Goal: Information Seeking & Learning: Learn about a topic

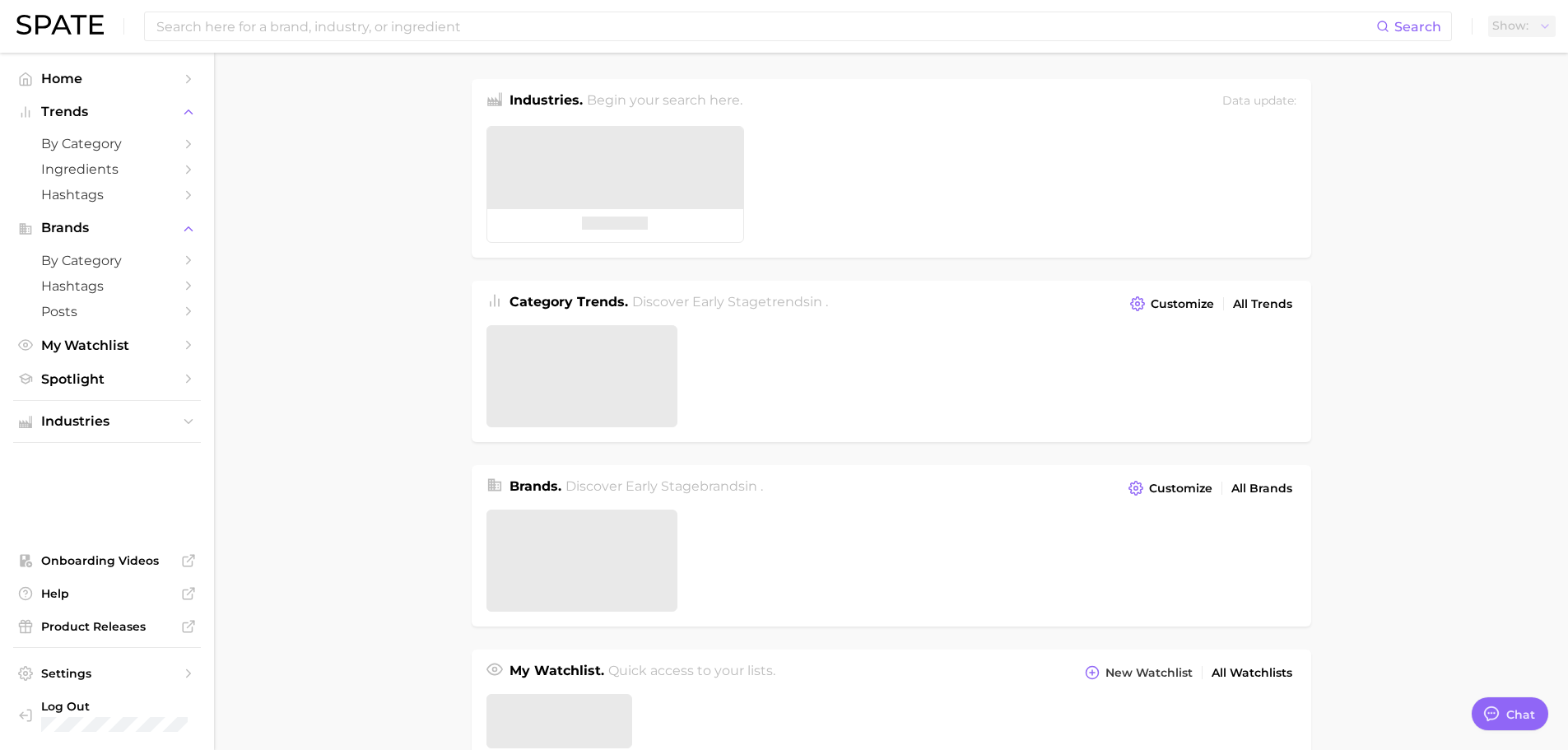
type textarea "x"
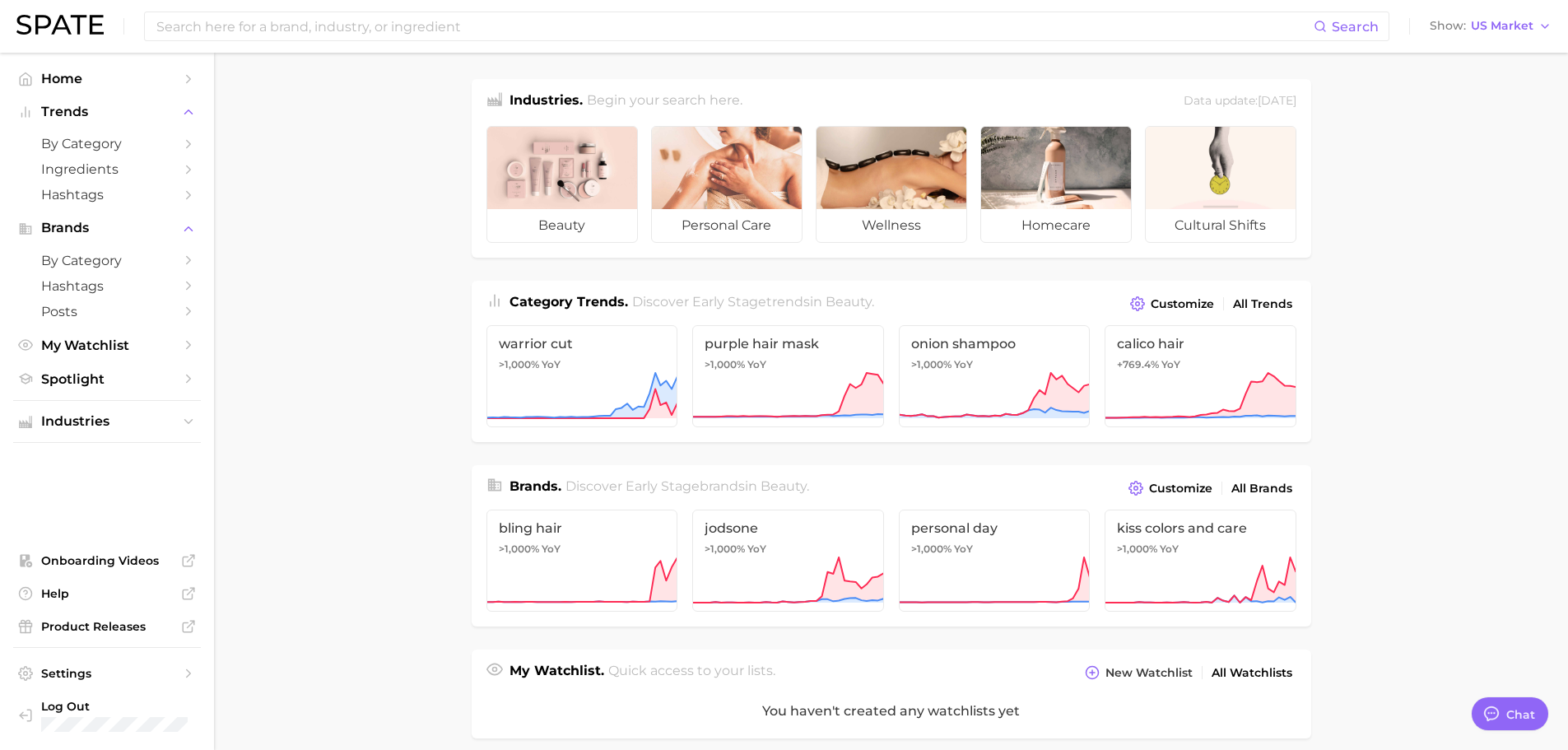
click at [384, 527] on main "Industries. Begin your search here. Data update: [DATE] beauty personal care we…" at bounding box center [892, 682] width 1355 height 1260
click at [1532, 34] on button "Show US Market" at bounding box center [1490, 26] width 130 height 22
click at [1511, 79] on span "[GEOGRAPHIC_DATA]" at bounding box center [1484, 82] width 127 height 14
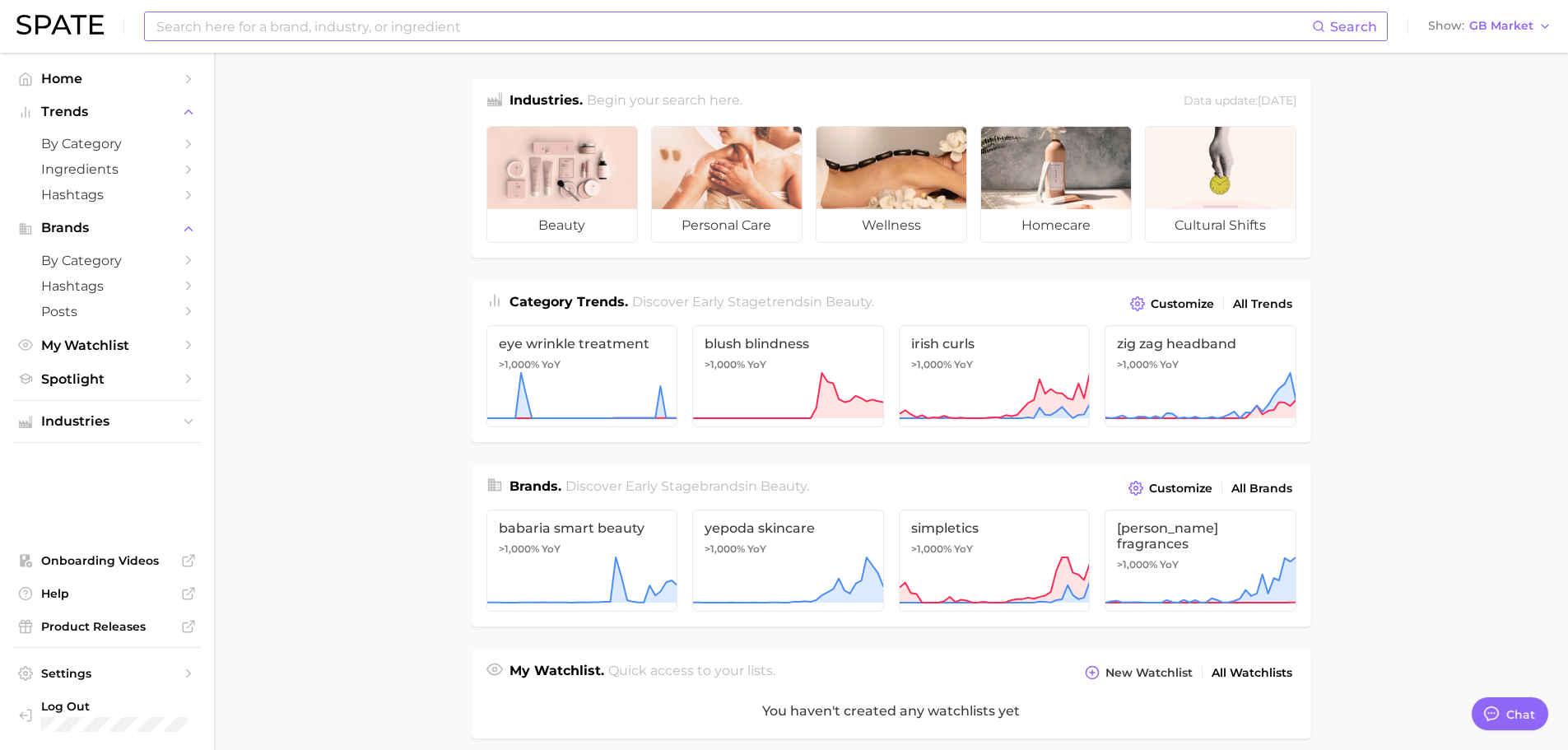
click at [851, 21] on input at bounding box center [733, 26] width 1157 height 28
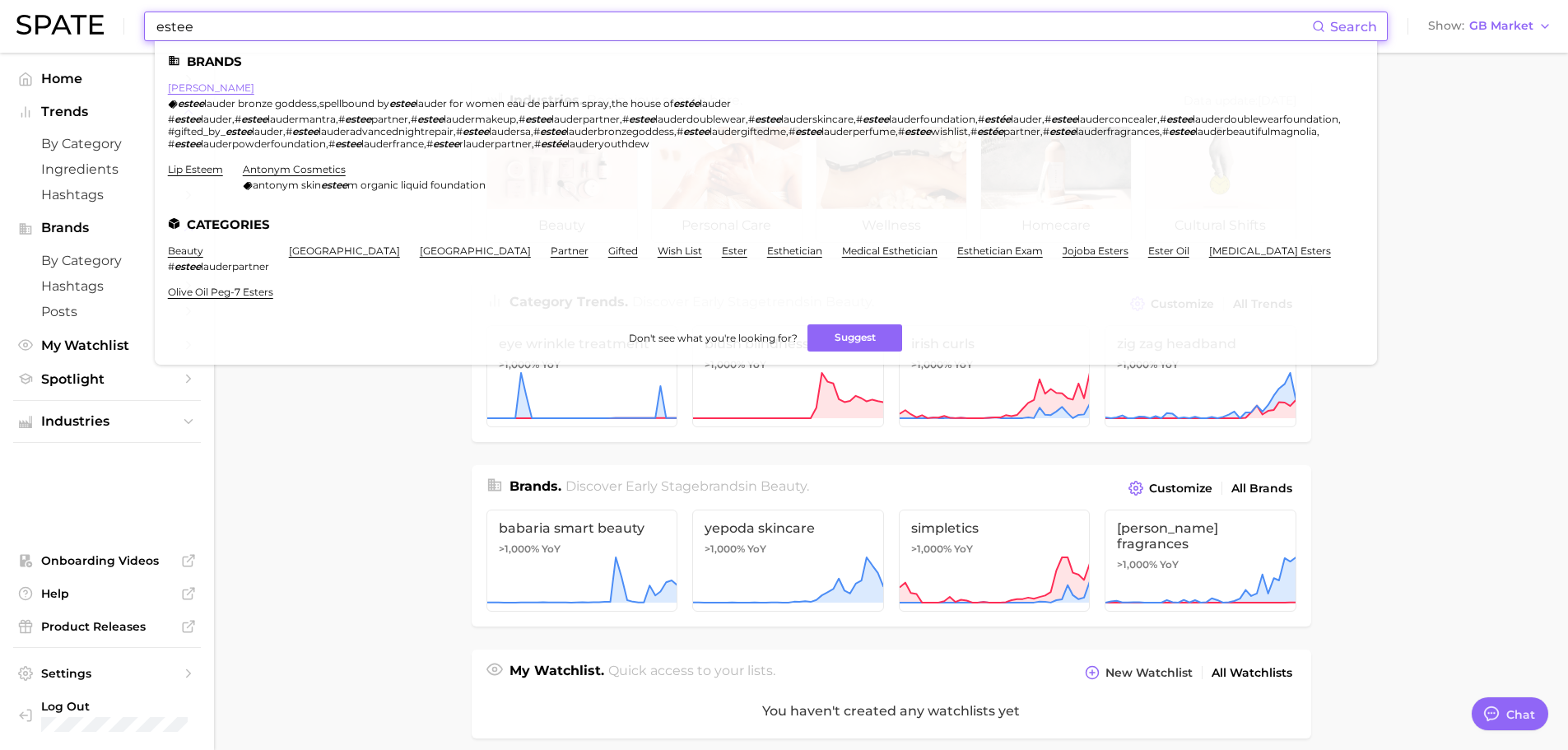
type input "estee"
click at [218, 93] on link "[PERSON_NAME]" at bounding box center [211, 87] width 86 height 12
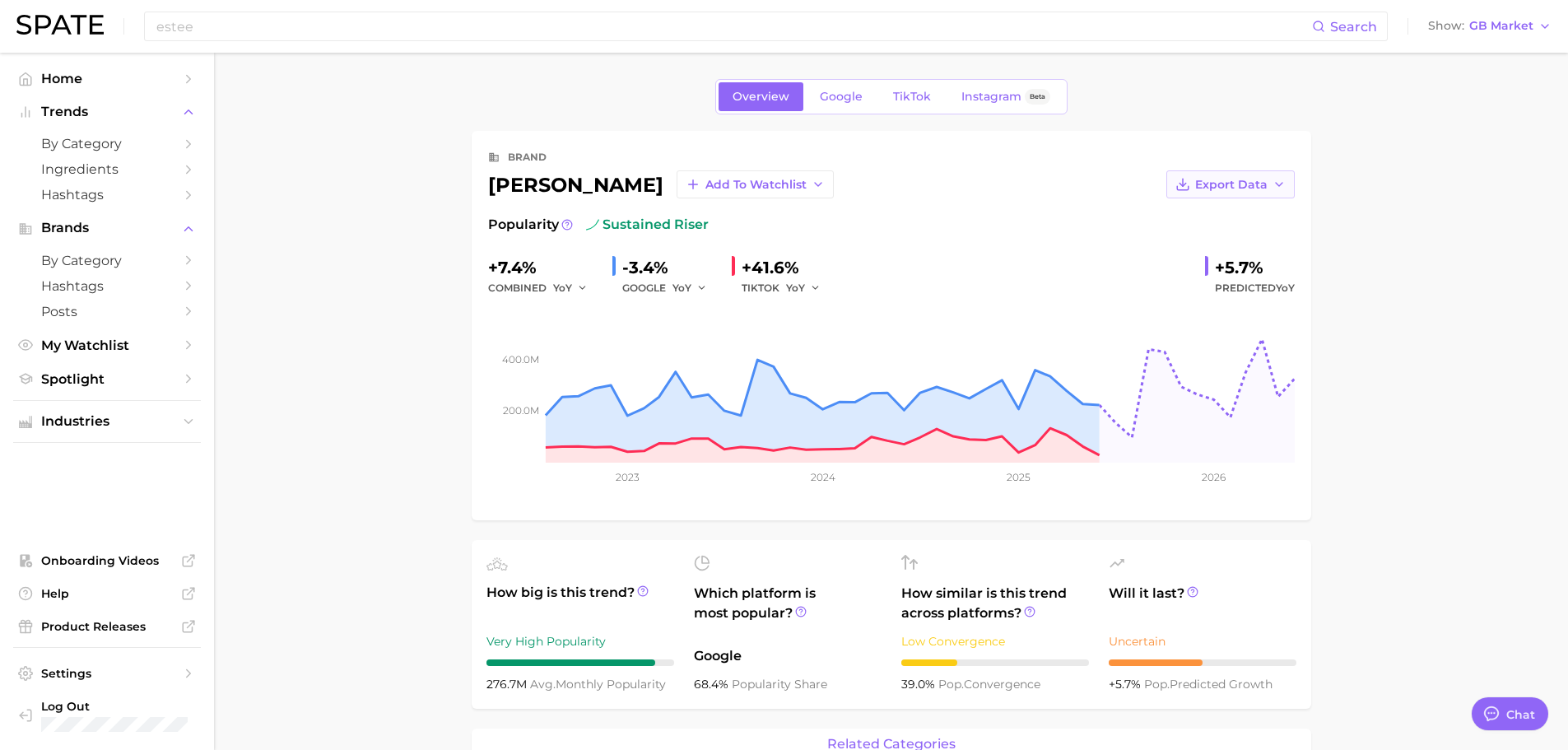
click at [1235, 179] on span "Export Data" at bounding box center [1231, 184] width 72 height 14
click at [1212, 237] on button "Time Series Image" at bounding box center [1205, 245] width 181 height 30
type textarea "x"
click at [820, 103] on span "Google" at bounding box center [841, 96] width 43 height 14
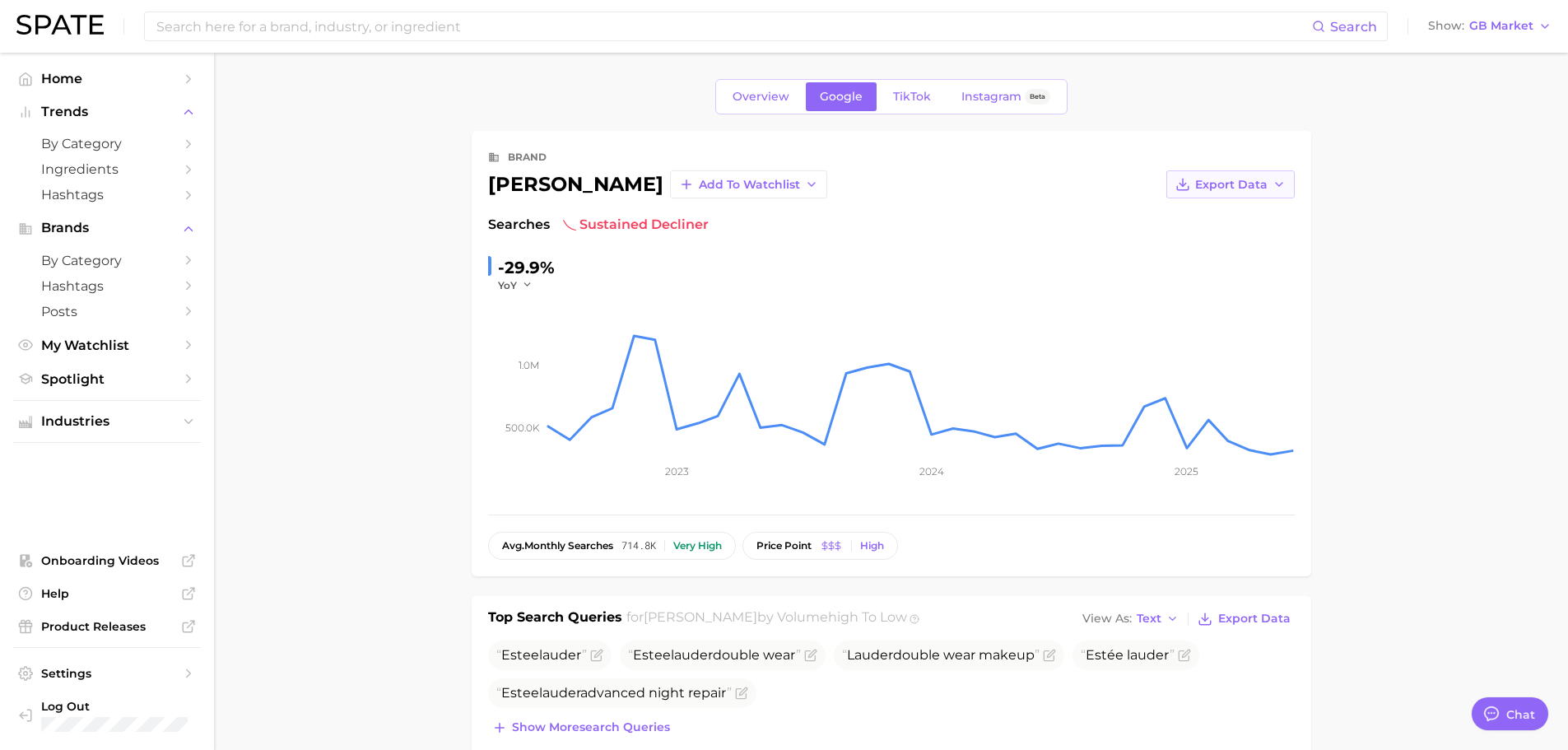
click at [1273, 185] on icon "button" at bounding box center [1279, 184] width 13 height 13
click at [1219, 218] on span "Time Series CSV" at bounding box center [1190, 215] width 96 height 14
click at [903, 85] on link "TikTok" at bounding box center [912, 96] width 65 height 29
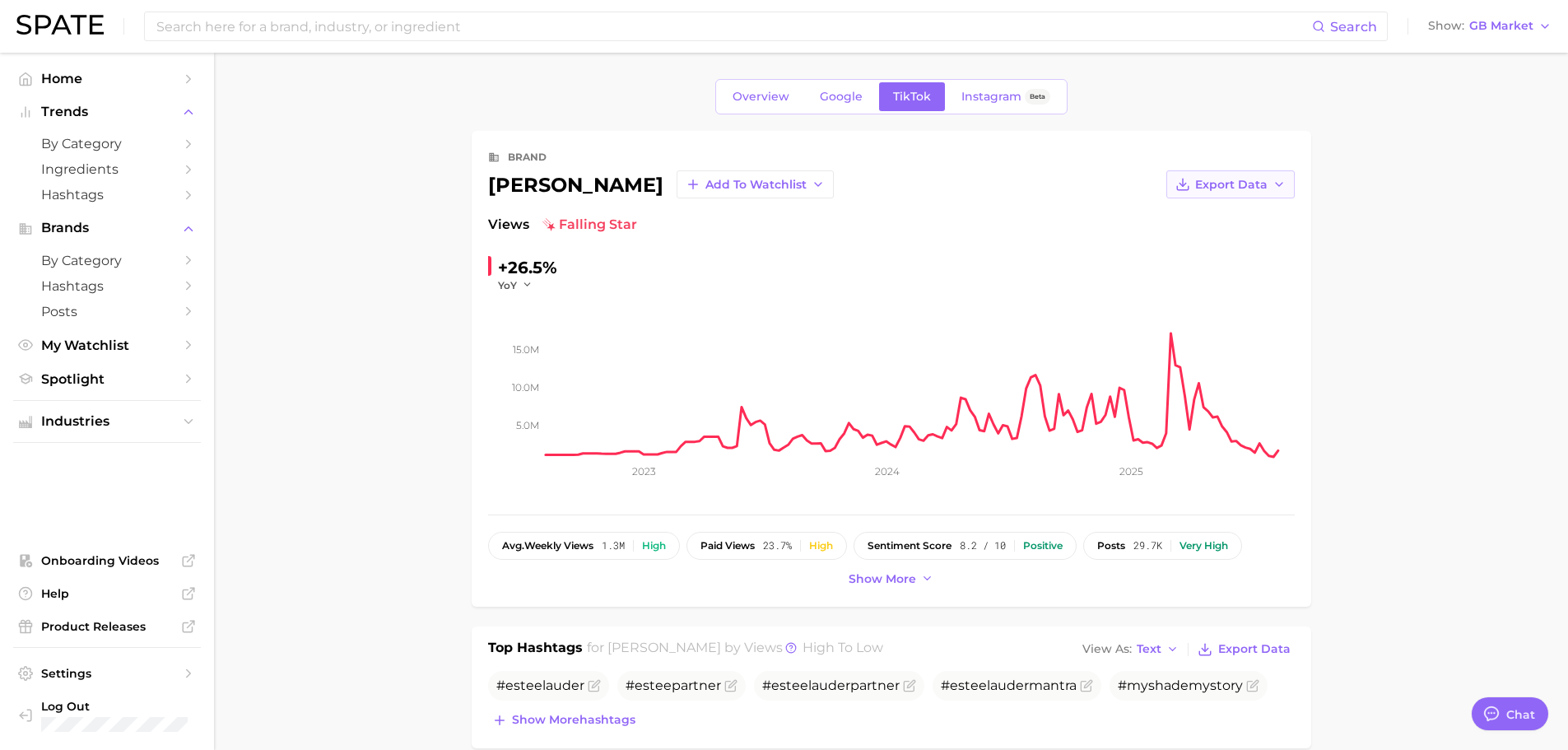
click at [1260, 188] on span "Export Data" at bounding box center [1231, 184] width 72 height 14
click at [1254, 219] on button "Time Series CSV" at bounding box center [1205, 215] width 181 height 30
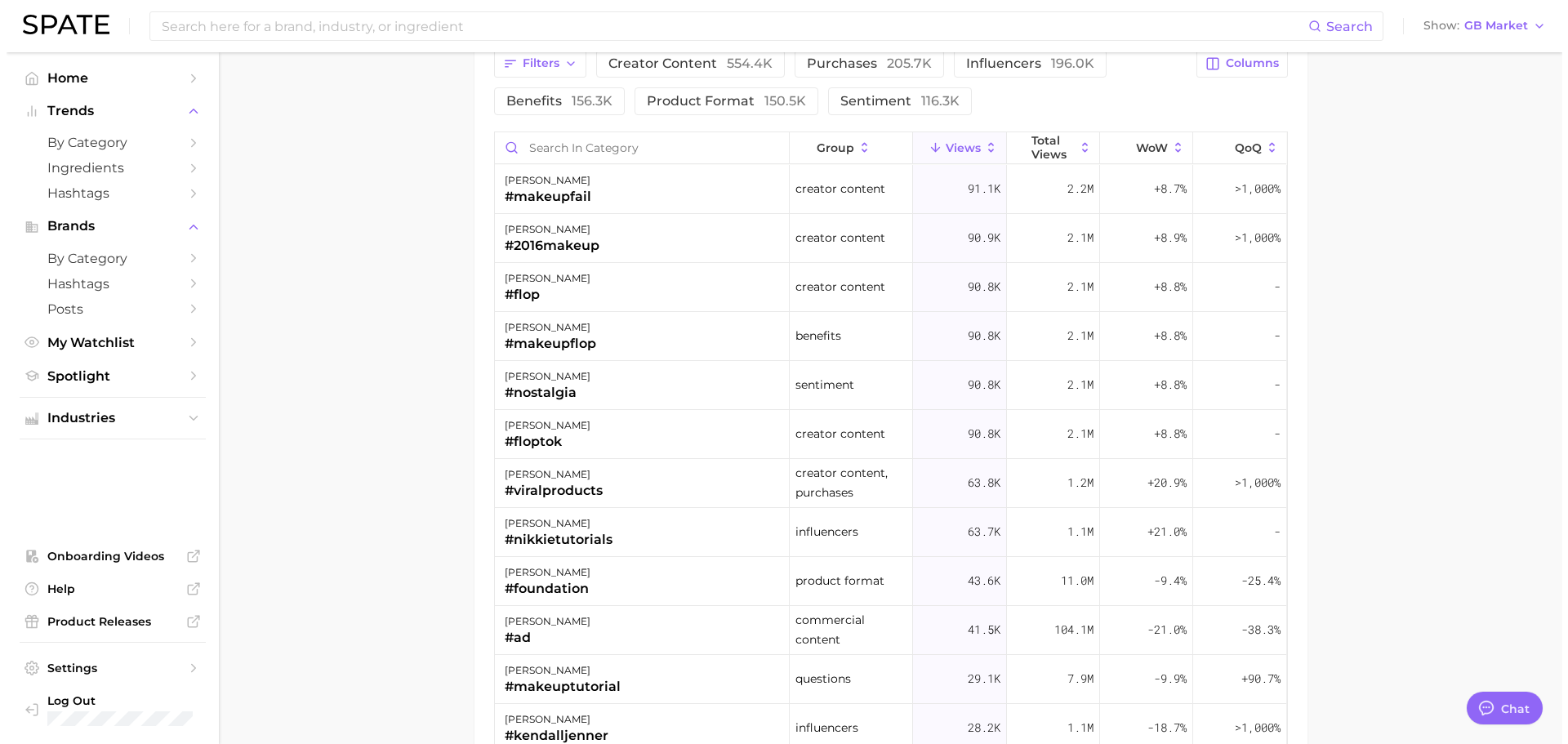
scroll to position [1313, 0]
click at [563, 566] on div "[PERSON_NAME]" at bounding box center [541, 570] width 85 height 19
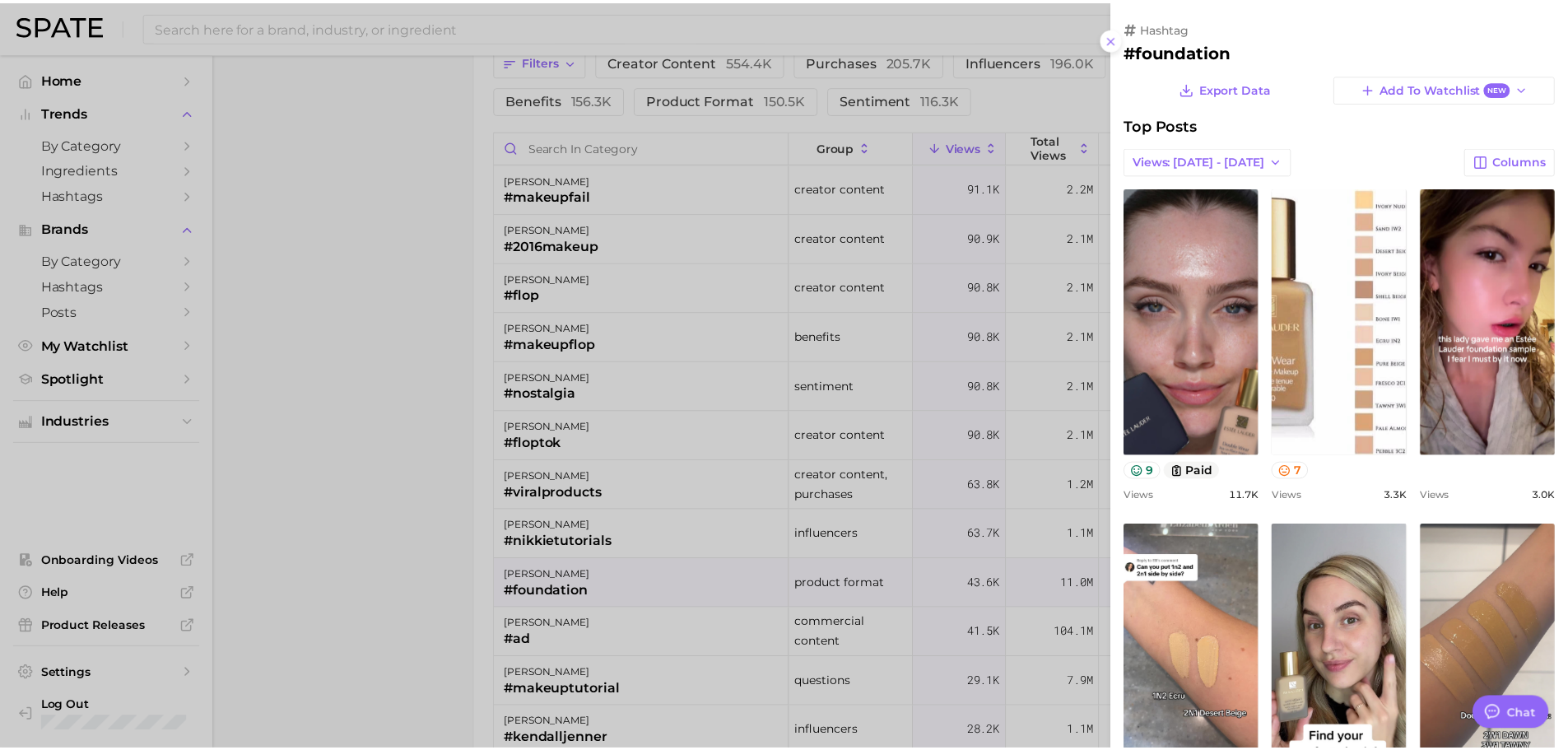
scroll to position [0, 0]
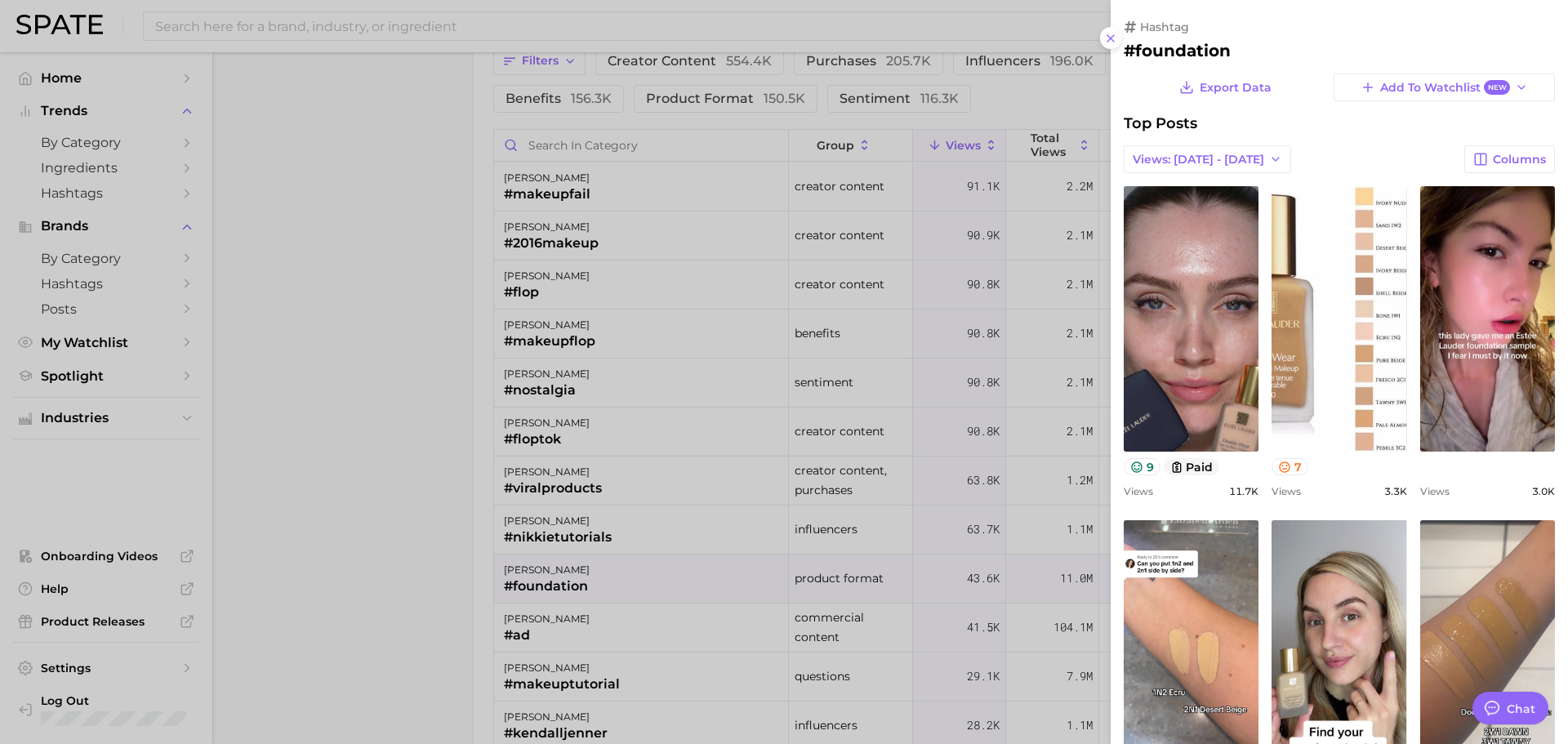
click at [436, 578] on div at bounding box center [784, 372] width 1568 height 744
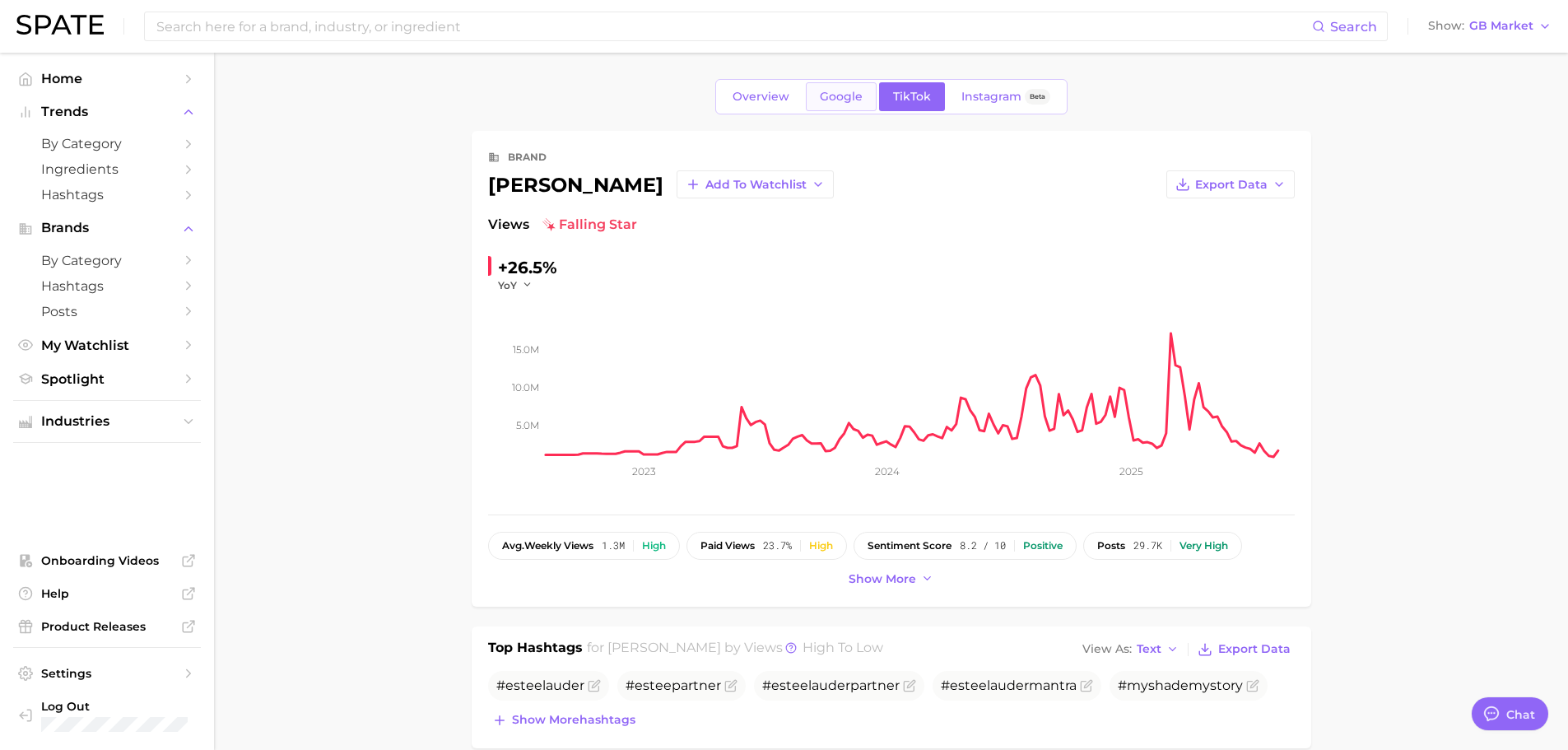
click at [828, 108] on link "Google" at bounding box center [842, 96] width 71 height 29
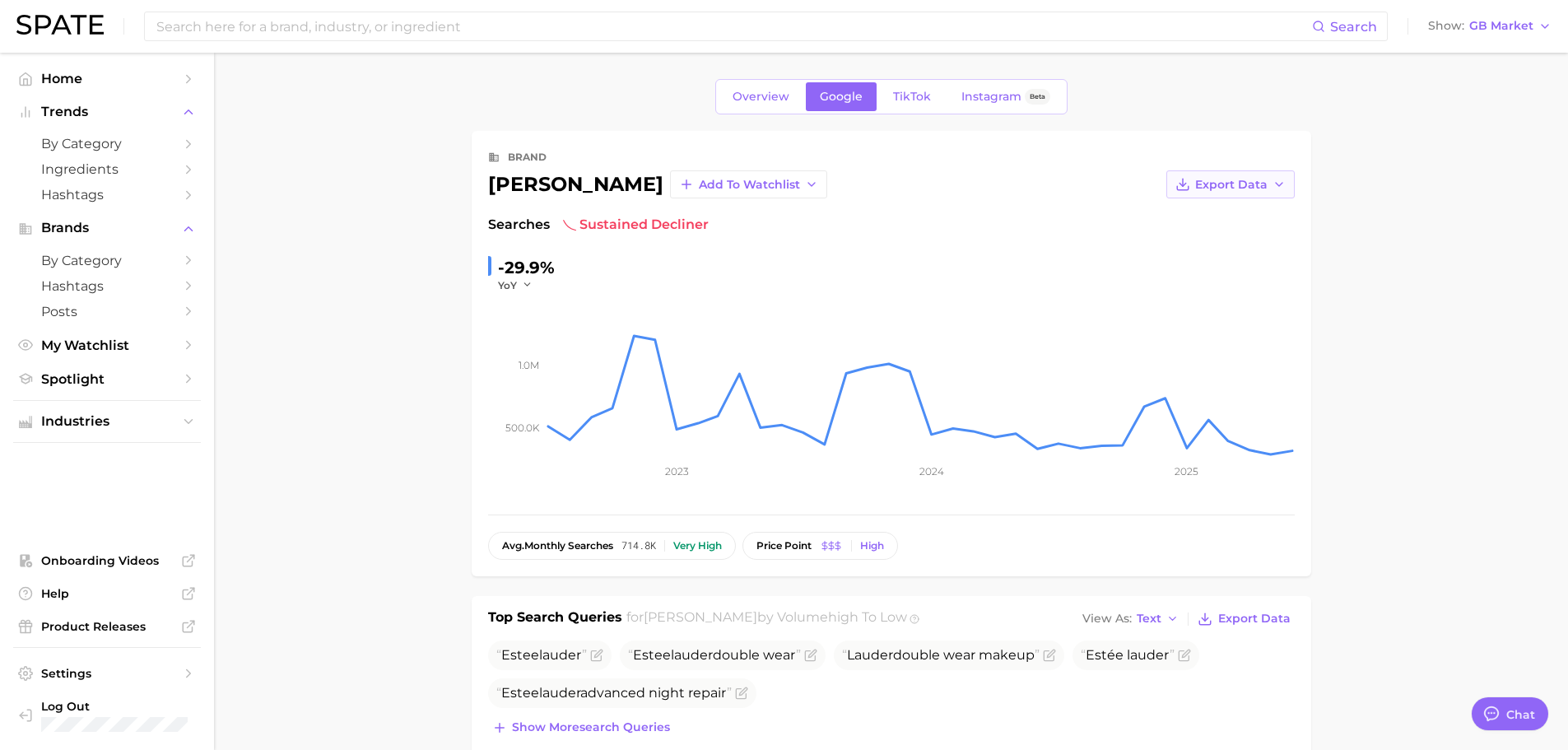
click at [1238, 184] on span "Export Data" at bounding box center [1231, 184] width 72 height 14
click at [1231, 214] on span "Time Series CSV" at bounding box center [1190, 215] width 96 height 14
click at [1270, 185] on button "Export Data" at bounding box center [1230, 184] width 128 height 28
click at [1245, 248] on span "Time Series Image" at bounding box center [1198, 244] width 110 height 14
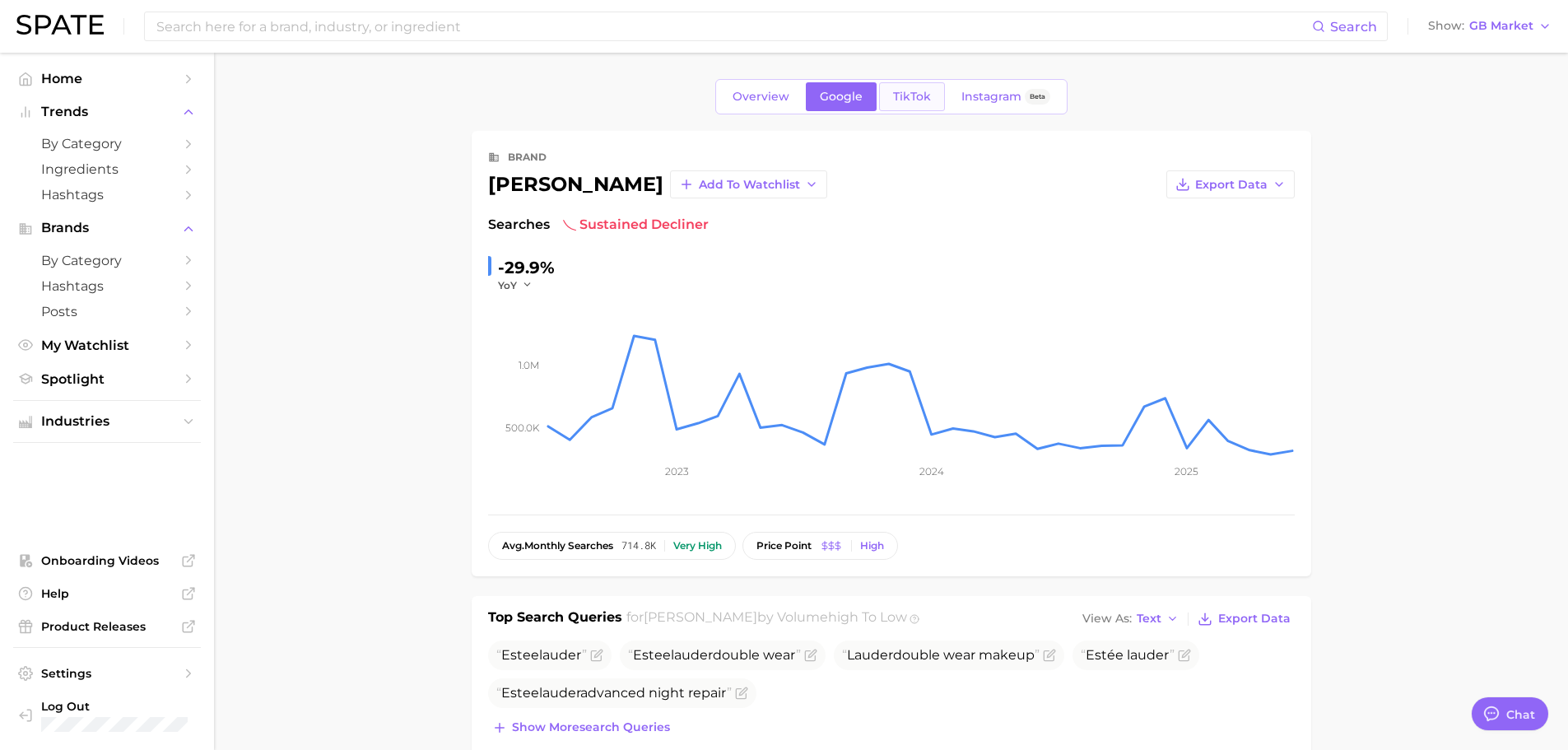
click at [913, 94] on span "TikTok" at bounding box center [912, 96] width 37 height 14
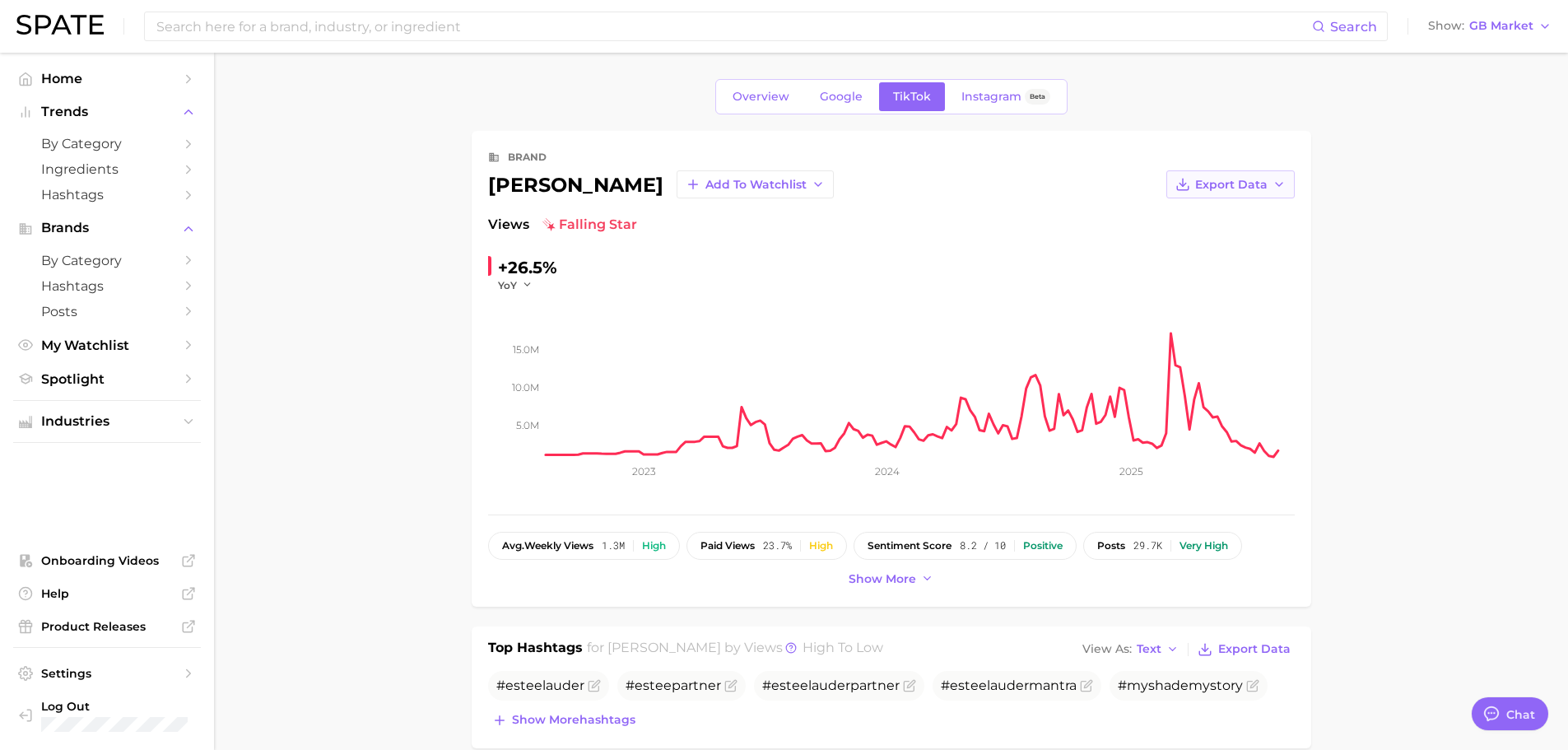
click at [1238, 181] on span "Export Data" at bounding box center [1231, 184] width 72 height 14
click at [1259, 244] on button "Time Series Image" at bounding box center [1205, 245] width 181 height 30
click at [832, 109] on link "Google" at bounding box center [842, 96] width 71 height 29
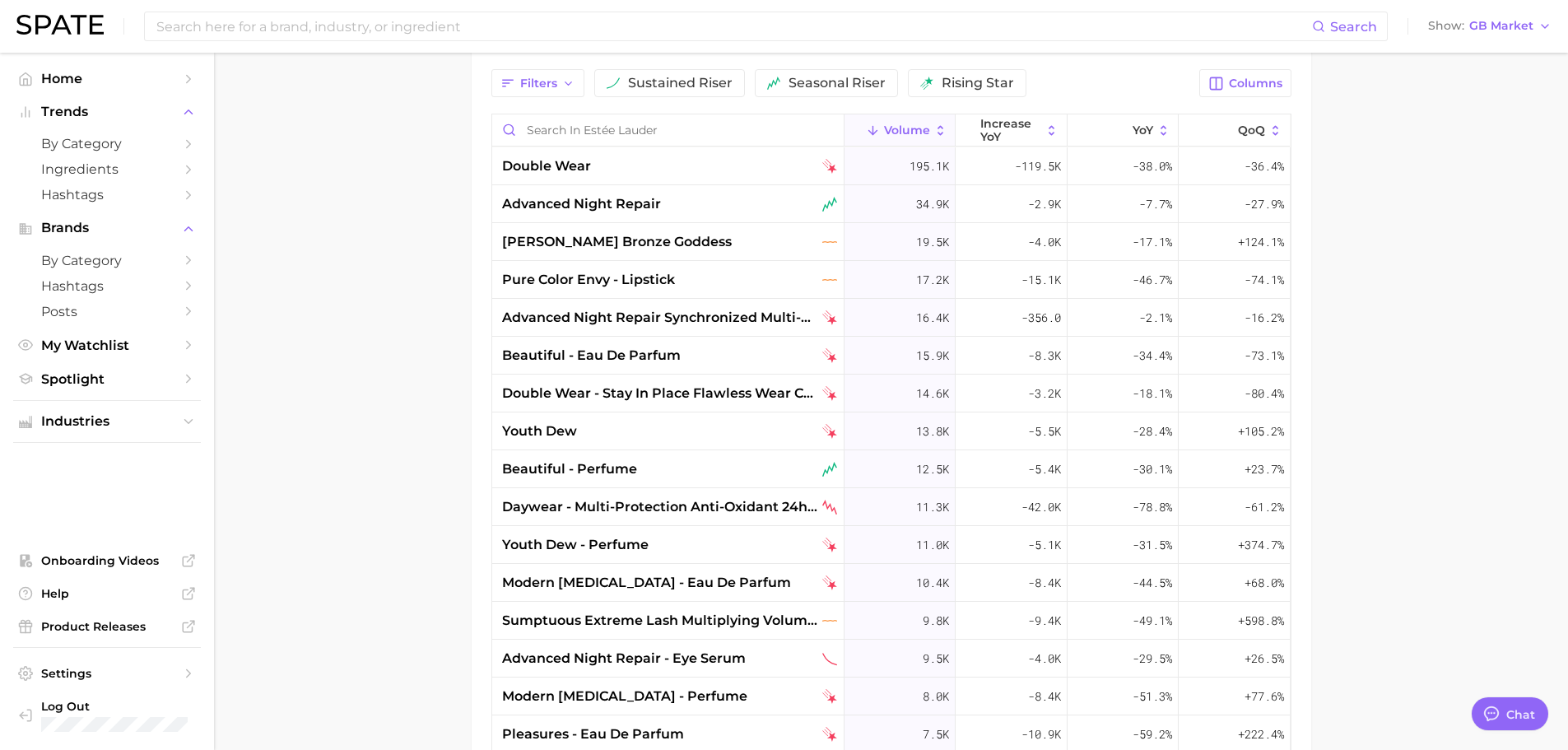
scroll to position [835, 0]
click at [644, 33] on input at bounding box center [733, 26] width 1157 height 28
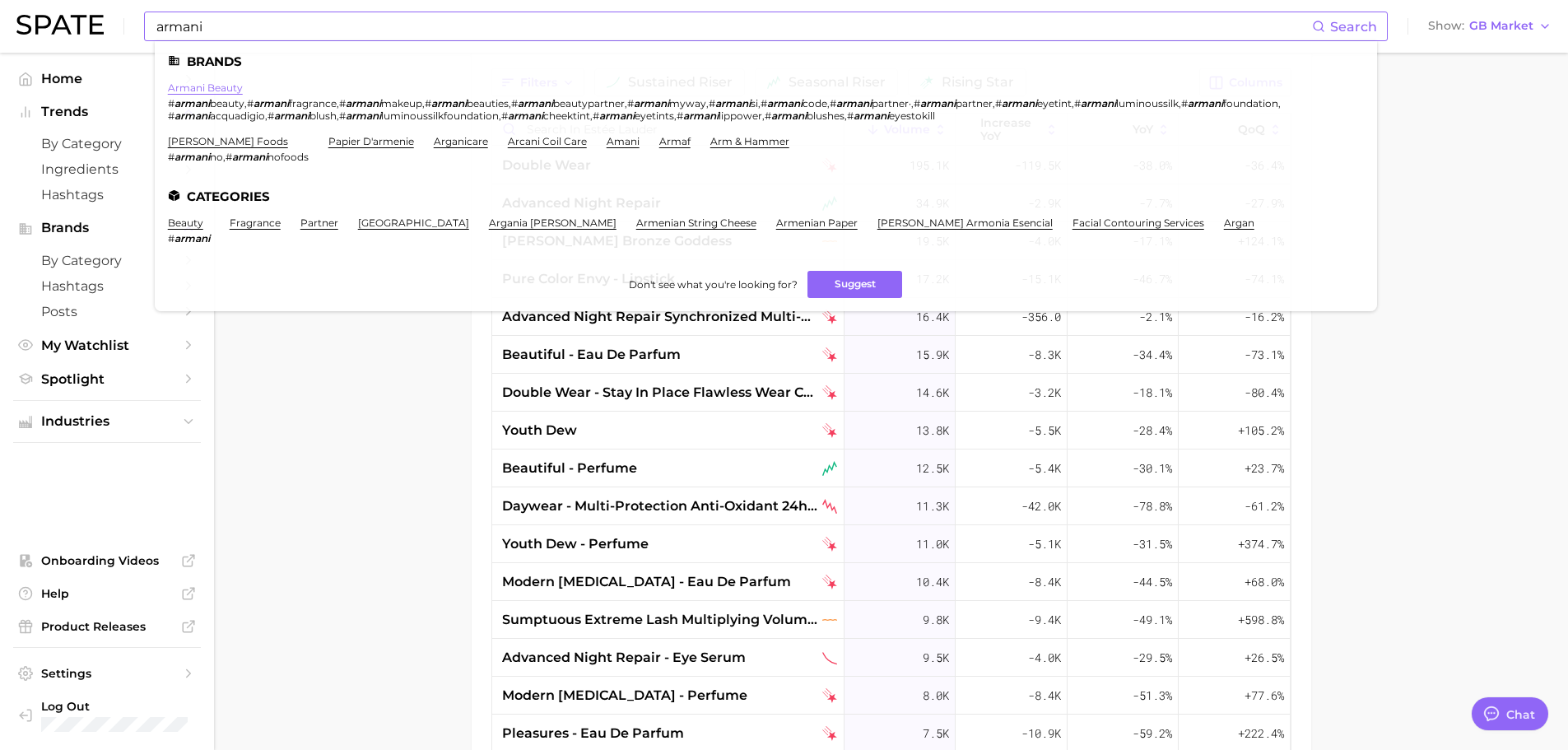
click at [209, 85] on link "armani beauty" at bounding box center [206, 87] width 75 height 12
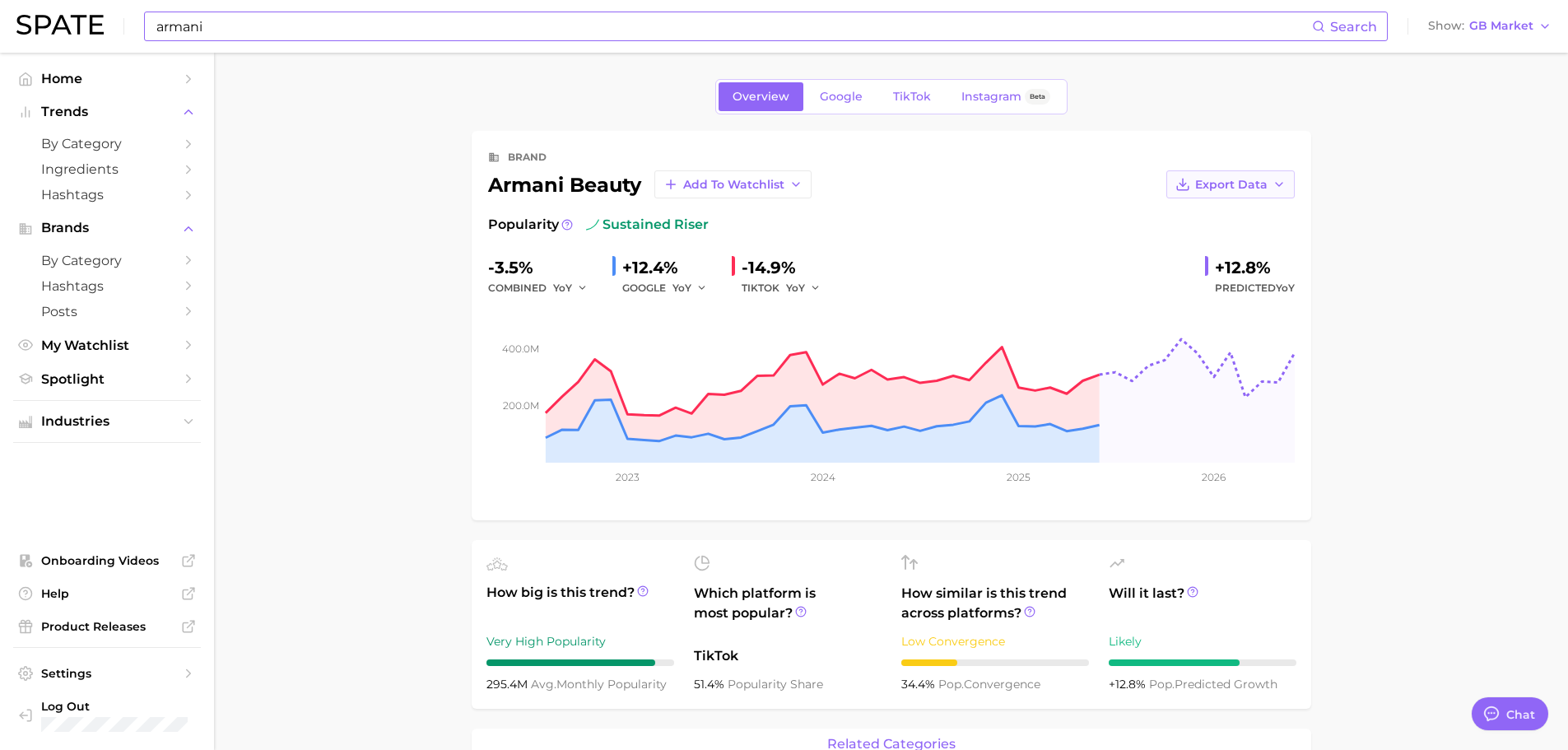
click at [1236, 181] on span "Export Data" at bounding box center [1231, 184] width 72 height 14
click at [1240, 242] on span "Time Series Image" at bounding box center [1198, 244] width 110 height 14
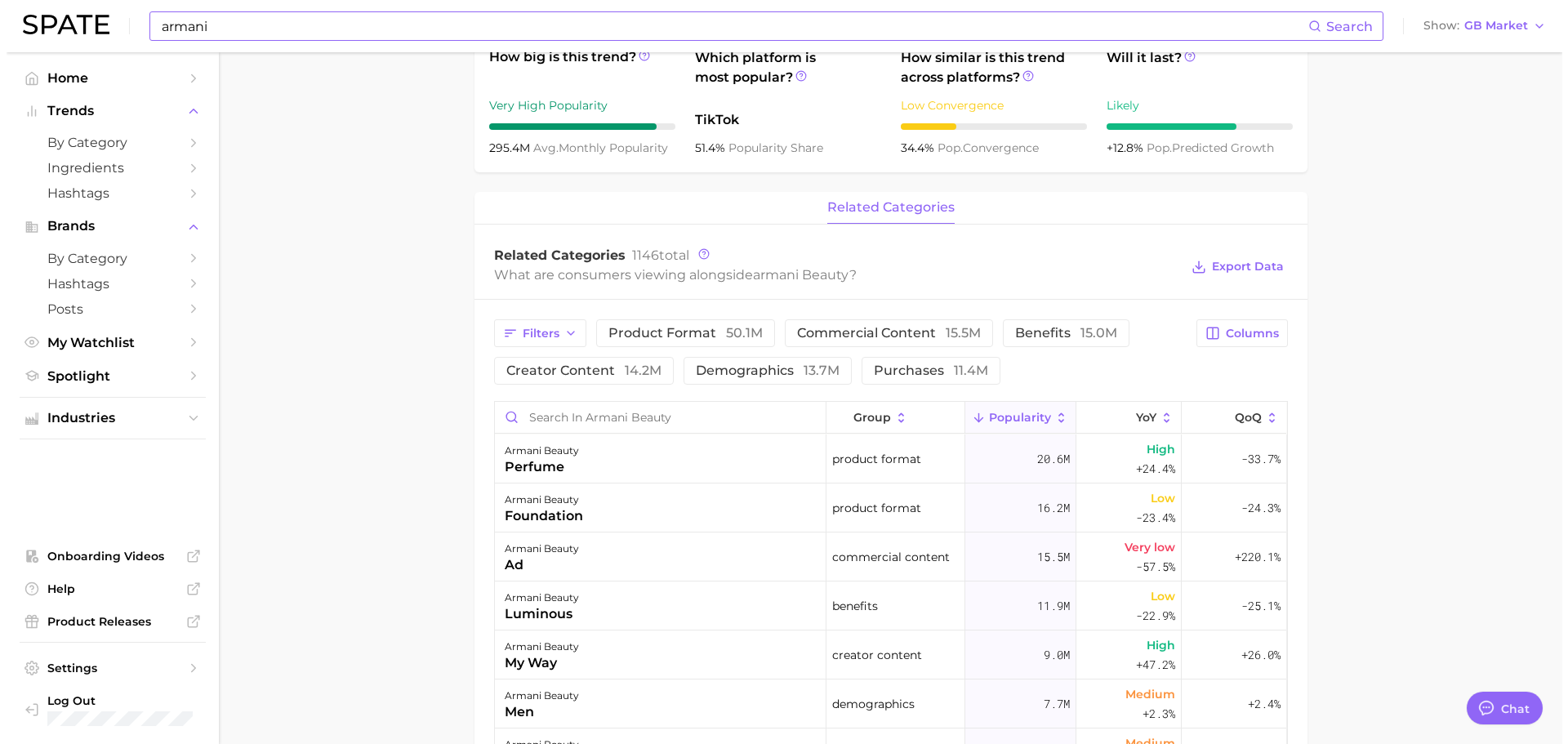
scroll to position [536, 0]
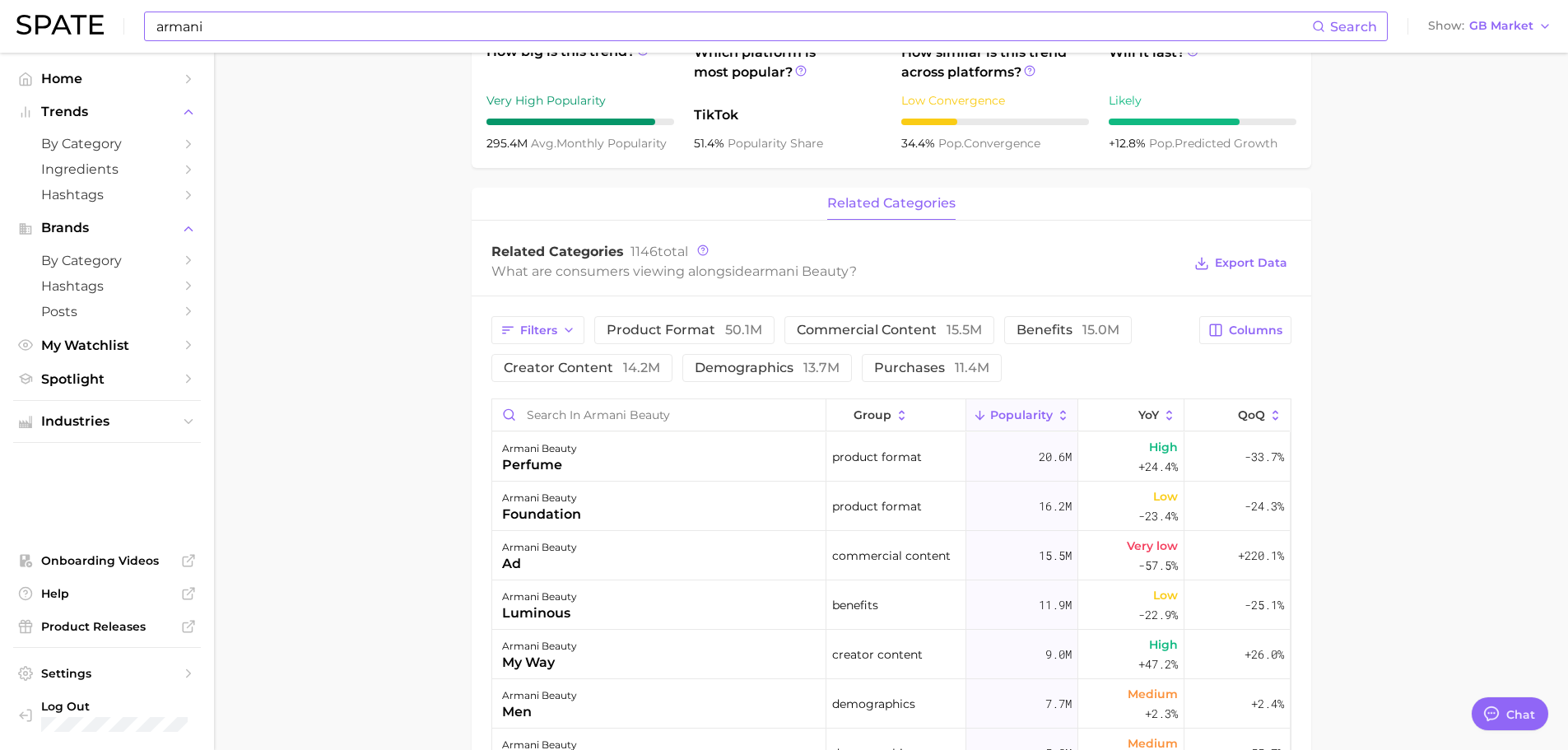
click at [375, 537] on main "Overview Google TikTok Instagram Beta brand armani beauty Add to Watchlist Expo…" at bounding box center [892, 381] width 1355 height 1738
click at [627, 519] on div "armani beauty foundation" at bounding box center [659, 506] width 334 height 50
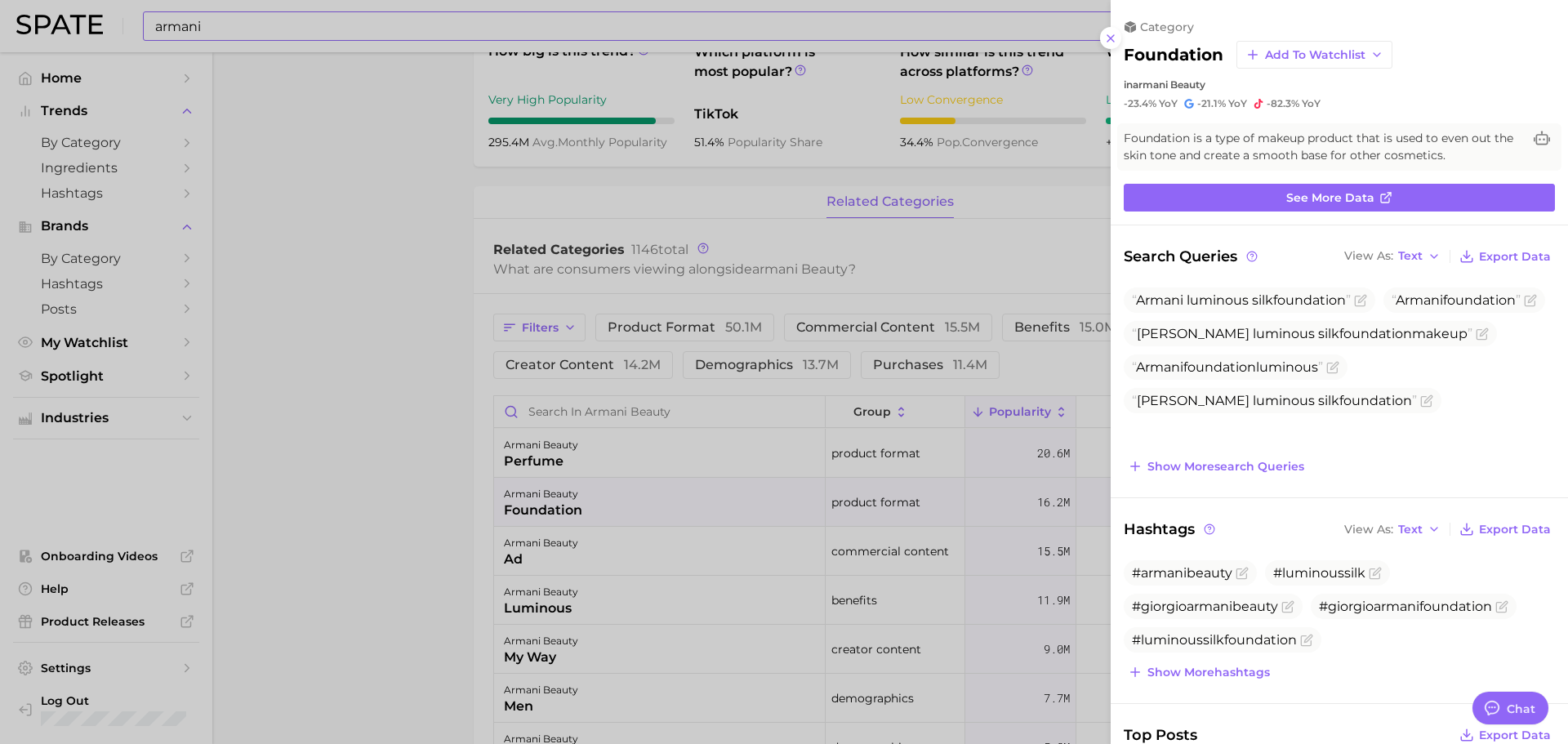
scroll to position [0, 0]
click at [285, 529] on div at bounding box center [784, 372] width 1568 height 744
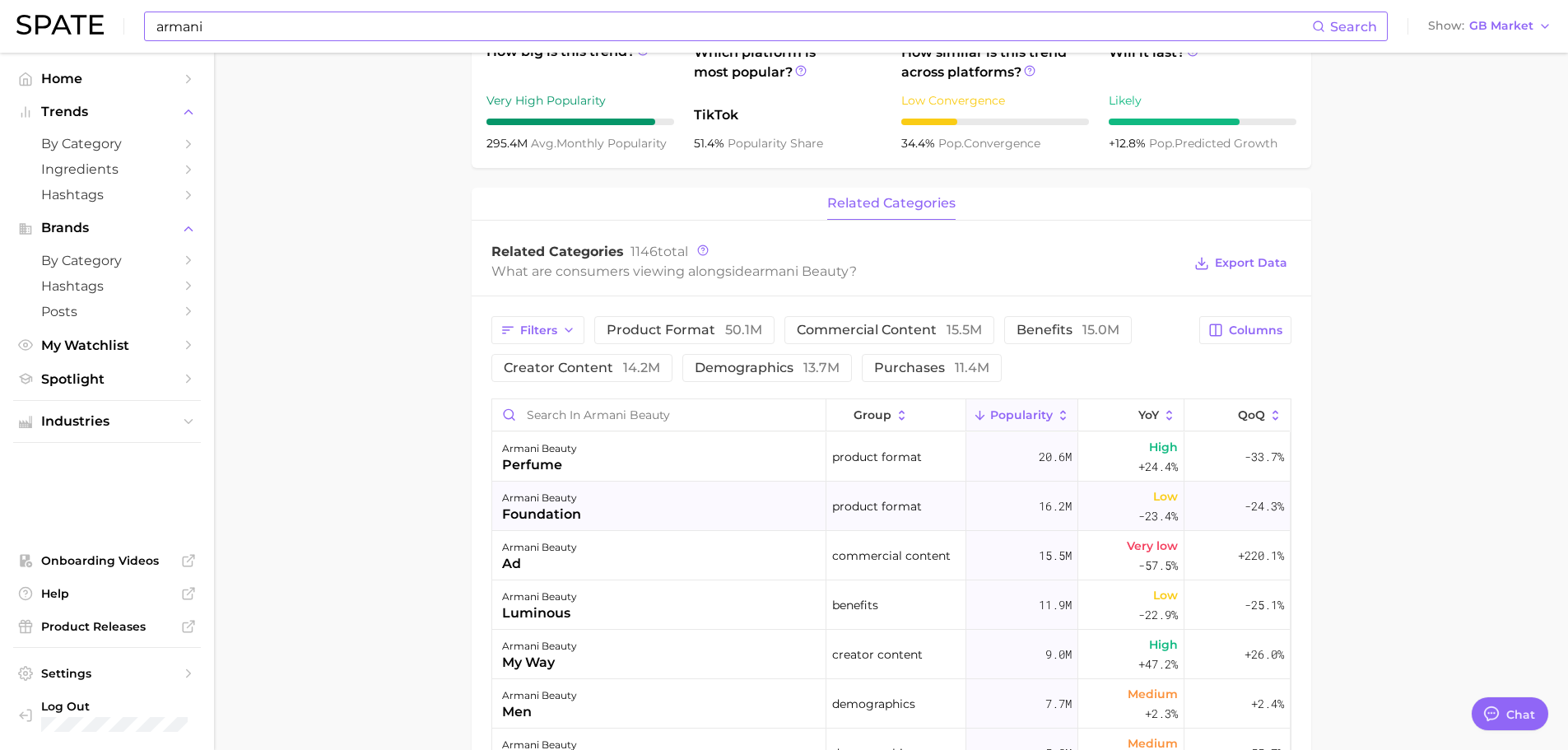
click at [648, 521] on div "armani beauty foundation" at bounding box center [659, 506] width 334 height 50
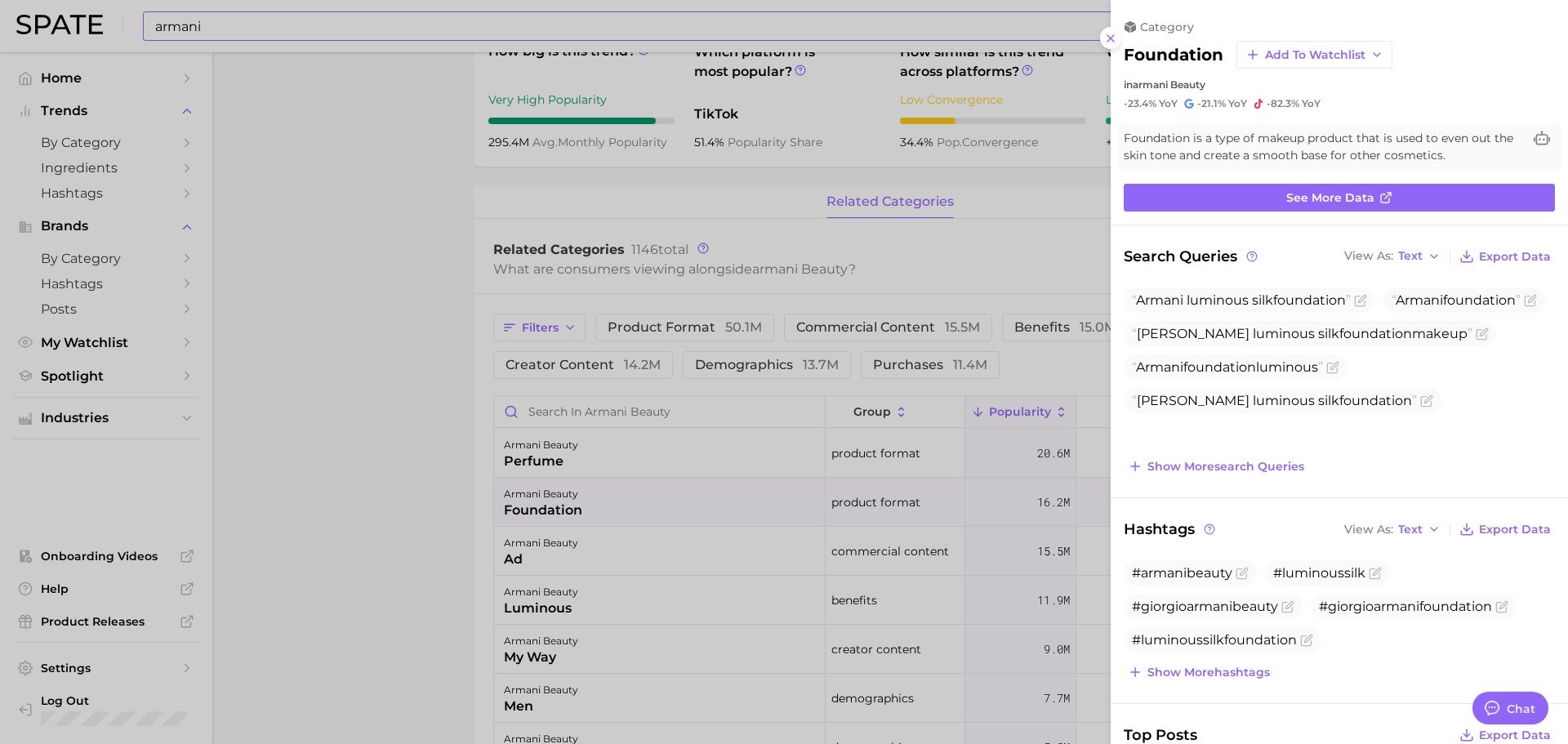
click at [602, 331] on div at bounding box center [784, 372] width 1568 height 744
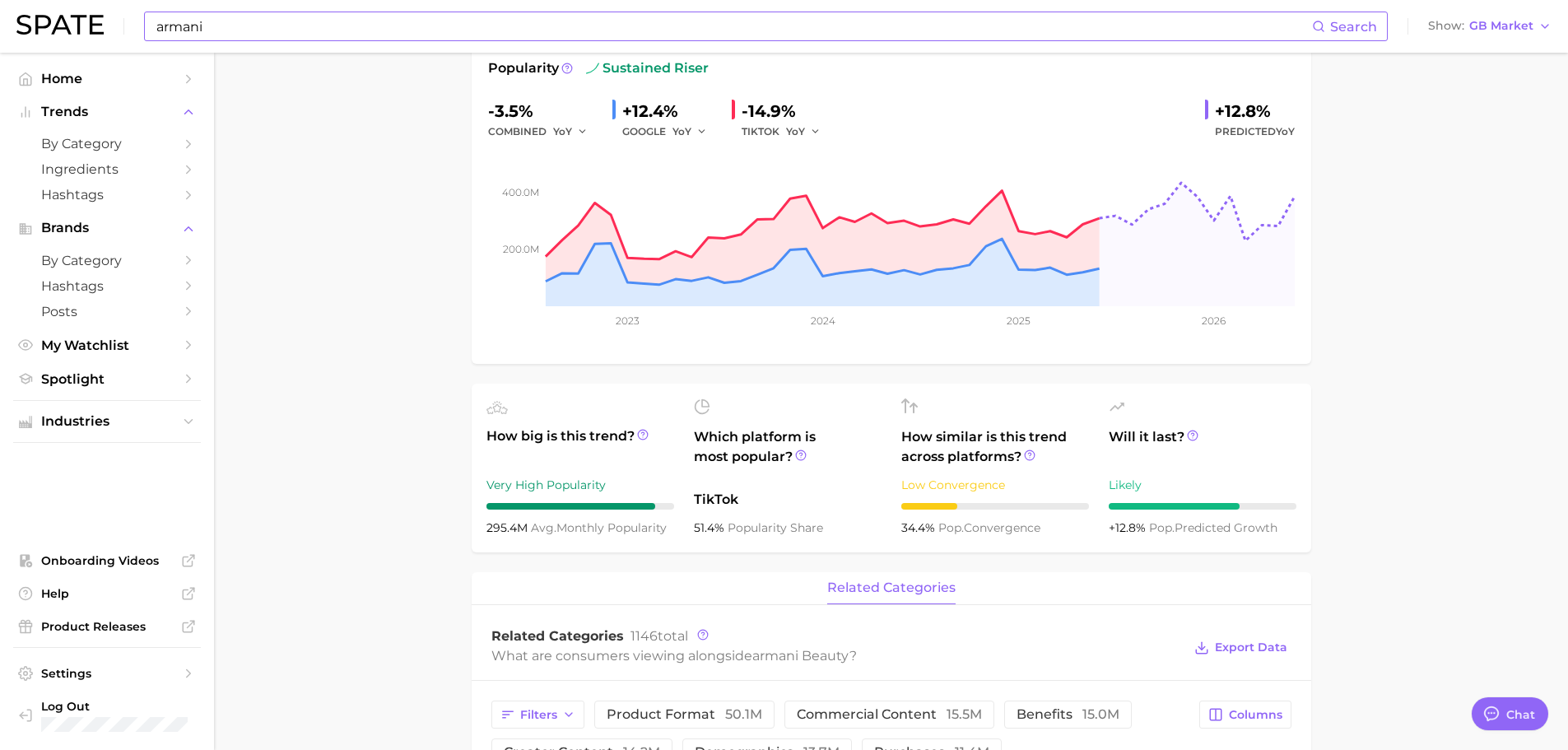
scroll to position [106, 0]
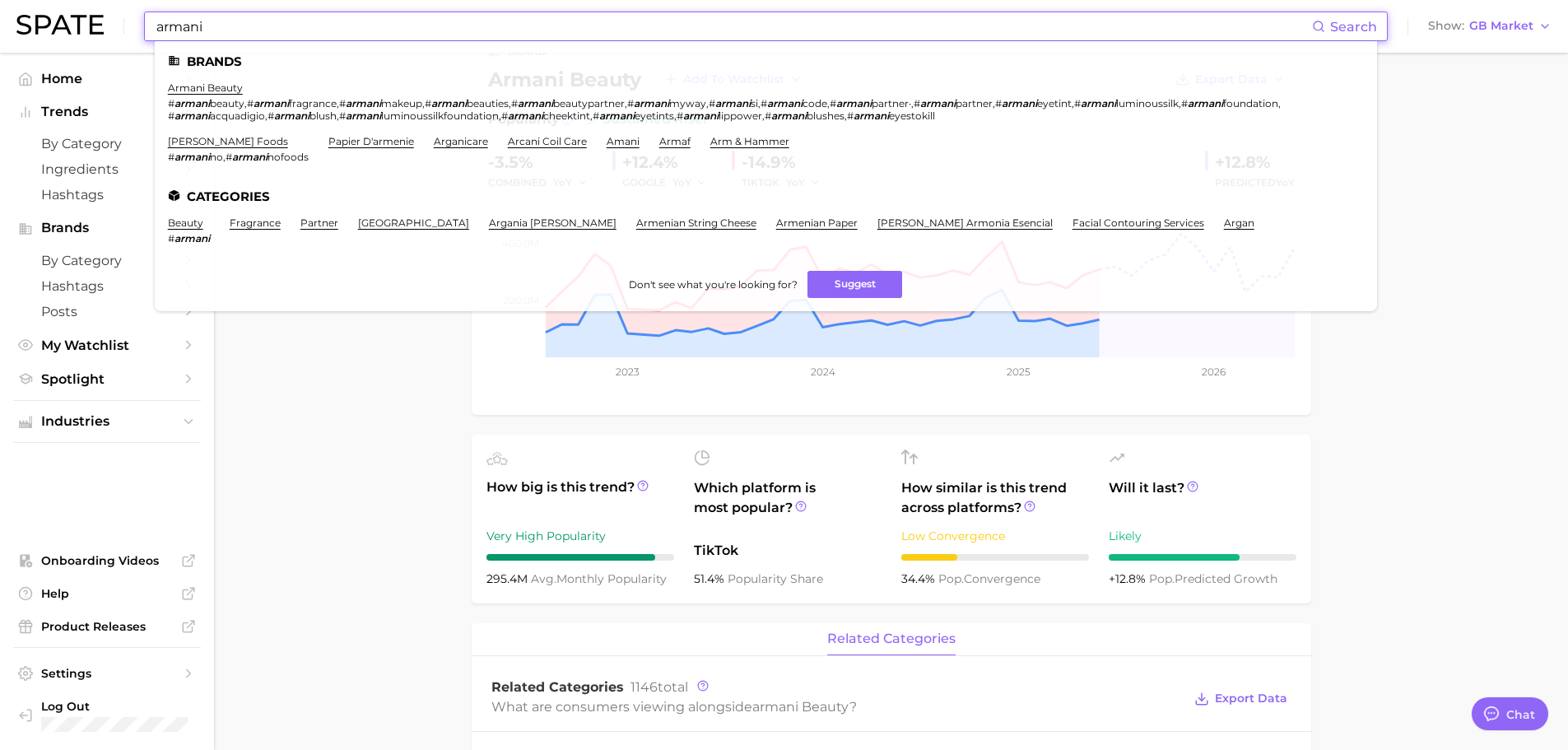
click at [312, 38] on input "armani" at bounding box center [733, 26] width 1157 height 28
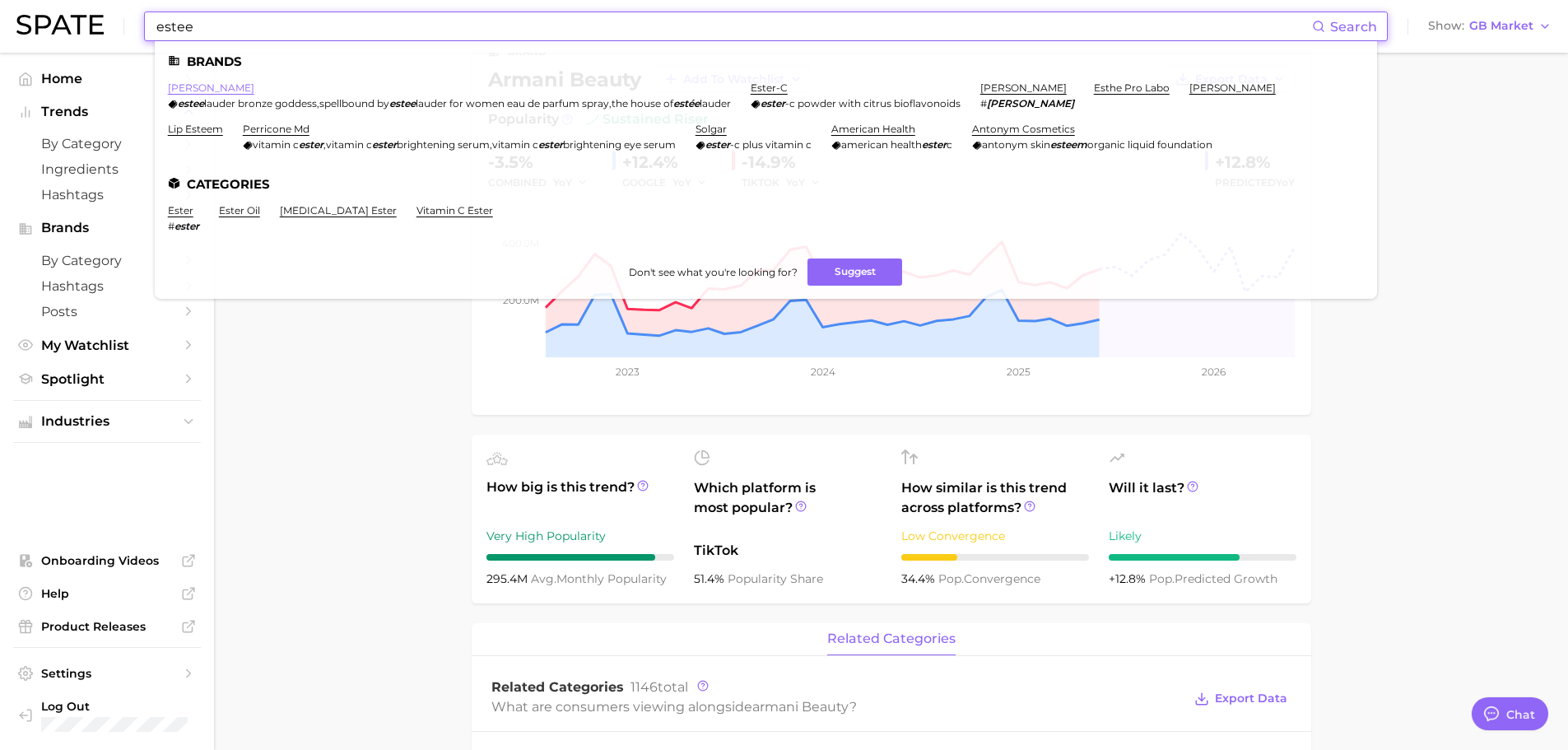
click at [203, 86] on link "[PERSON_NAME]" at bounding box center [211, 87] width 86 height 12
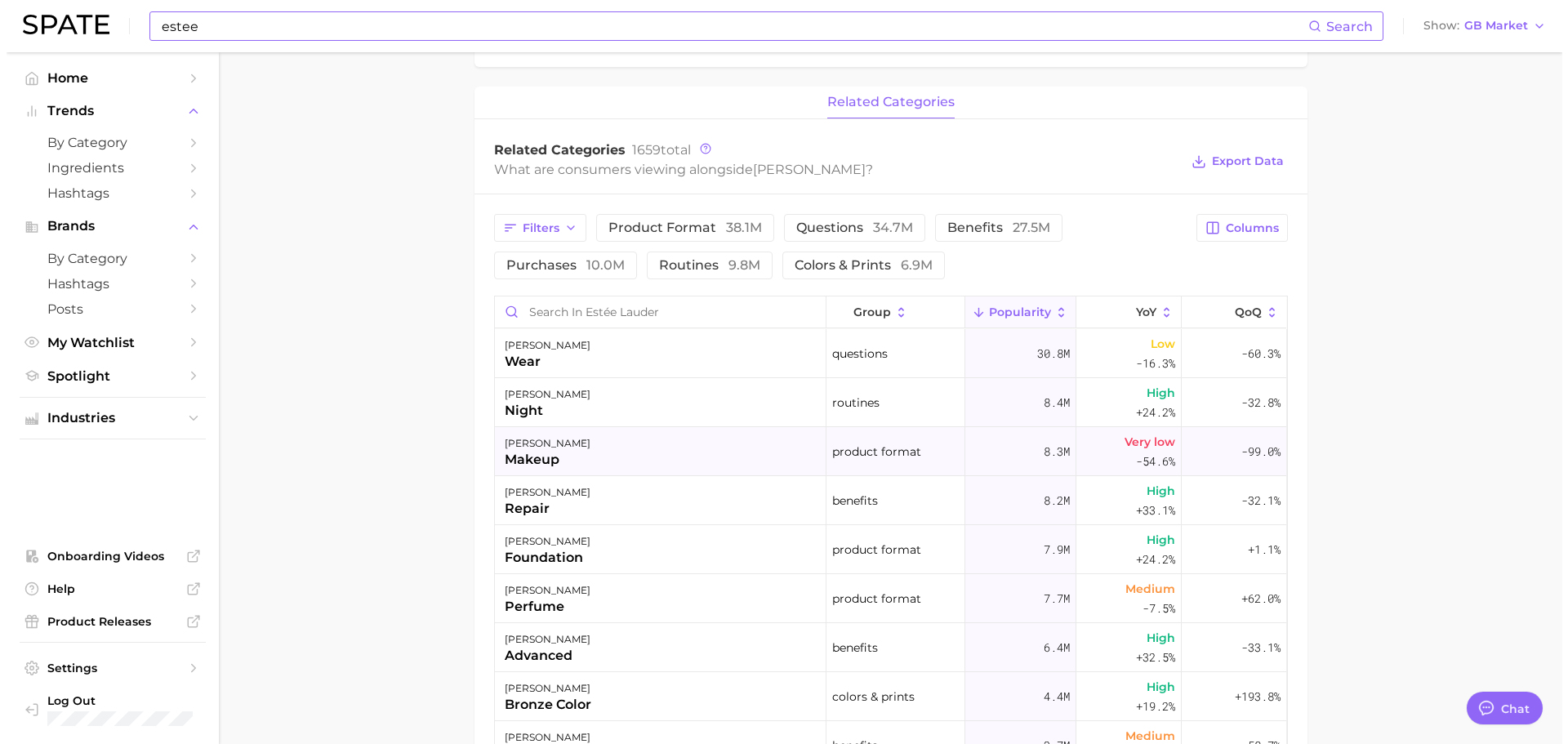
scroll to position [17, 0]
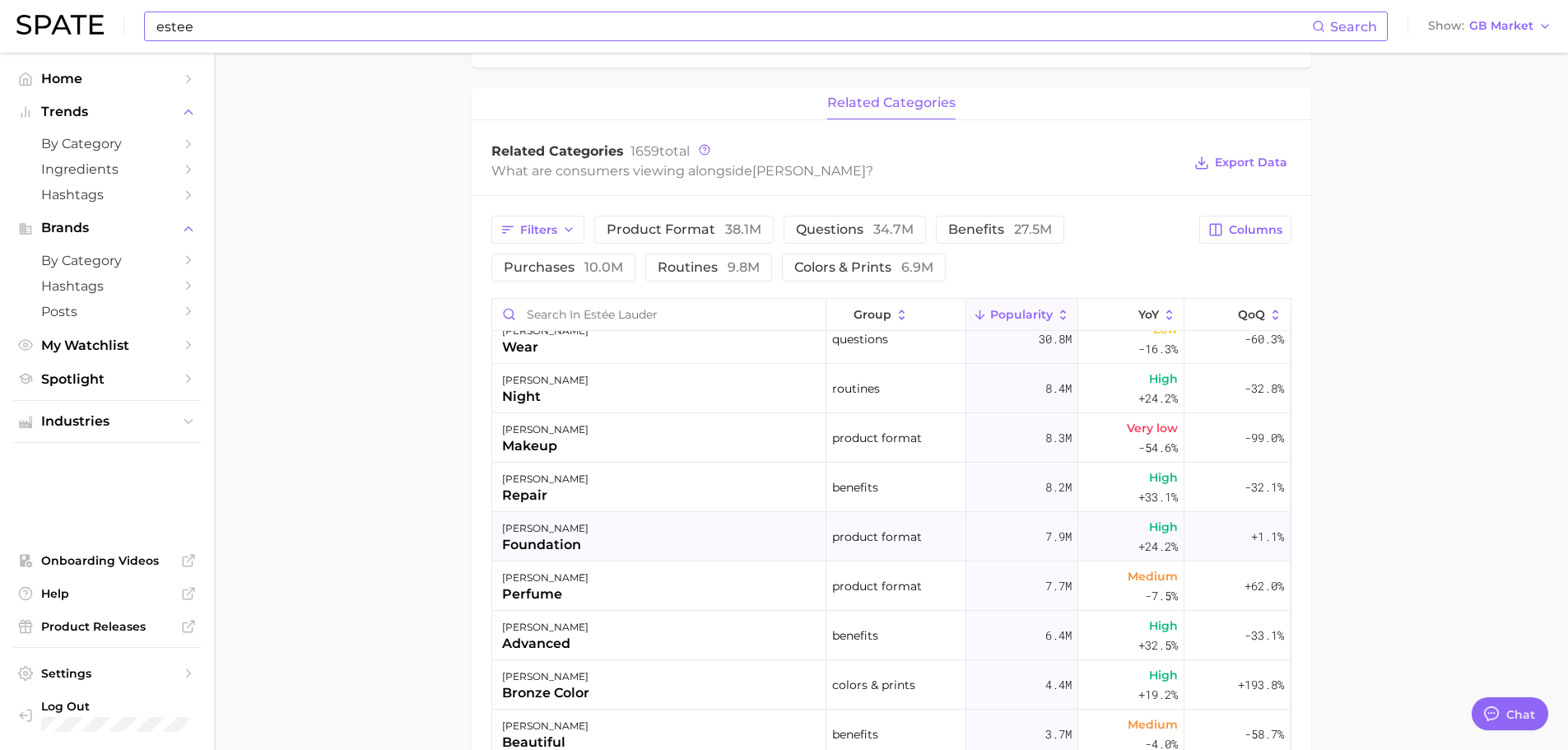
click at [634, 534] on div "[PERSON_NAME] foundation" at bounding box center [659, 536] width 334 height 50
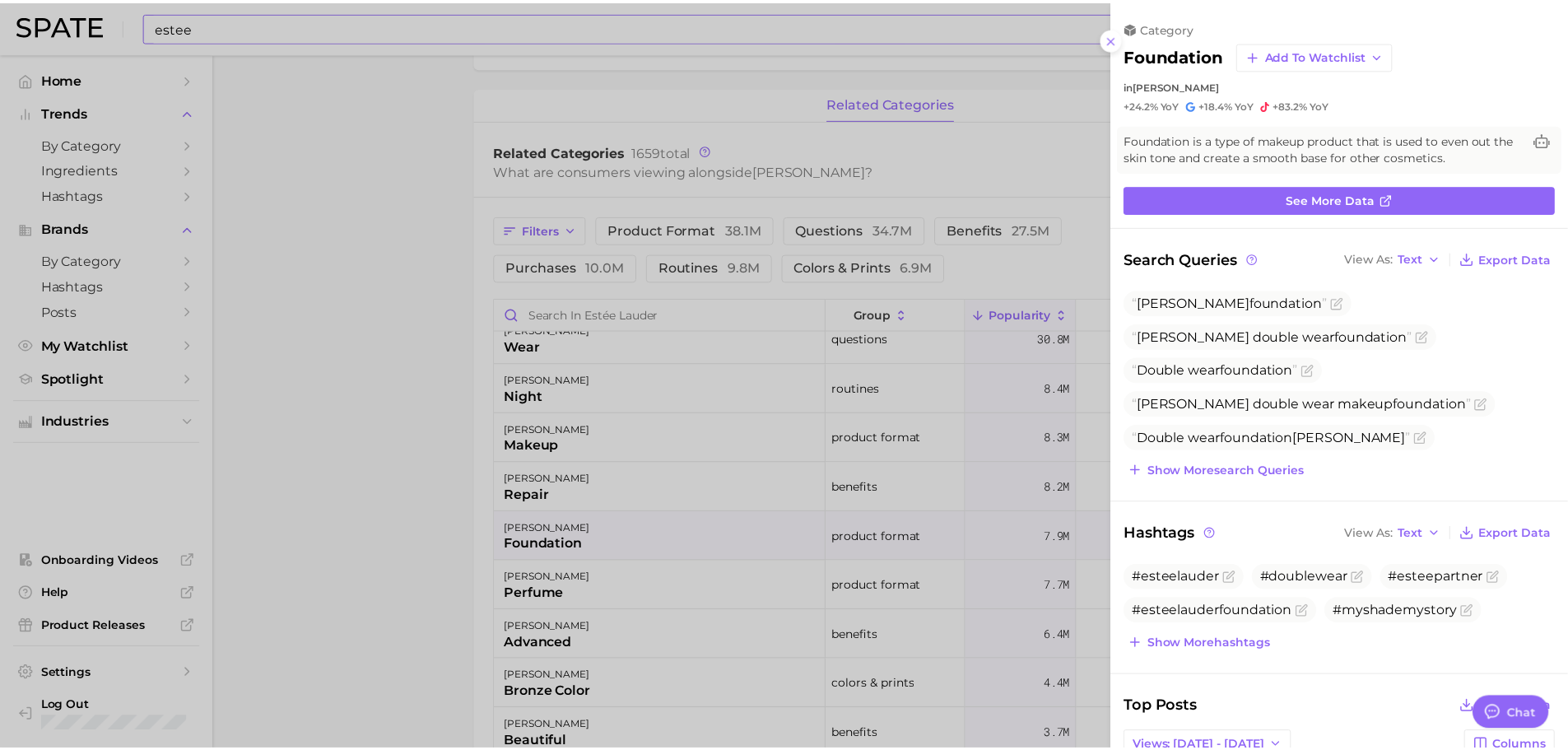
scroll to position [0, 0]
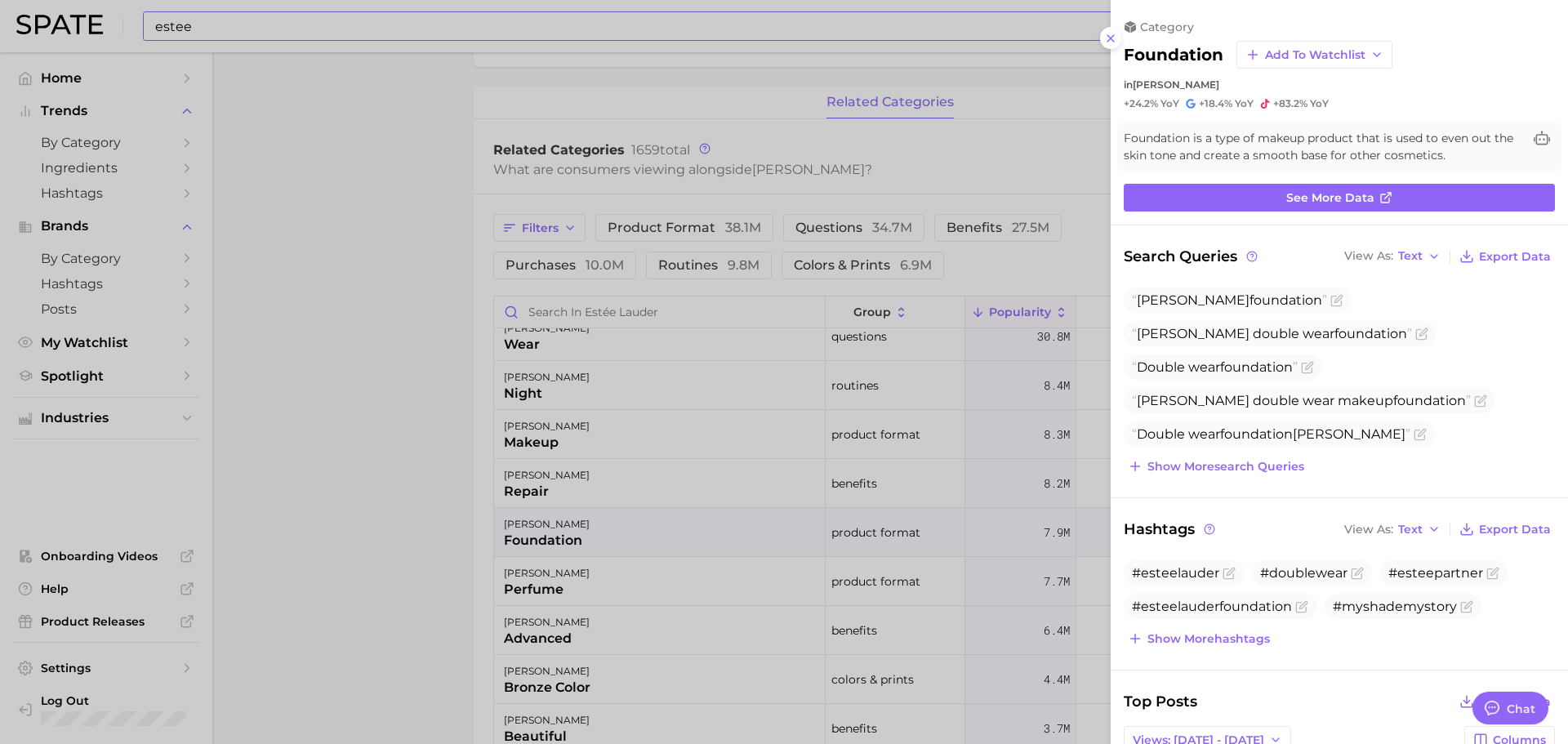
click at [407, 440] on div at bounding box center [784, 372] width 1568 height 744
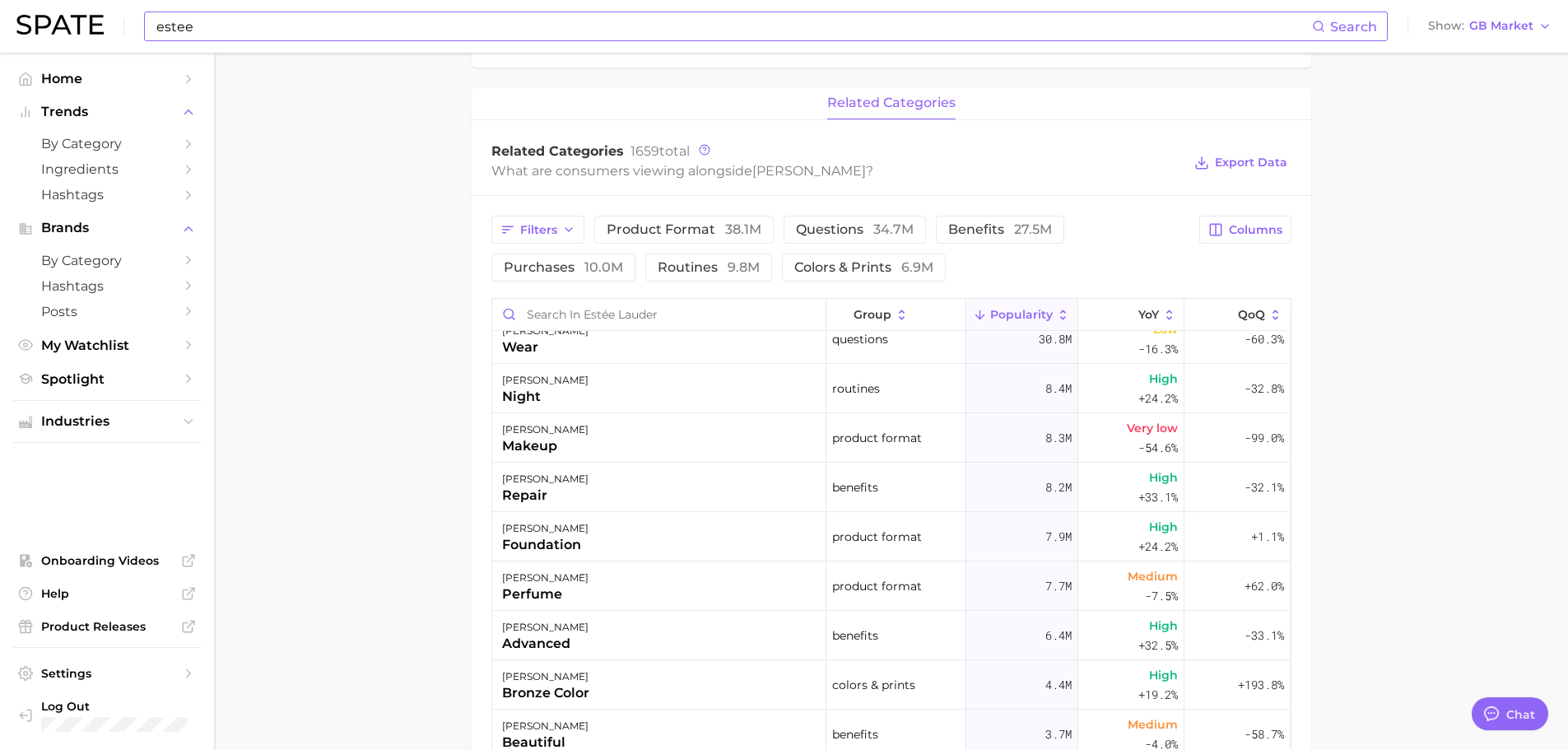
click at [467, 33] on input "estee" at bounding box center [733, 26] width 1157 height 28
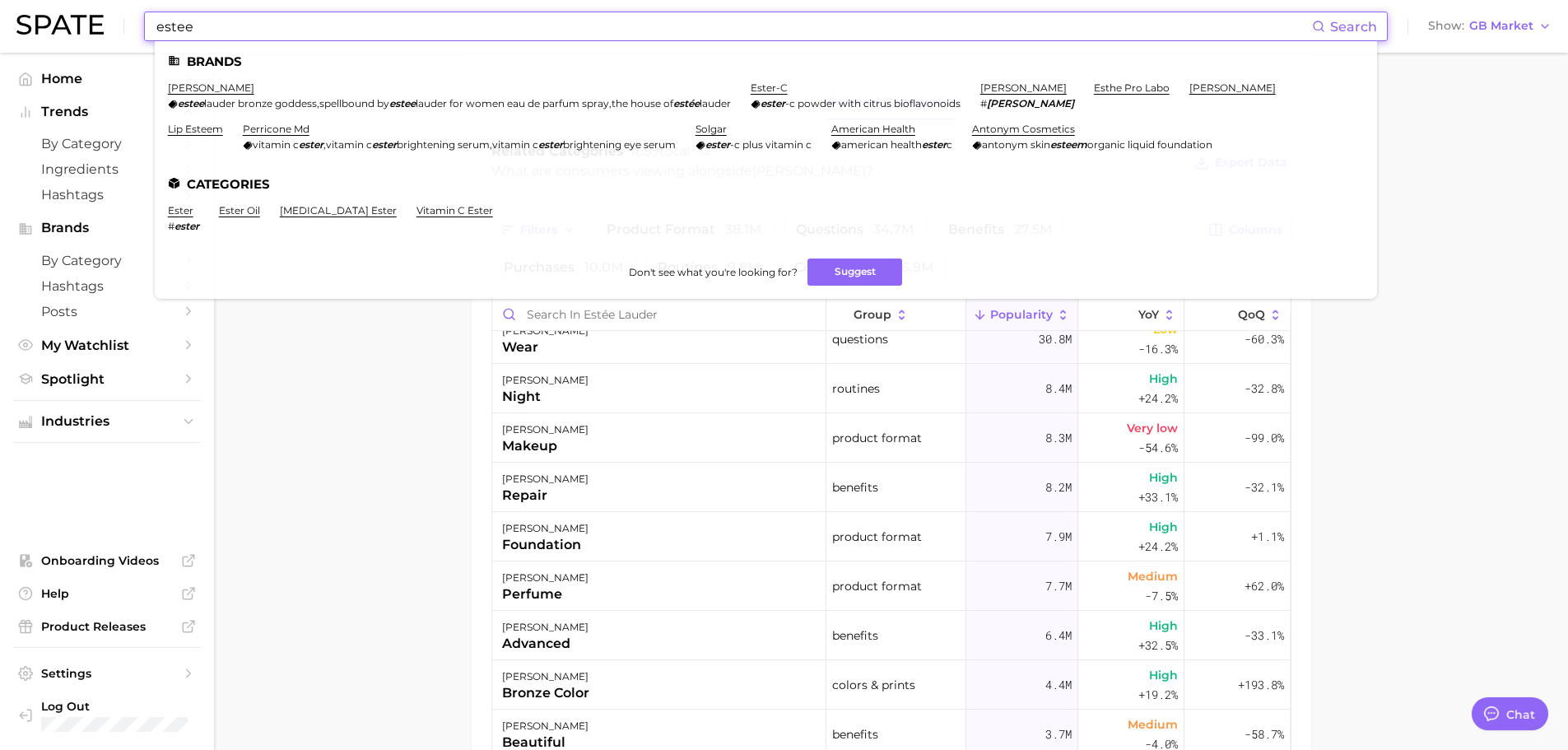
click at [467, 33] on input "estee" at bounding box center [733, 26] width 1157 height 28
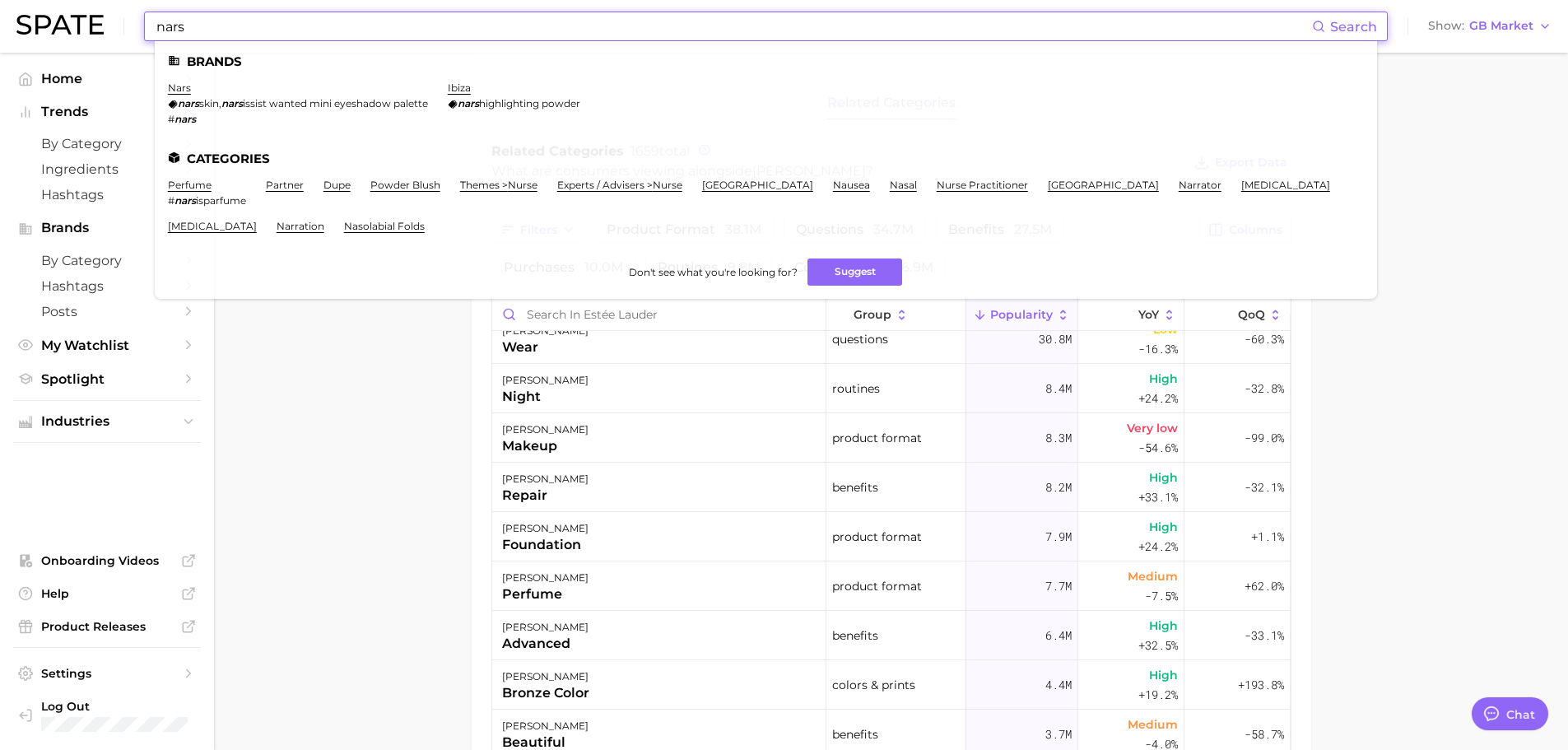
click at [175, 94] on li "nars nars skin , nars issist wanted mini eyeshadow palette # nars" at bounding box center [298, 103] width 260 height 44
click at [177, 92] on link "nars" at bounding box center [180, 87] width 23 height 12
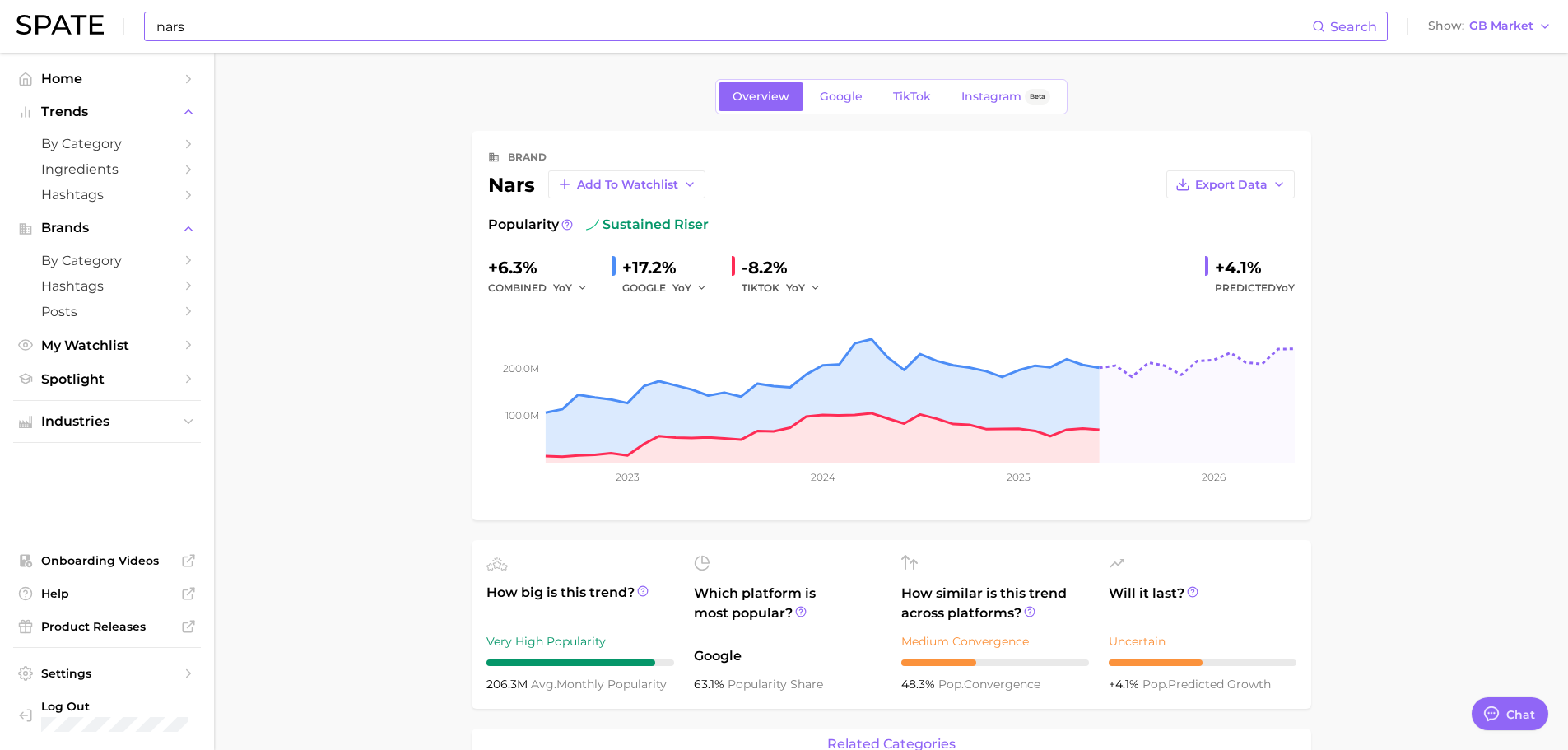
scroll to position [2, 0]
click at [1217, 183] on span "Export Data" at bounding box center [1231, 182] width 72 height 14
click at [1224, 242] on span "Time Series Image" at bounding box center [1198, 243] width 110 height 14
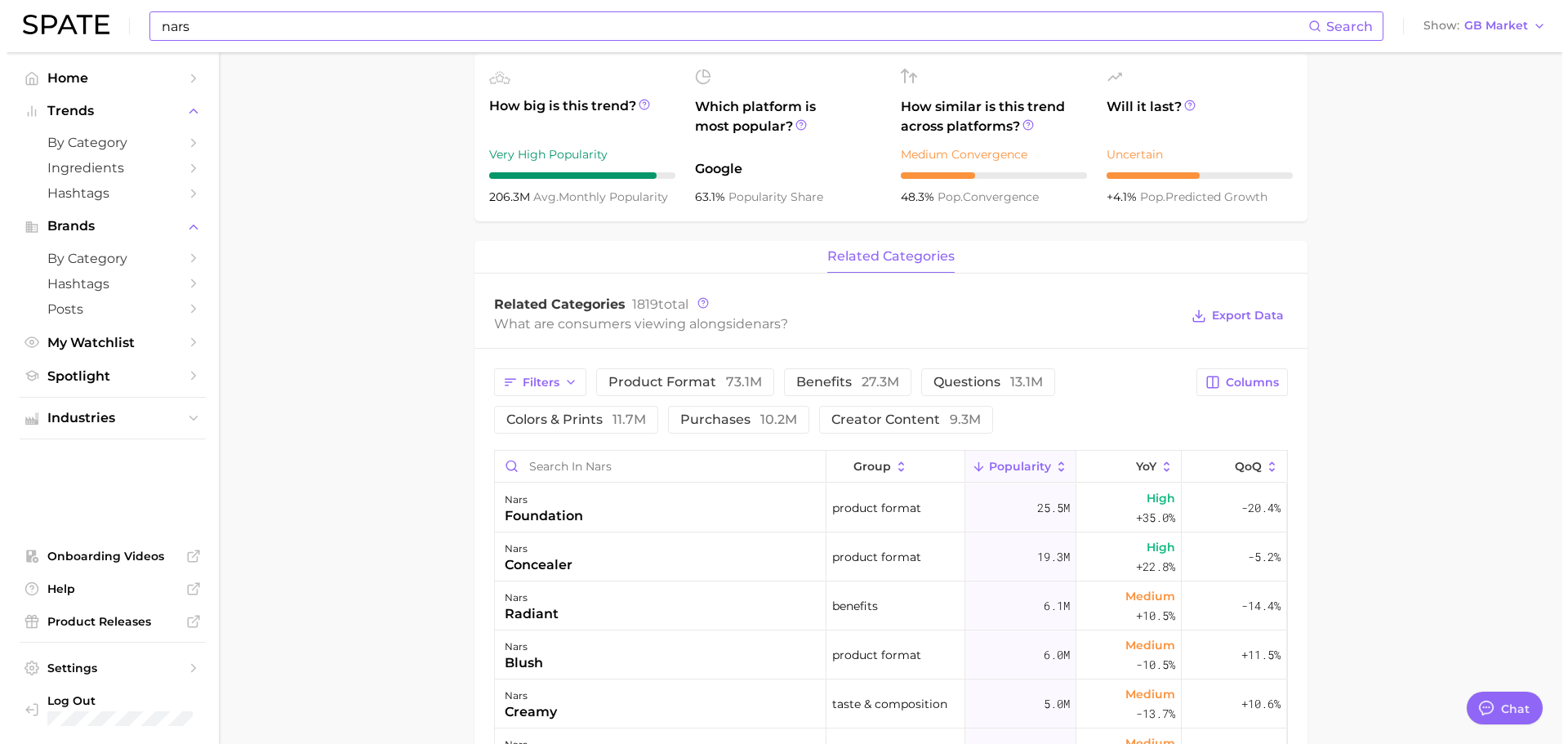
scroll to position [482, 0]
click at [1371, 502] on main "Overview Google TikTok Instagram Beta brand nars Add to Watchlist Export Data P…" at bounding box center [884, 431] width 1343 height 1725
click at [640, 520] on div "nars foundation" at bounding box center [653, 507] width 331 height 49
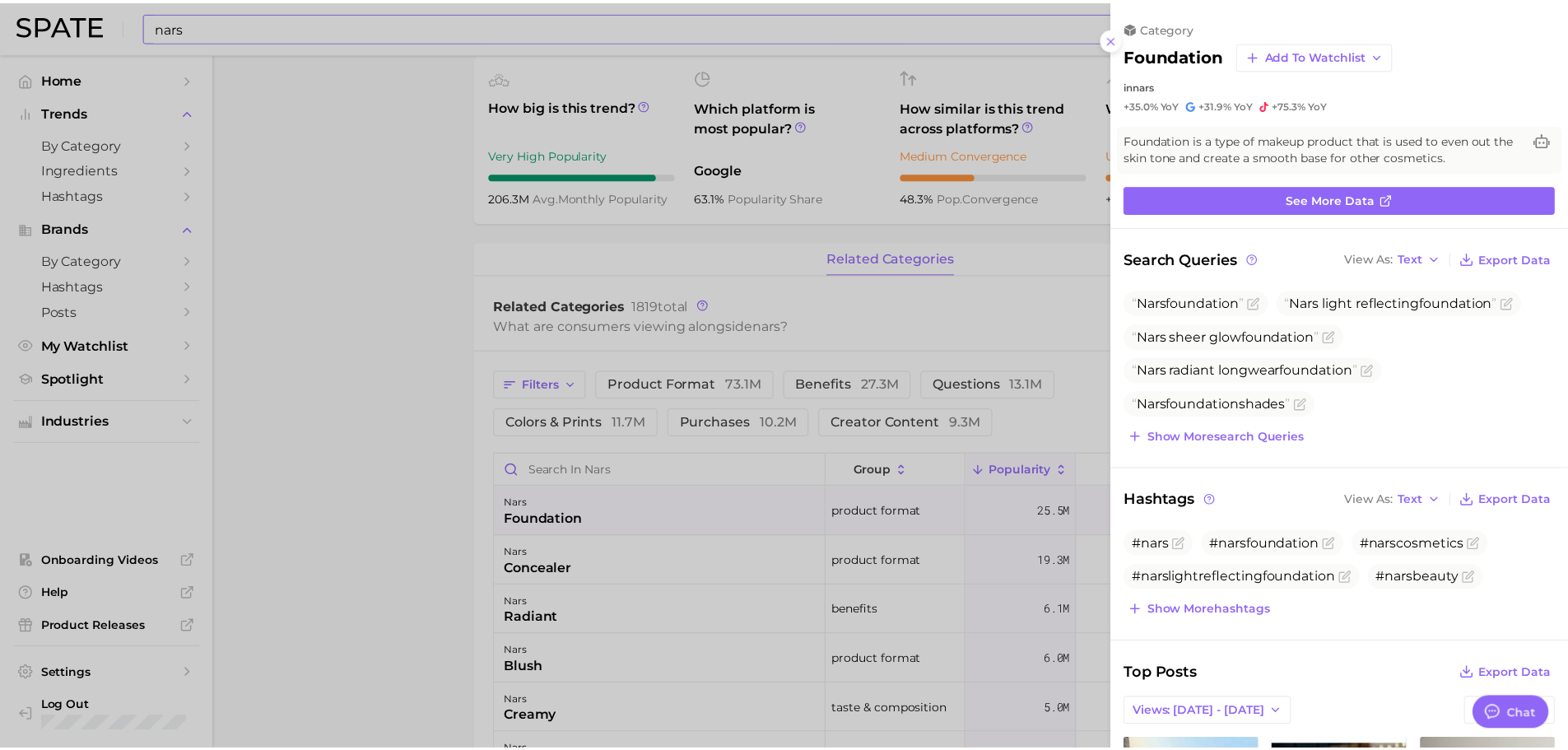
scroll to position [0, 0]
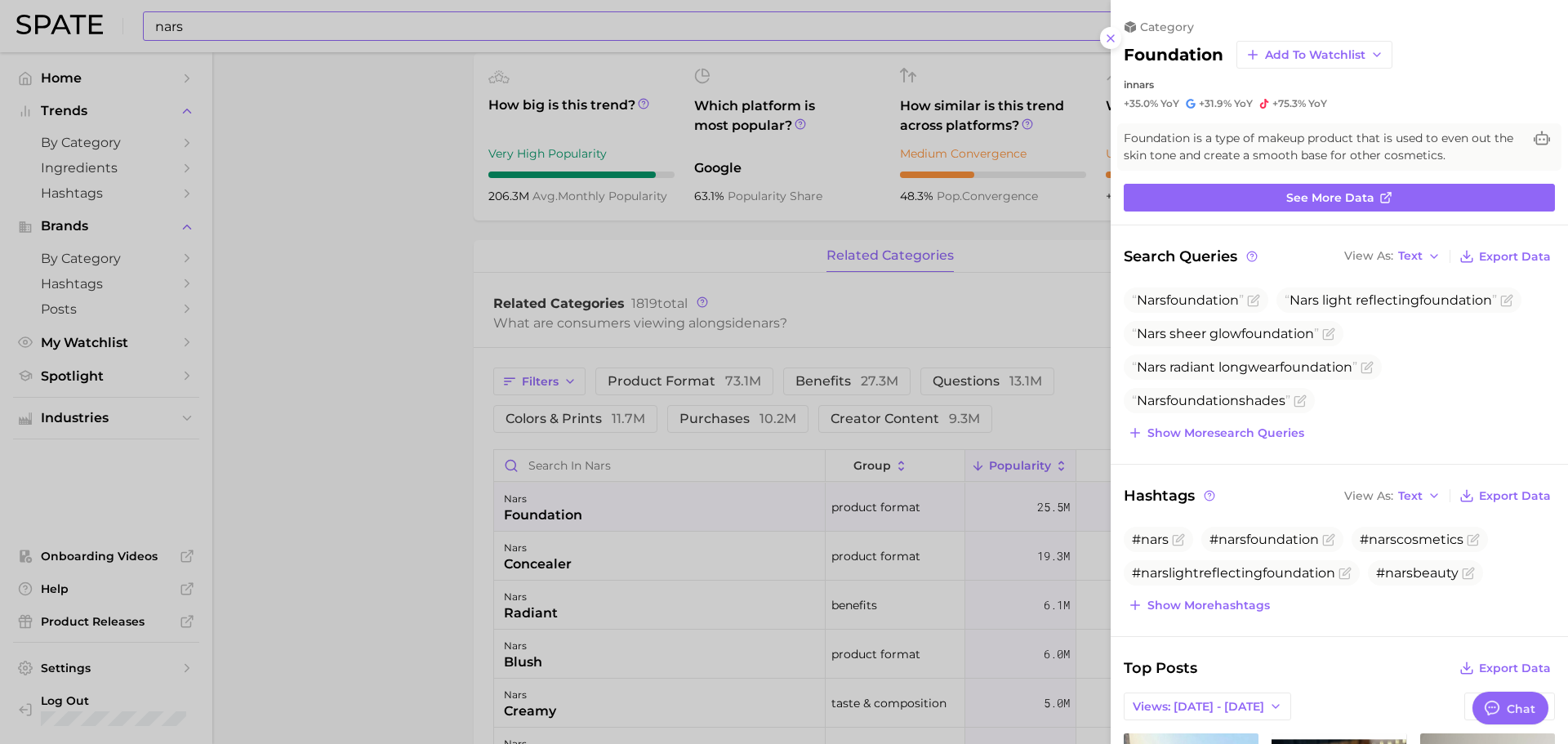
click at [405, 376] on div at bounding box center [784, 372] width 1568 height 744
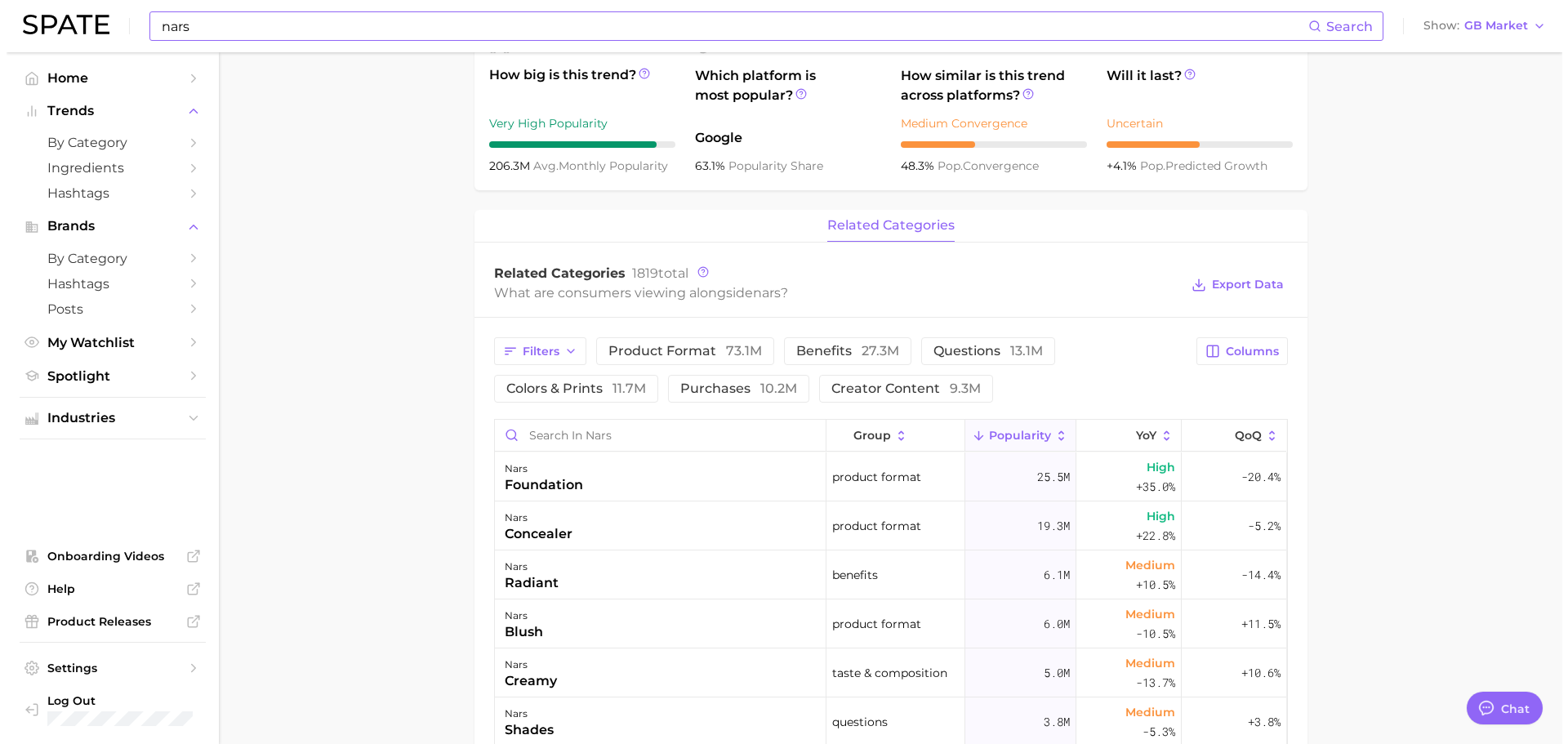
scroll to position [514, 0]
click at [589, 481] on div "nars foundation" at bounding box center [653, 476] width 331 height 49
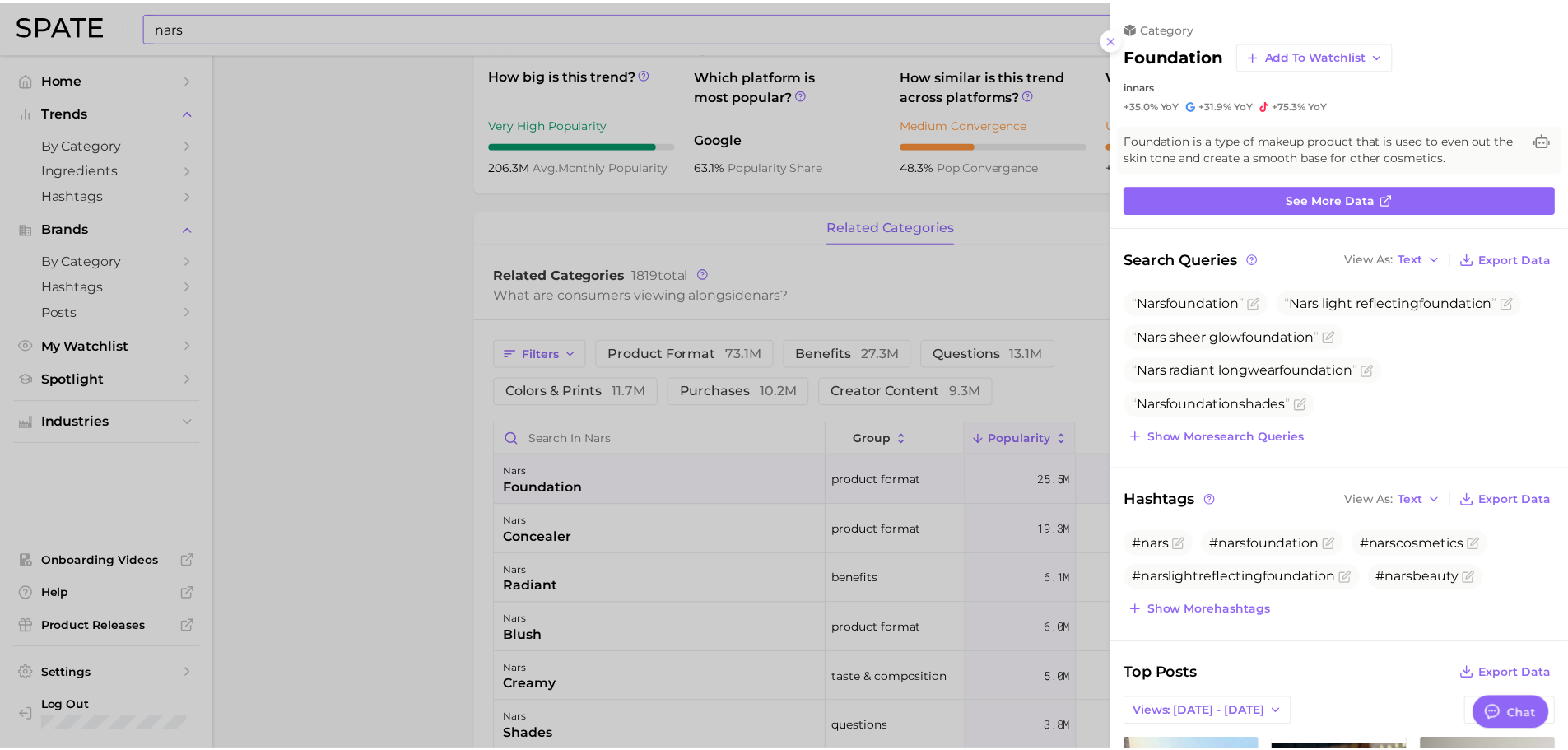
scroll to position [0, 0]
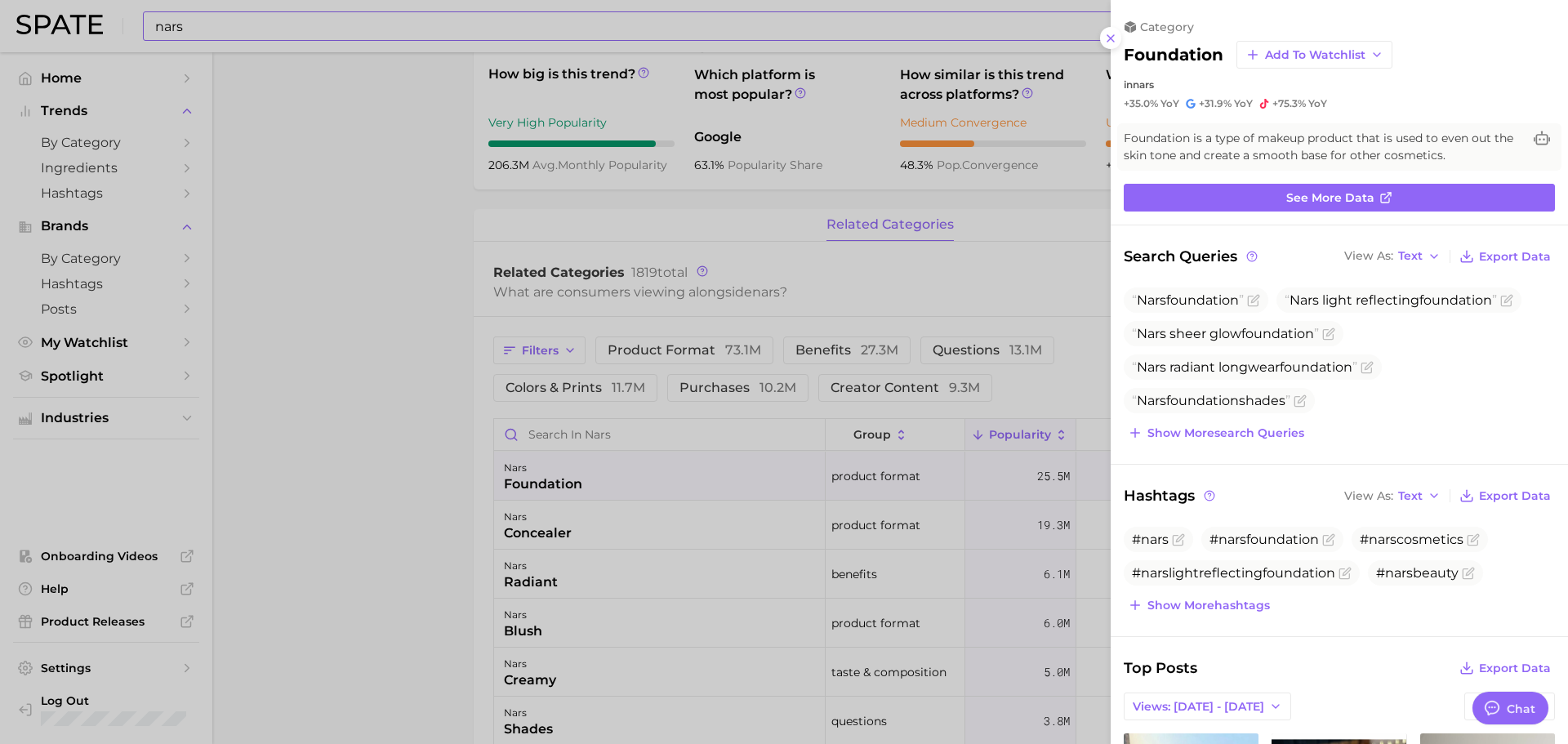
click at [626, 24] on div at bounding box center [784, 372] width 1568 height 744
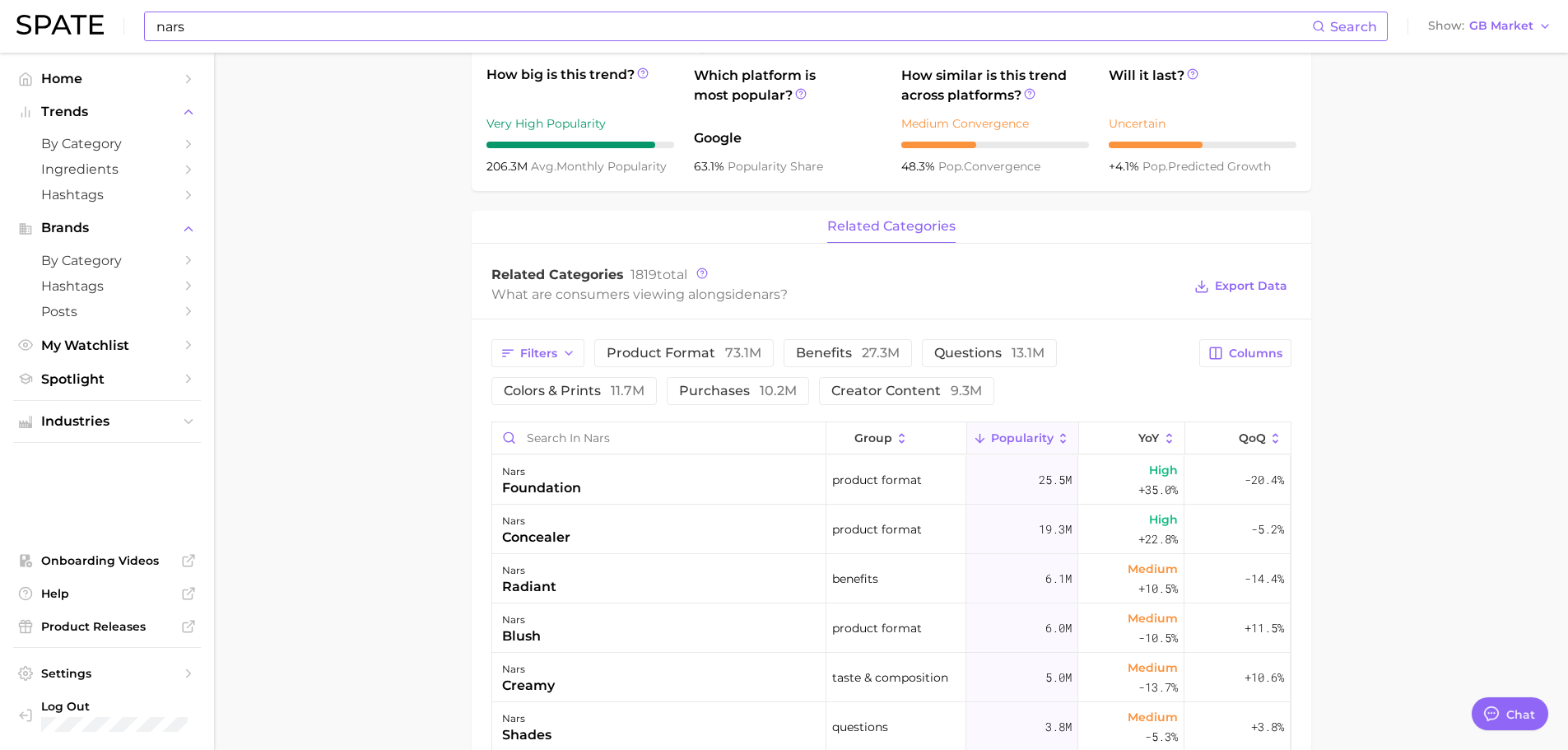
click at [607, 26] on input "nars" at bounding box center [733, 26] width 1157 height 28
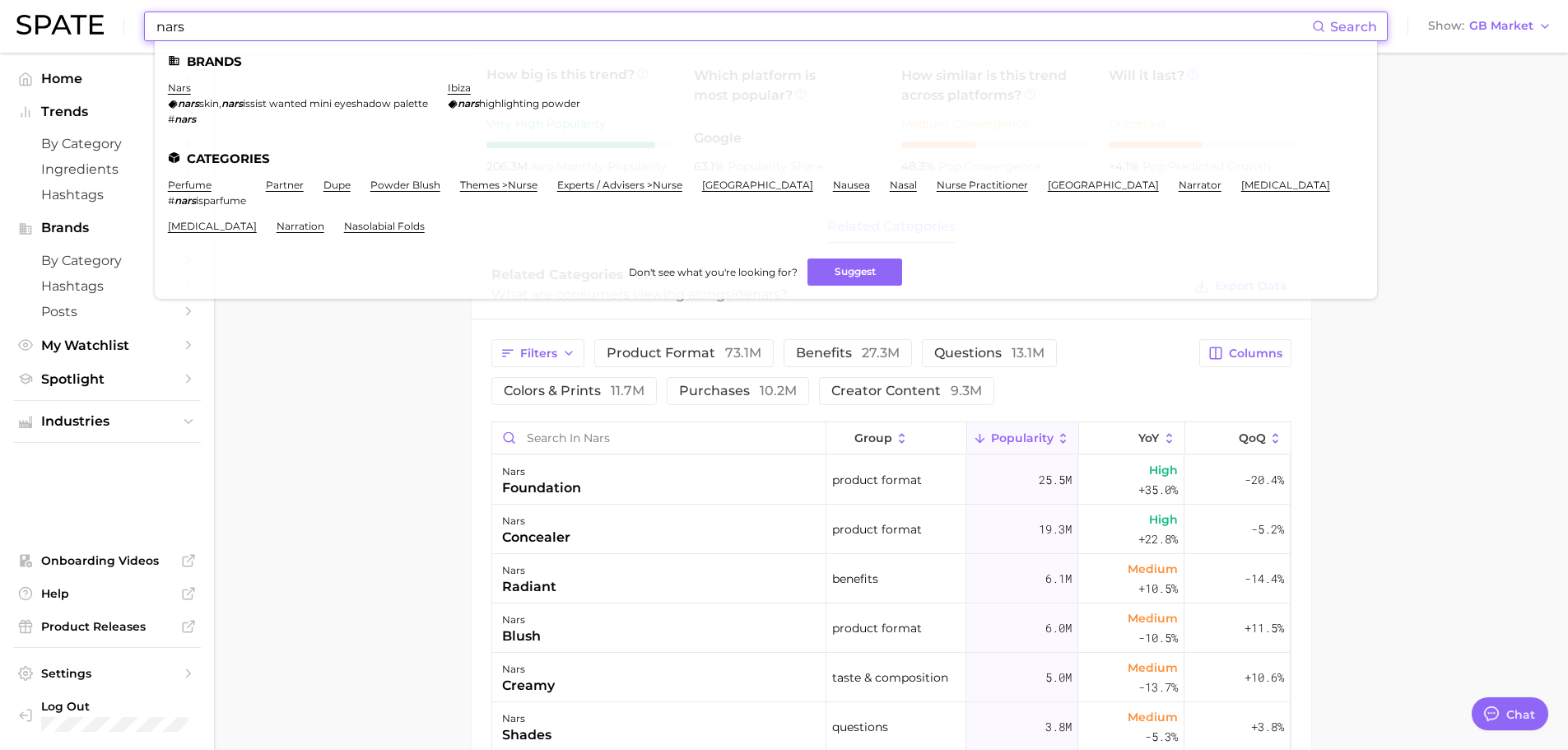
click at [607, 26] on input "nars" at bounding box center [733, 26] width 1157 height 28
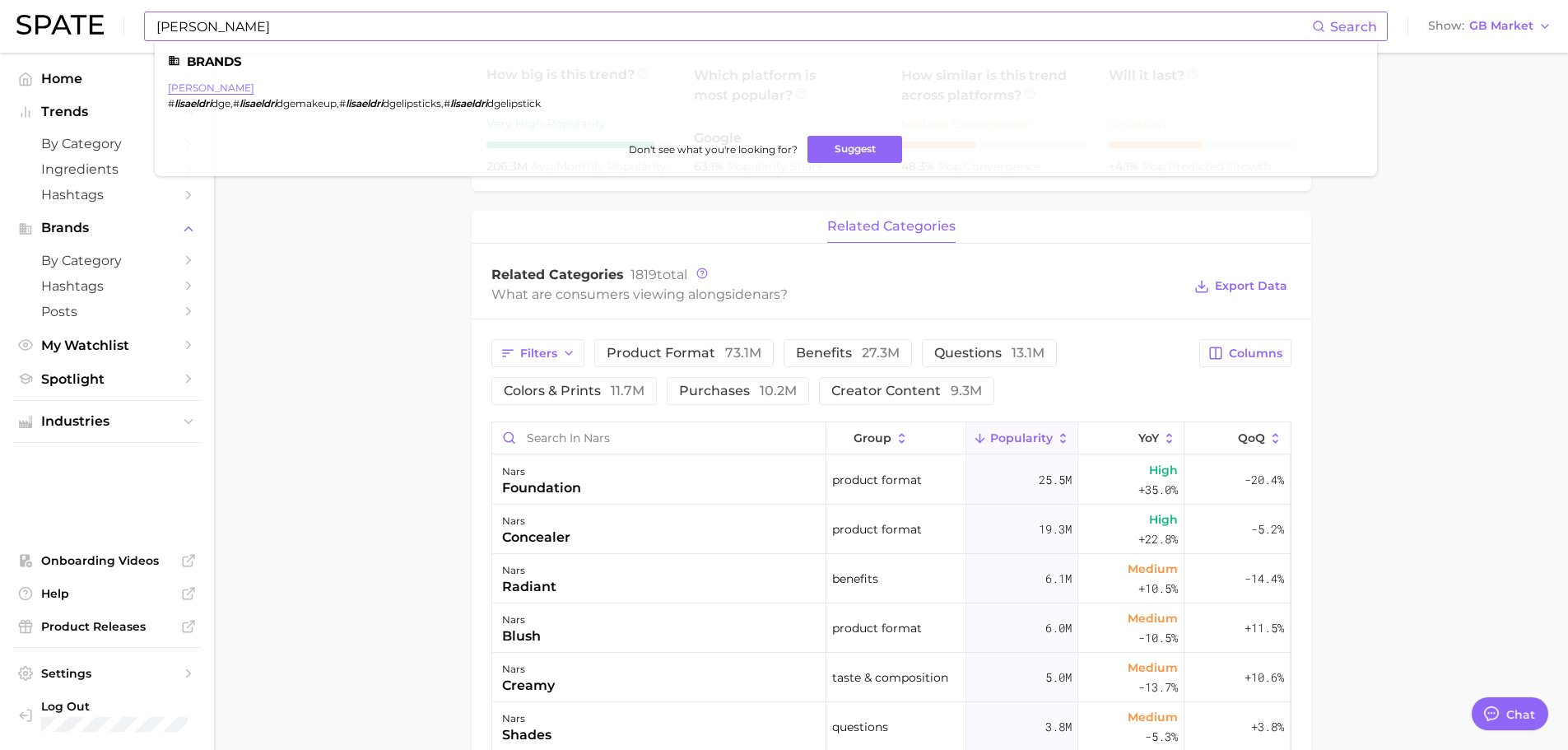
click at [195, 87] on link "[PERSON_NAME]" at bounding box center [211, 87] width 86 height 12
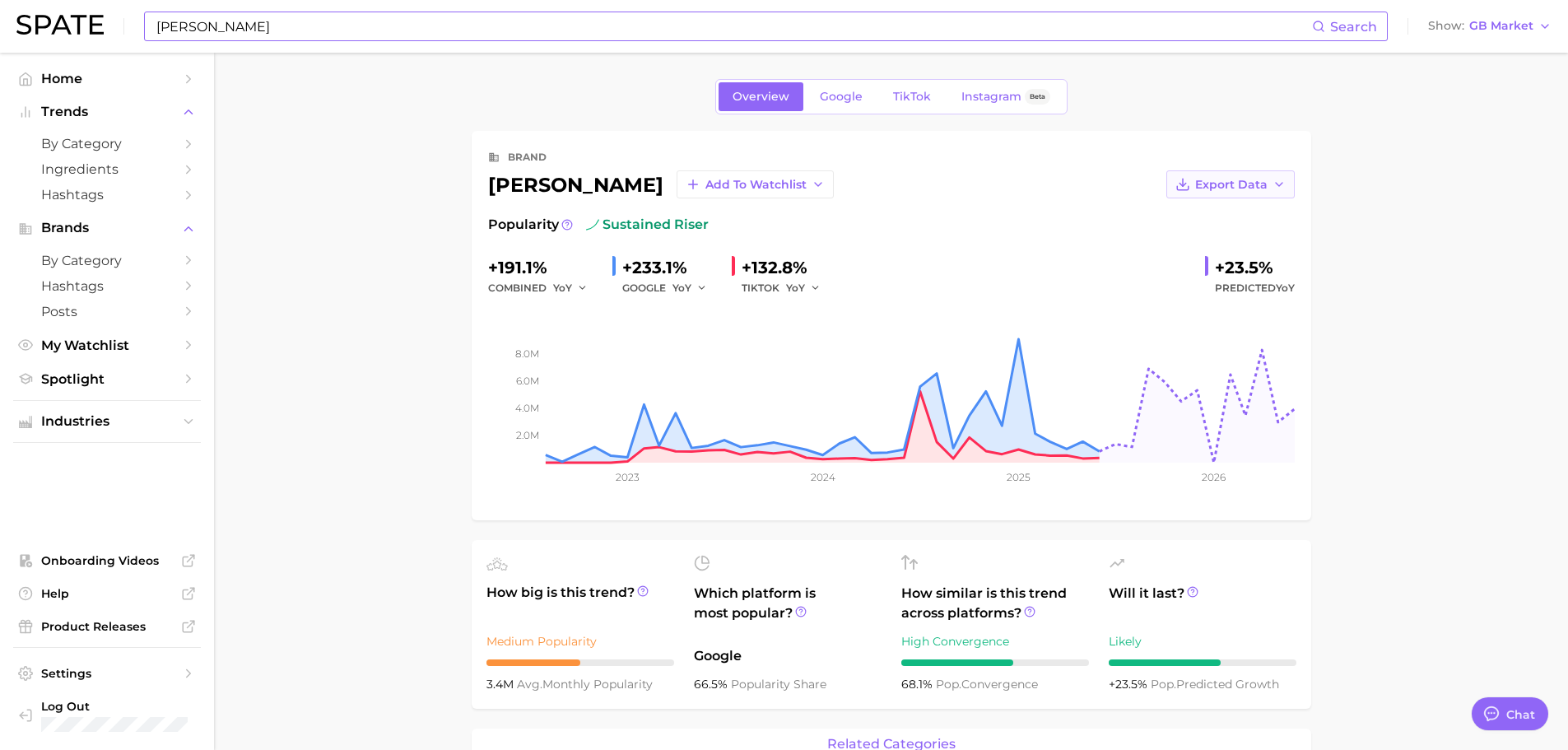
click at [1212, 184] on span "Export Data" at bounding box center [1231, 184] width 72 height 14
click at [1206, 245] on span "Time Series Image" at bounding box center [1198, 244] width 110 height 14
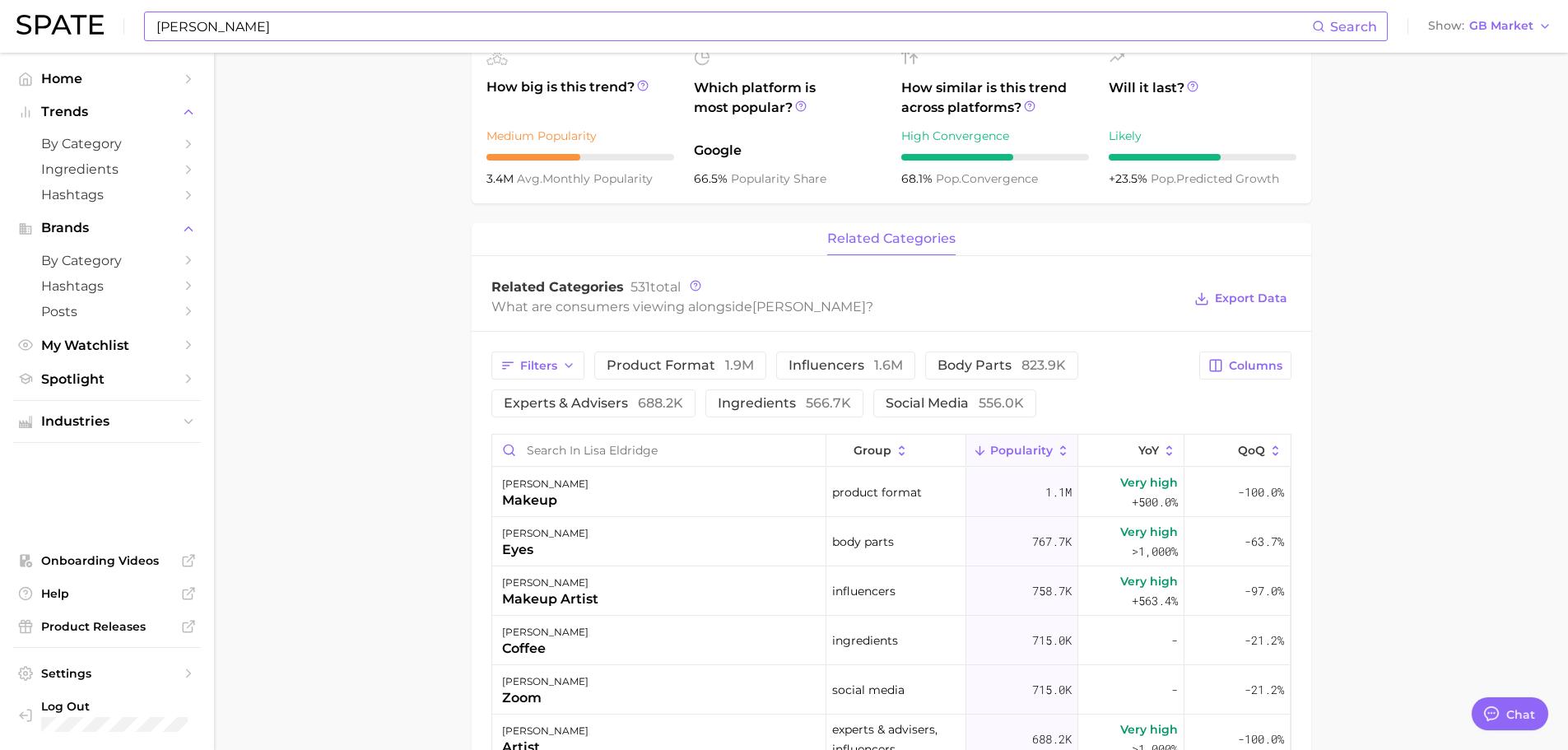
click at [1357, 221] on main "Overview Google TikTok Instagram Beta brand [PERSON_NAME] Add to Watchlist Expo…" at bounding box center [892, 416] width 1355 height 1738
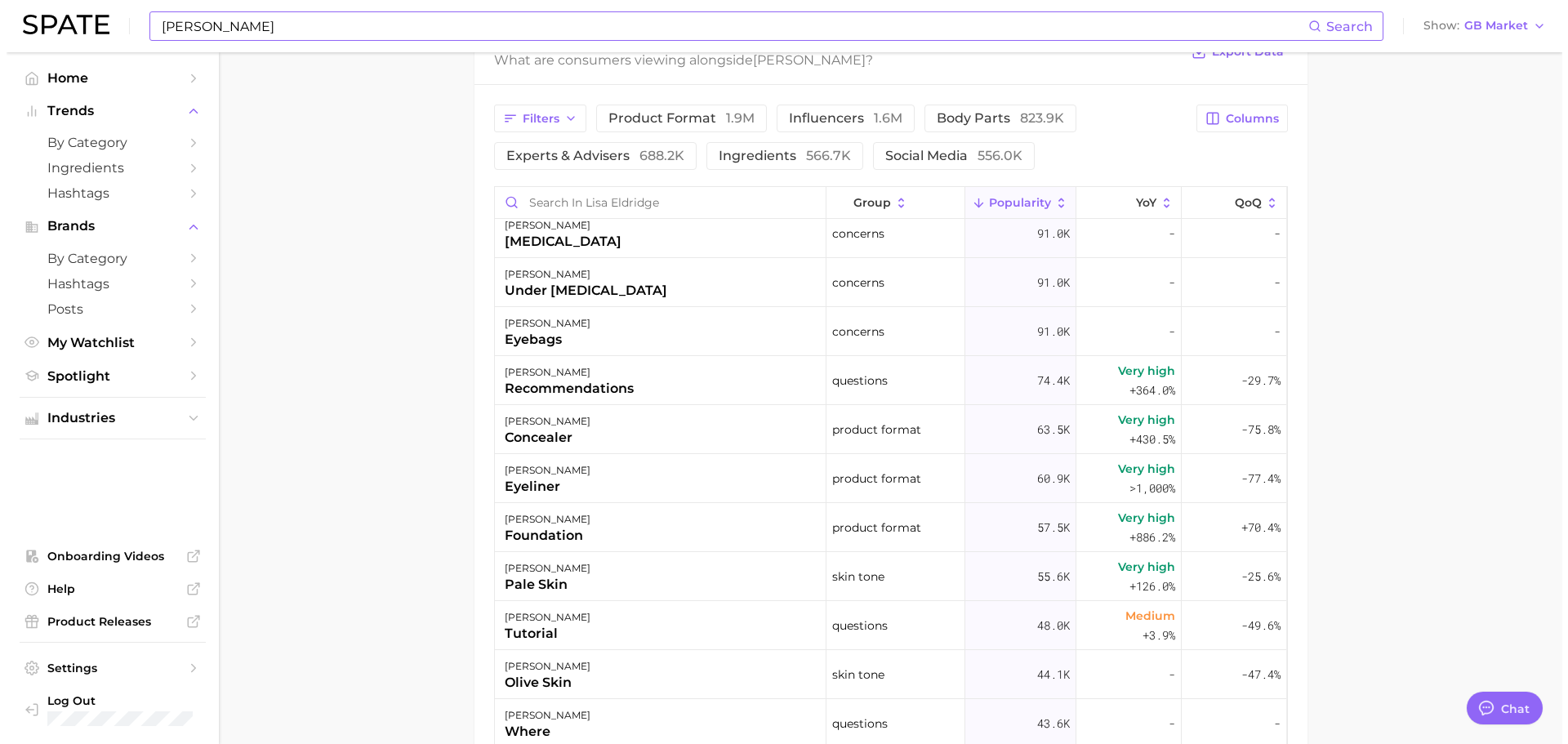
scroll to position [800, 0]
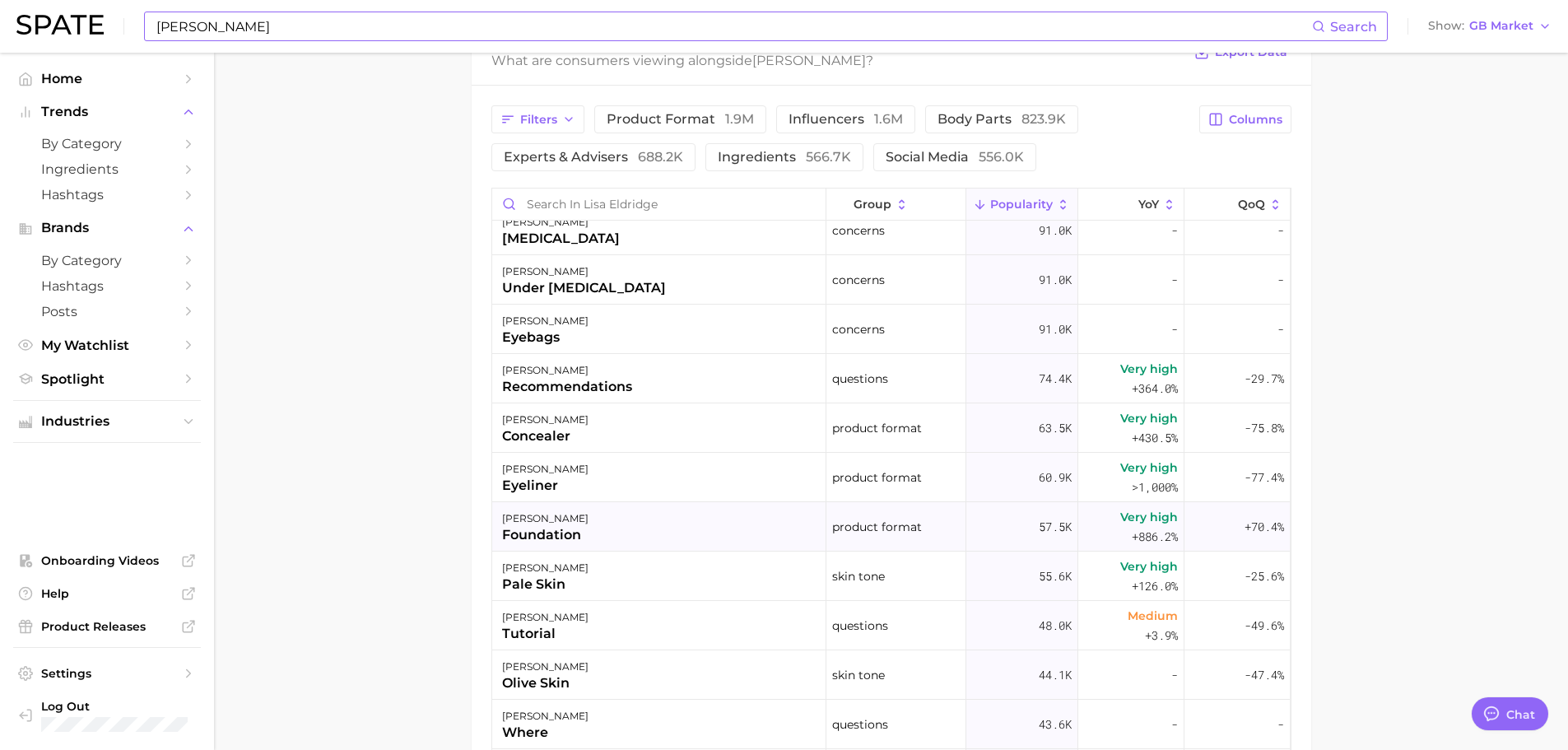
click at [574, 535] on div "foundation" at bounding box center [545, 534] width 86 height 20
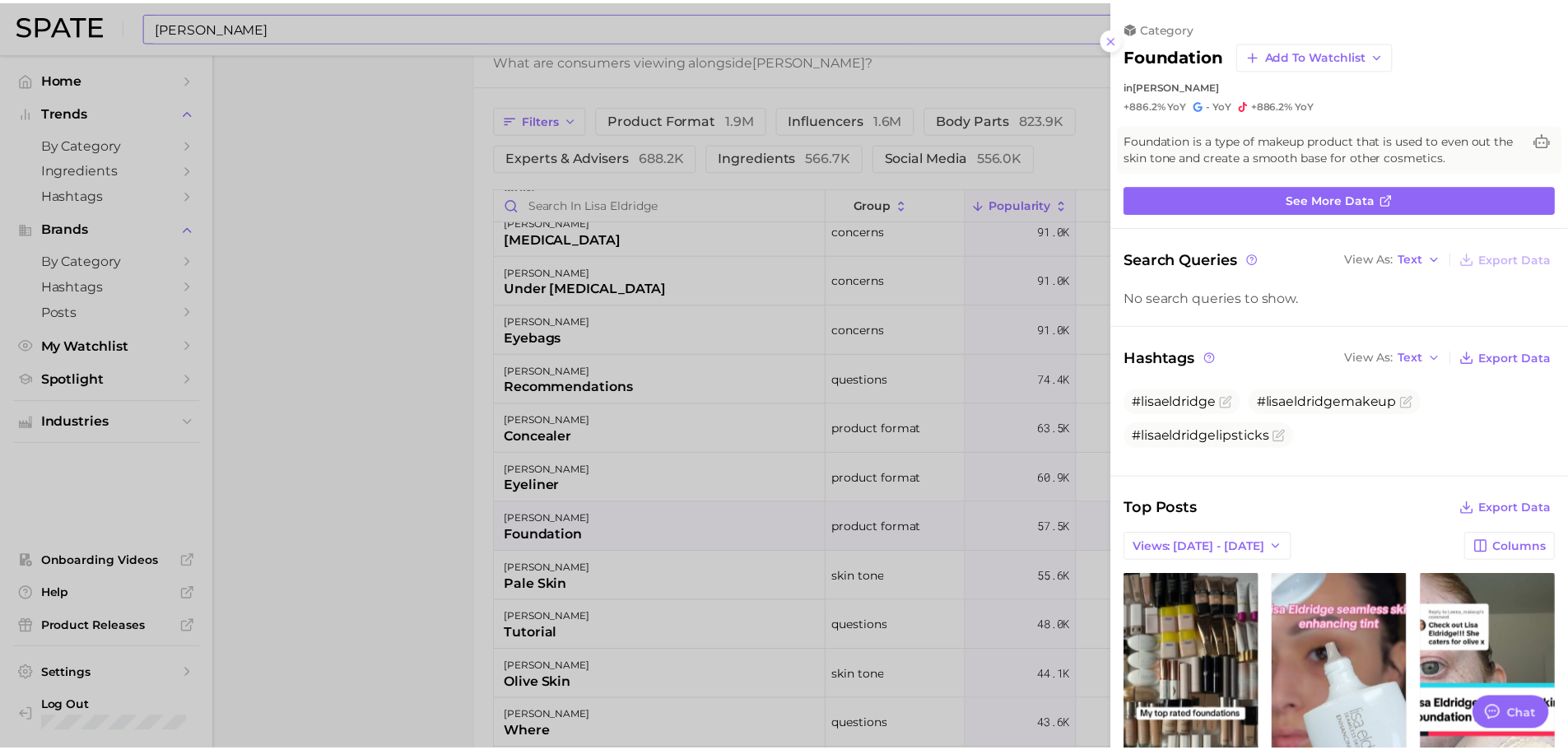
scroll to position [0, 0]
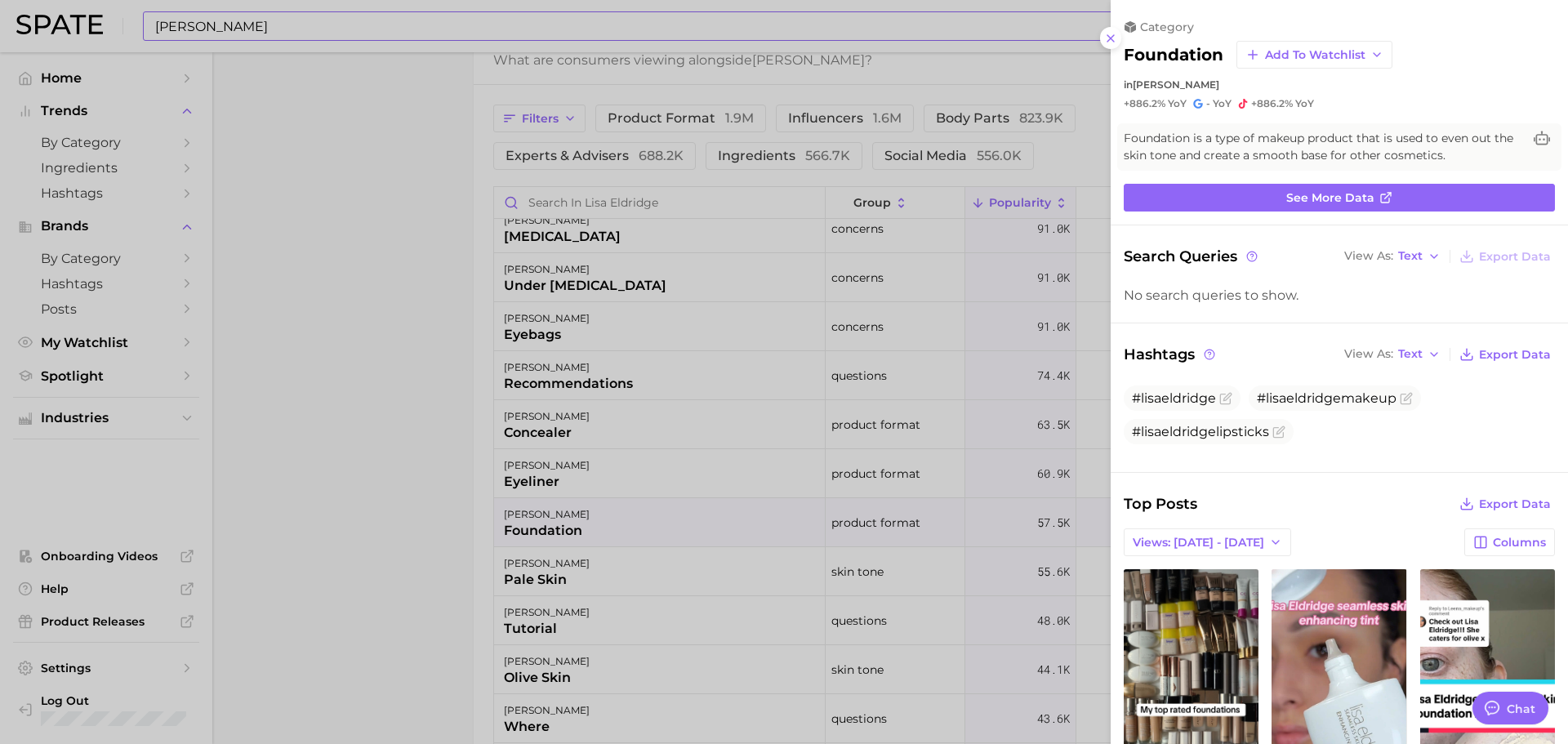
click at [661, 31] on div at bounding box center [784, 372] width 1568 height 744
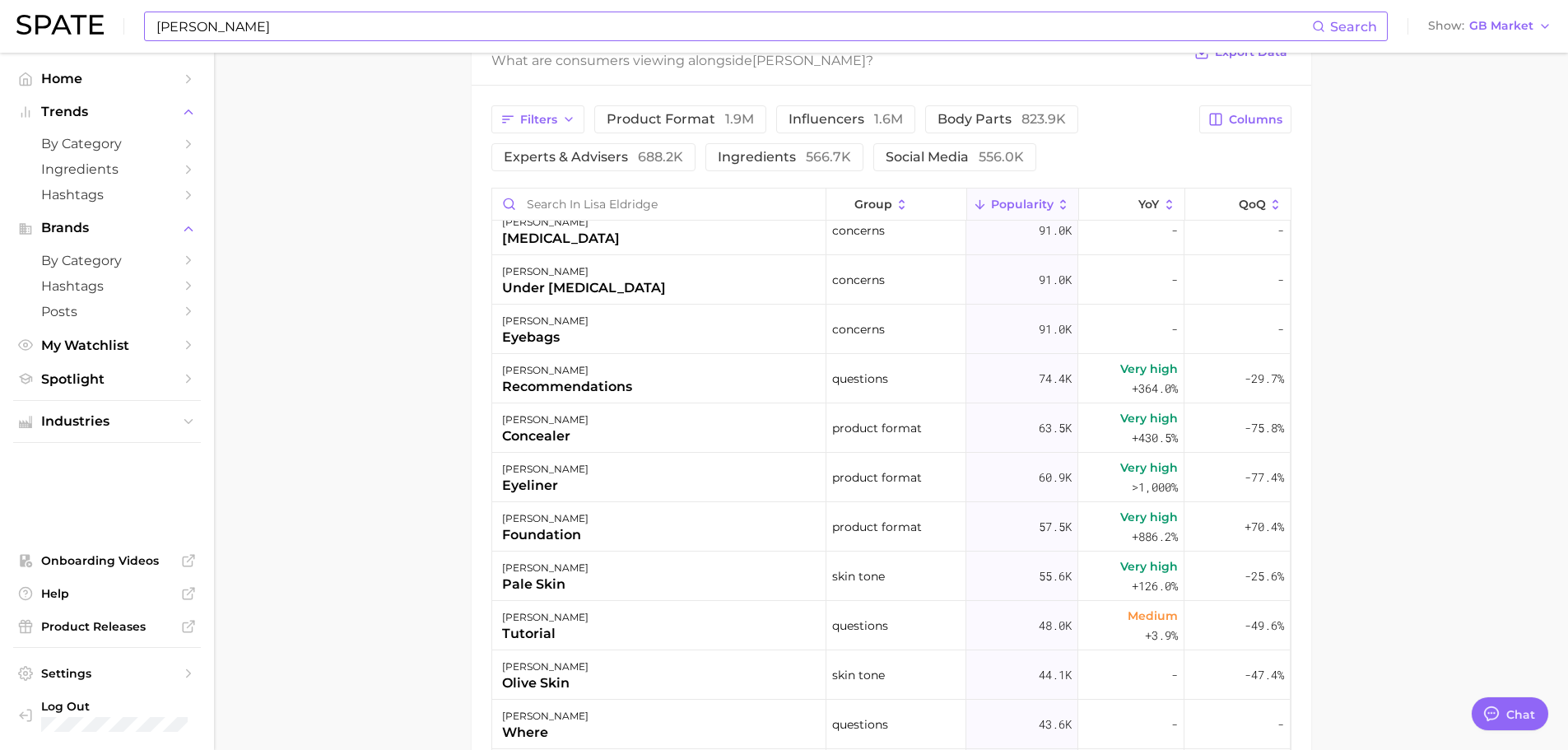
click at [635, 18] on input "[PERSON_NAME]" at bounding box center [733, 26] width 1157 height 28
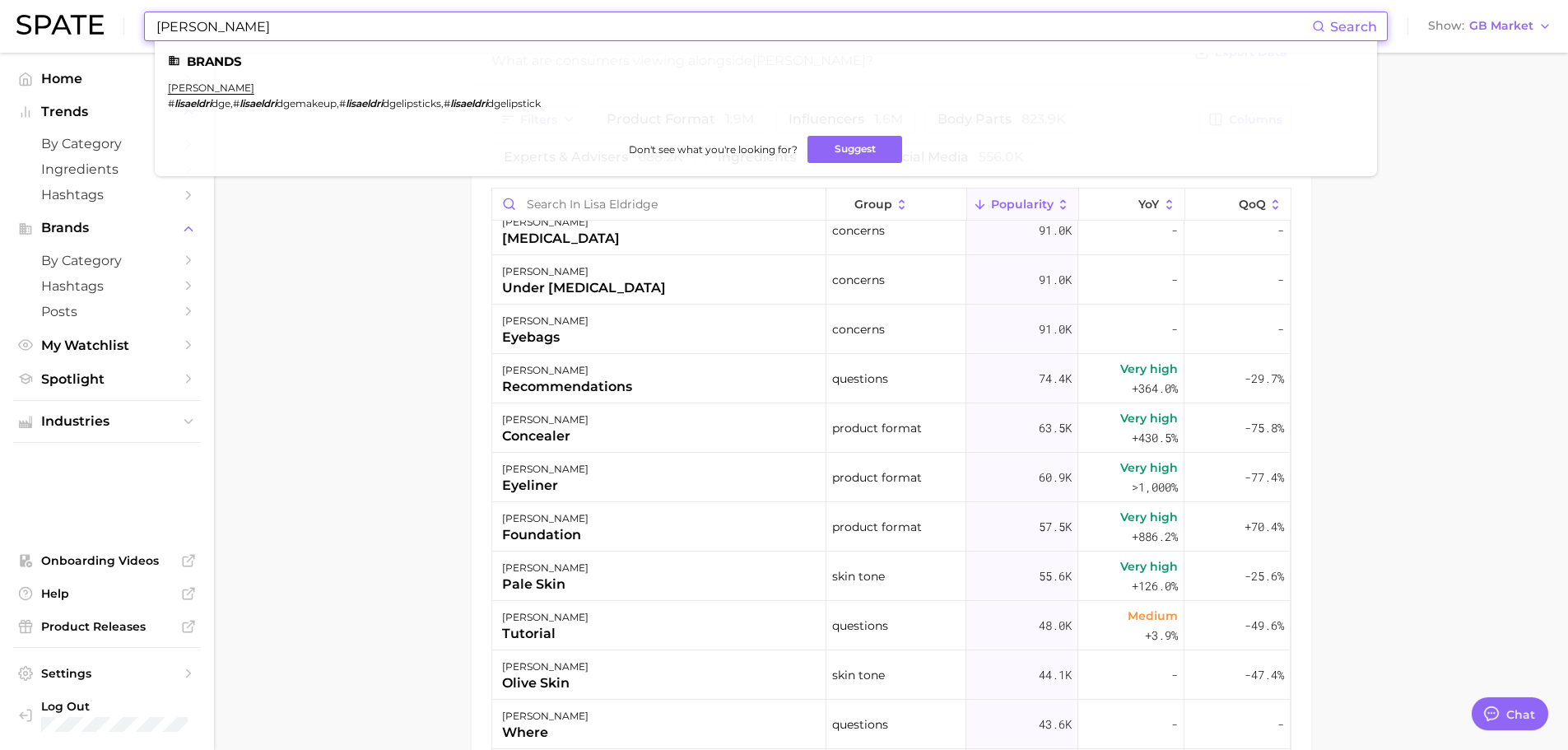
click at [635, 18] on input "[PERSON_NAME]" at bounding box center [733, 26] width 1157 height 28
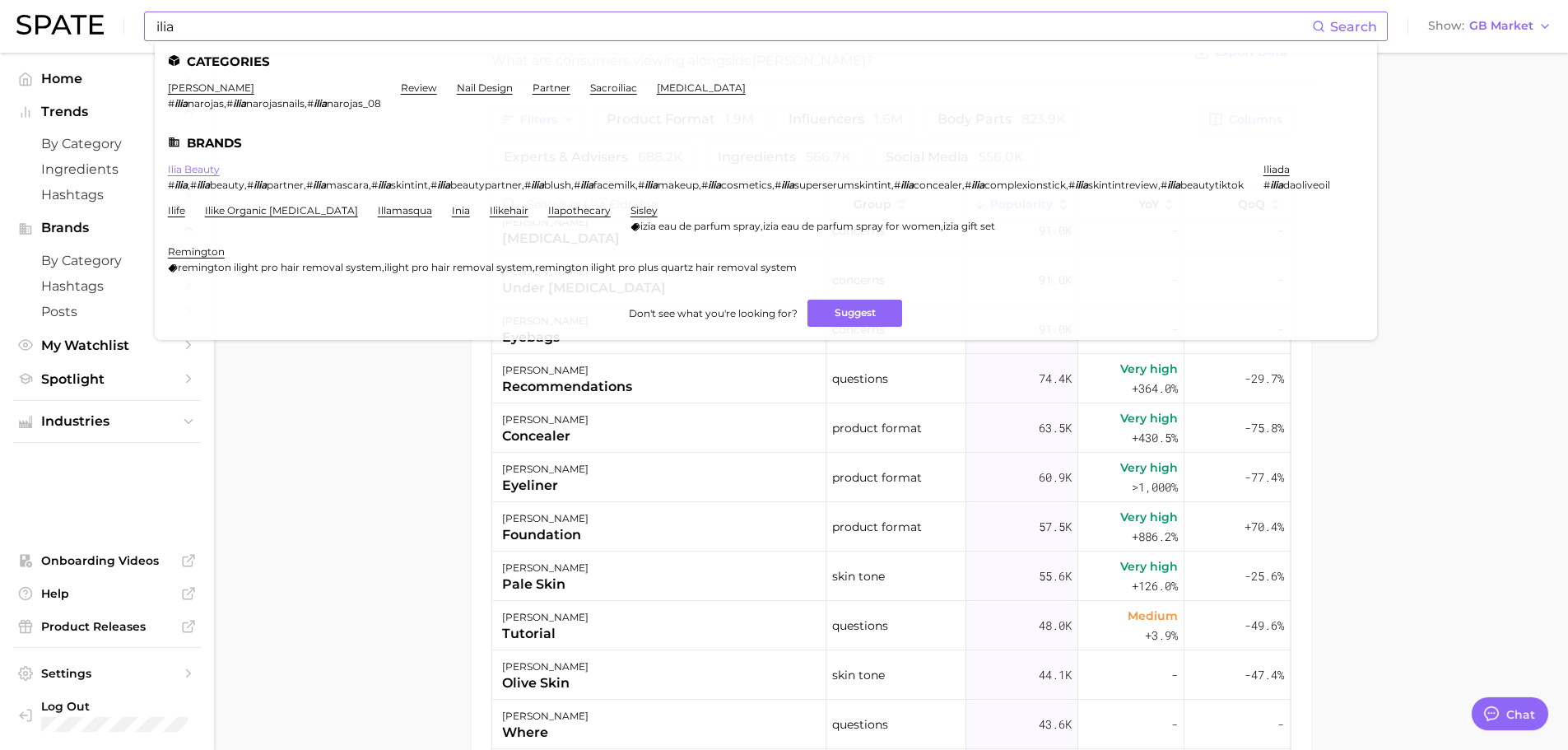
click at [185, 170] on link "ilia beauty" at bounding box center [194, 168] width 51 height 12
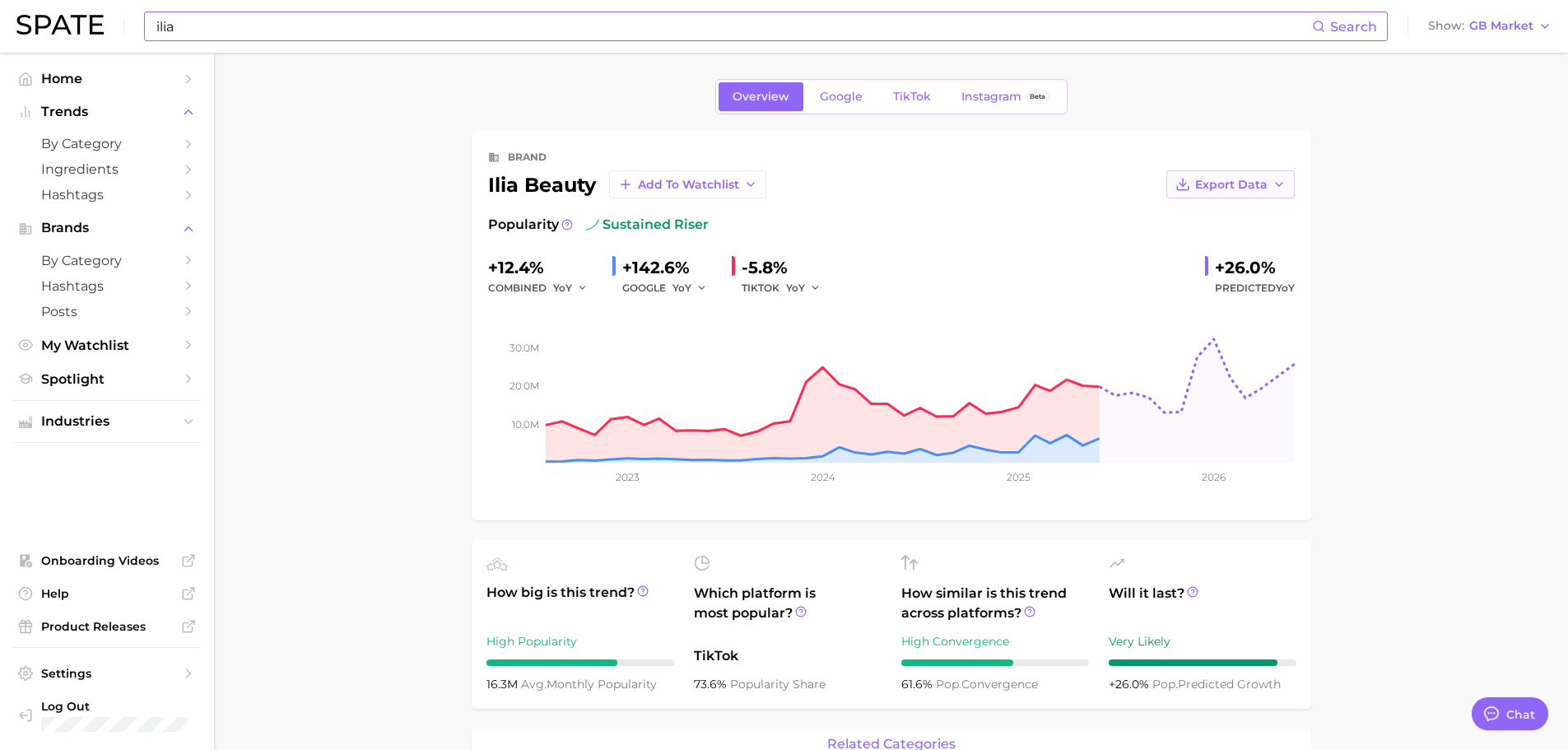
click at [1262, 181] on span "Export Data" at bounding box center [1231, 184] width 72 height 14
click at [1238, 238] on span "Time Series Image" at bounding box center [1198, 244] width 110 height 14
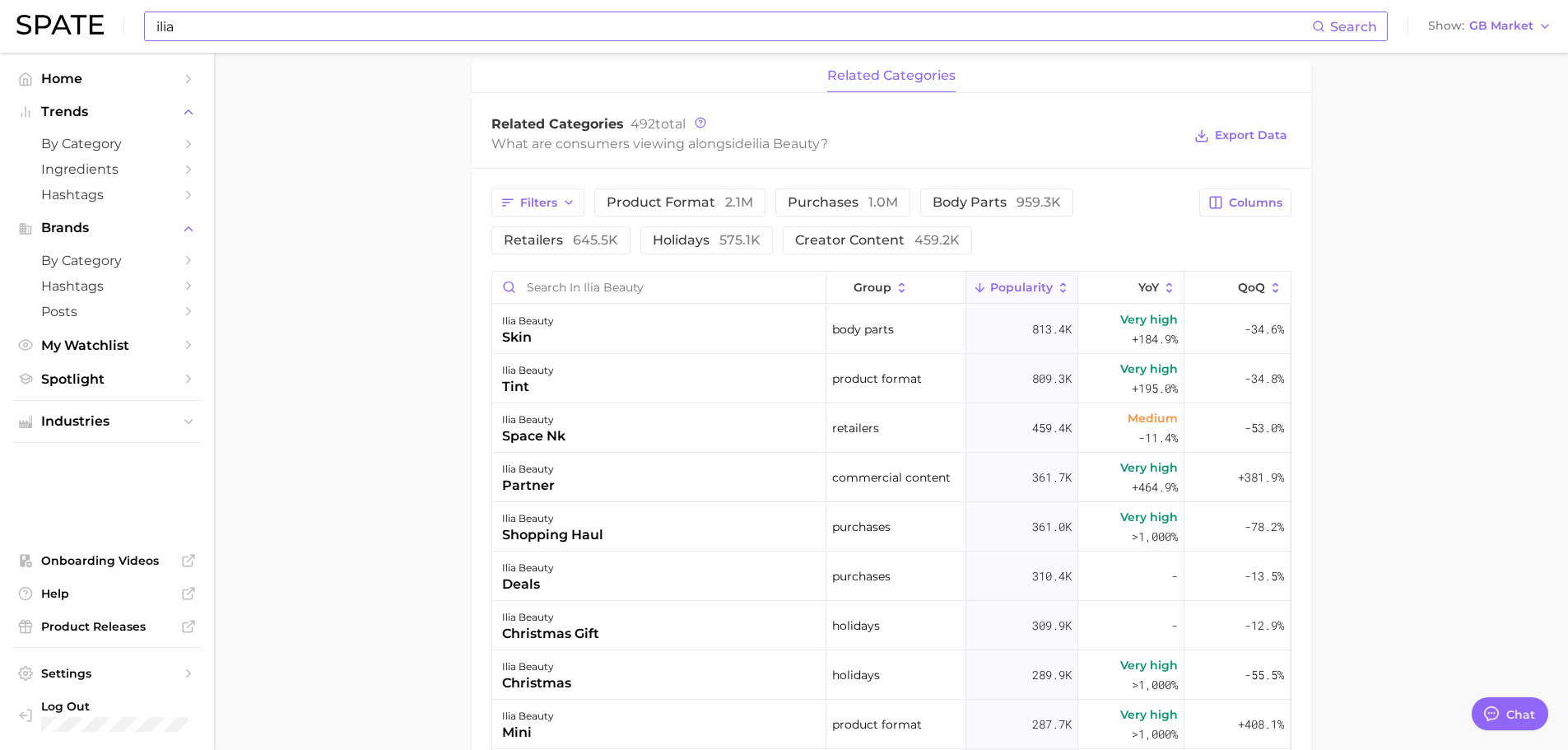
scroll to position [671, 0]
click at [1493, 167] on main "Overview Google TikTok Instagram Beta brand ilia beauty Add to Watchlist Export…" at bounding box center [892, 250] width 1355 height 1738
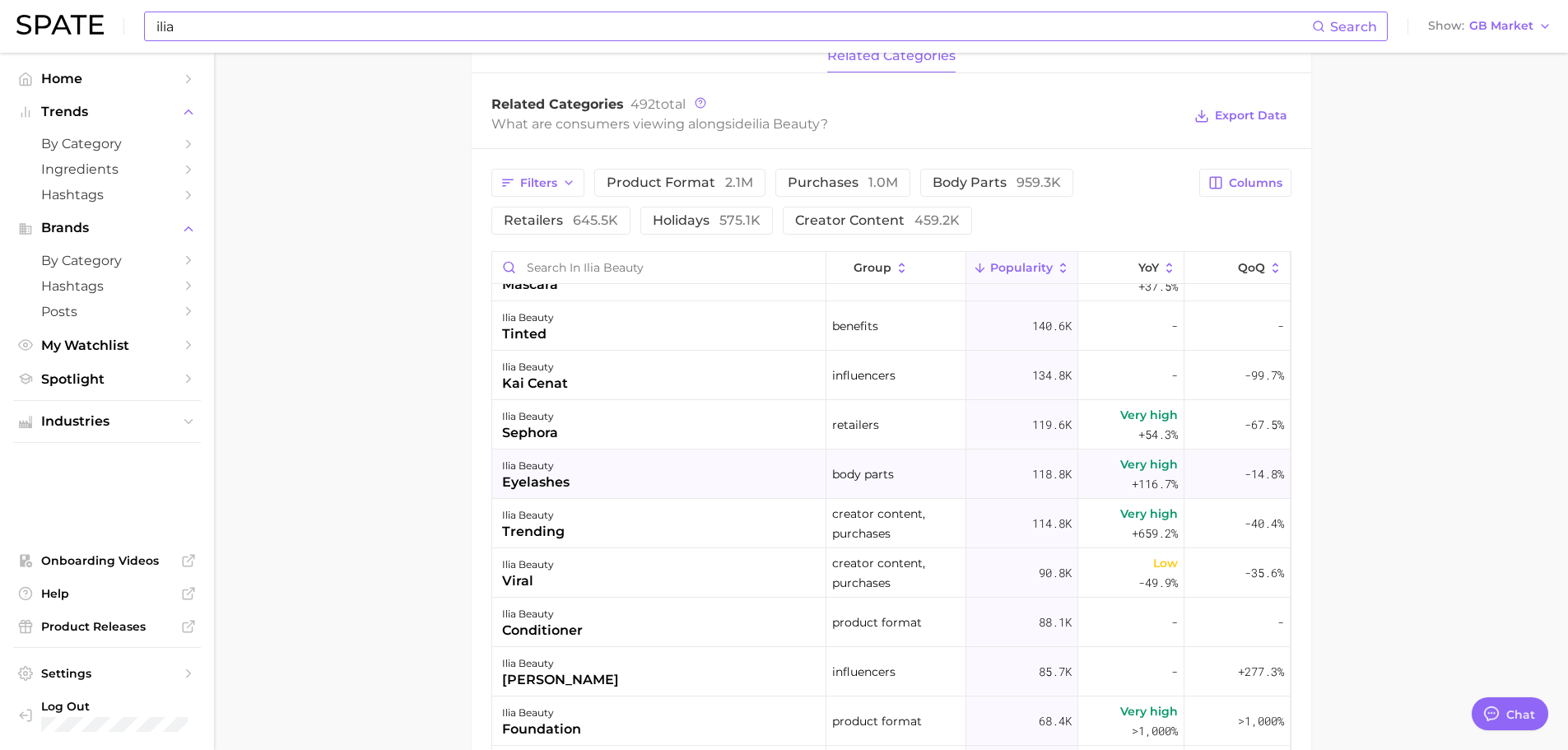
scroll to position [0, 0]
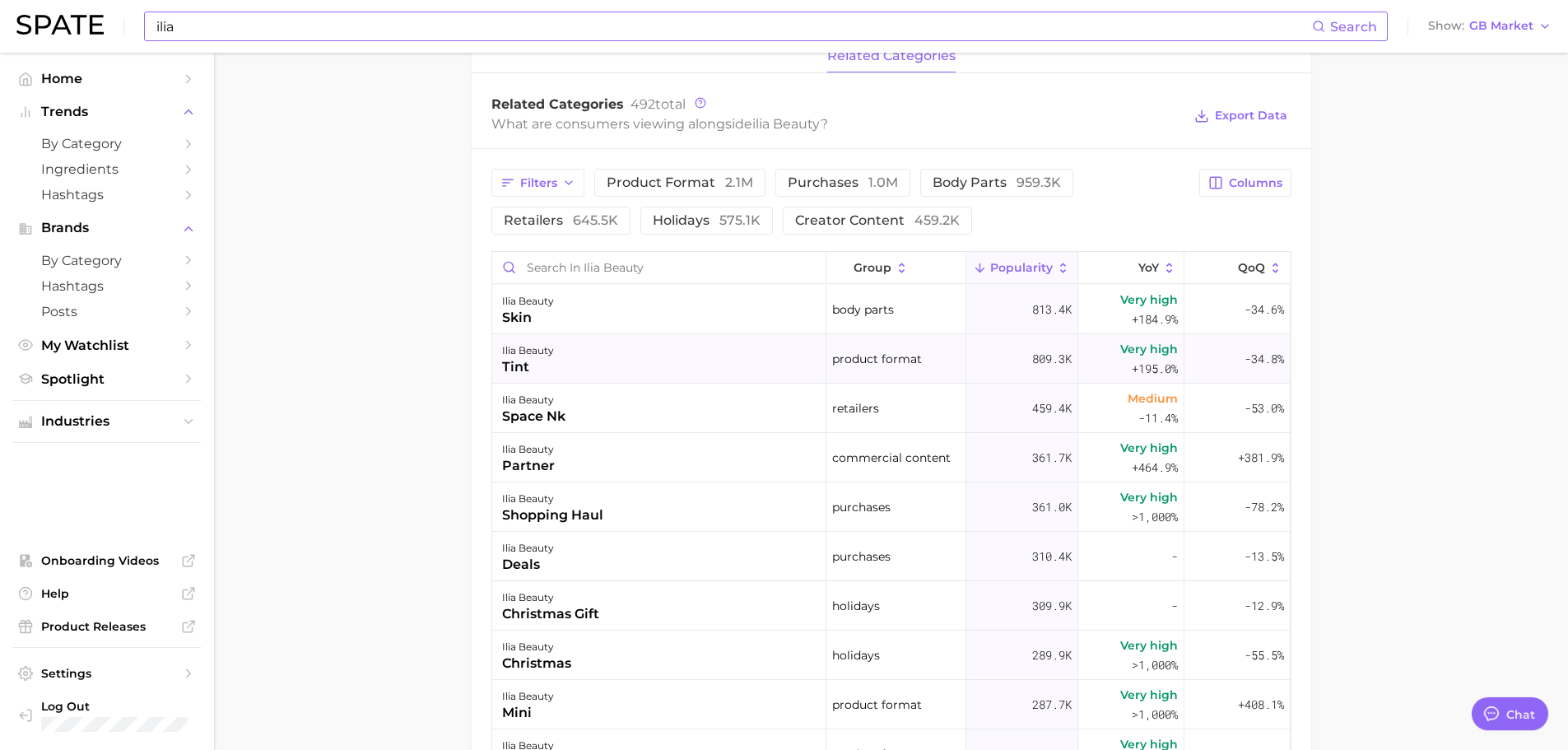
click at [564, 367] on div "ilia beauty tint" at bounding box center [659, 358] width 334 height 50
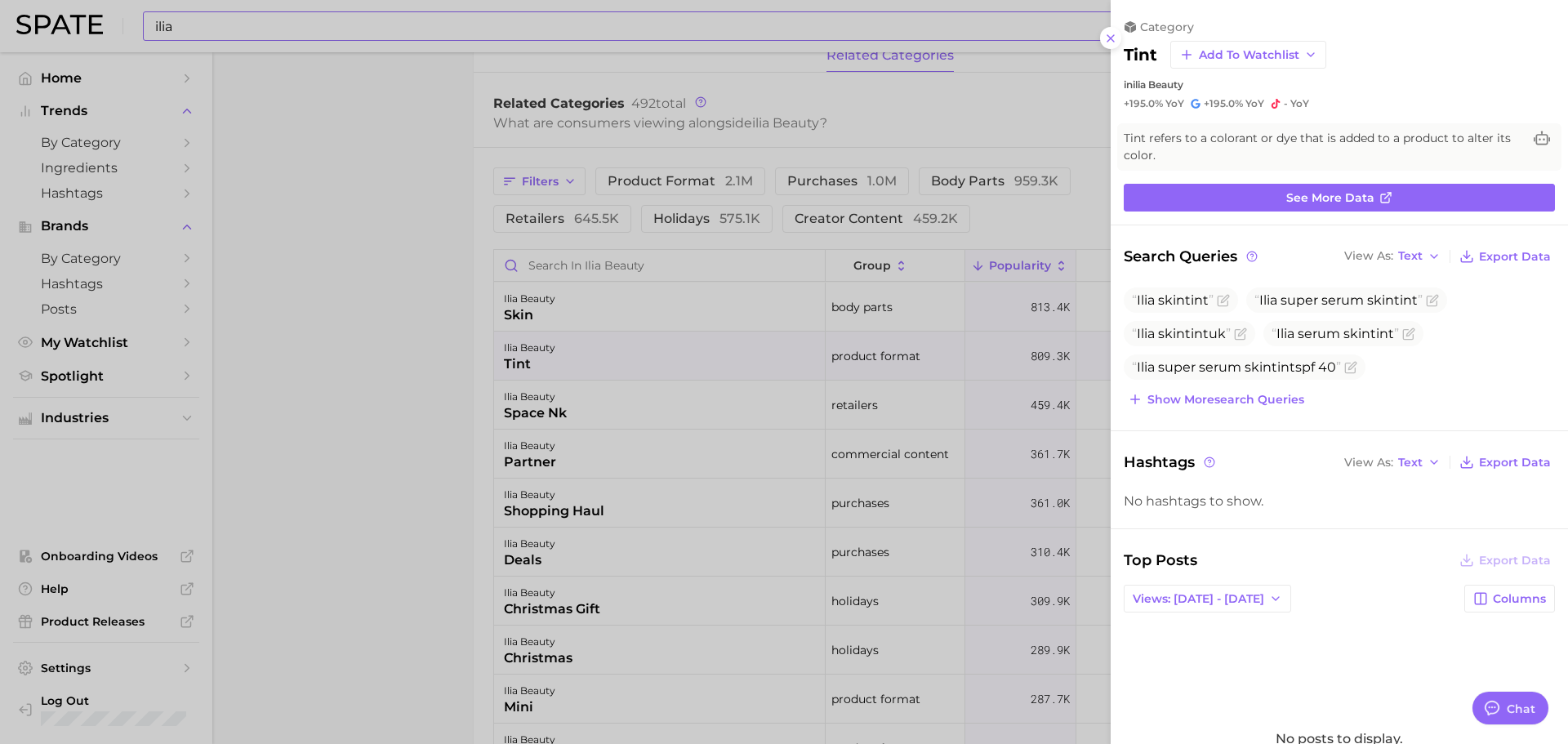
click at [366, 371] on div at bounding box center [784, 372] width 1568 height 744
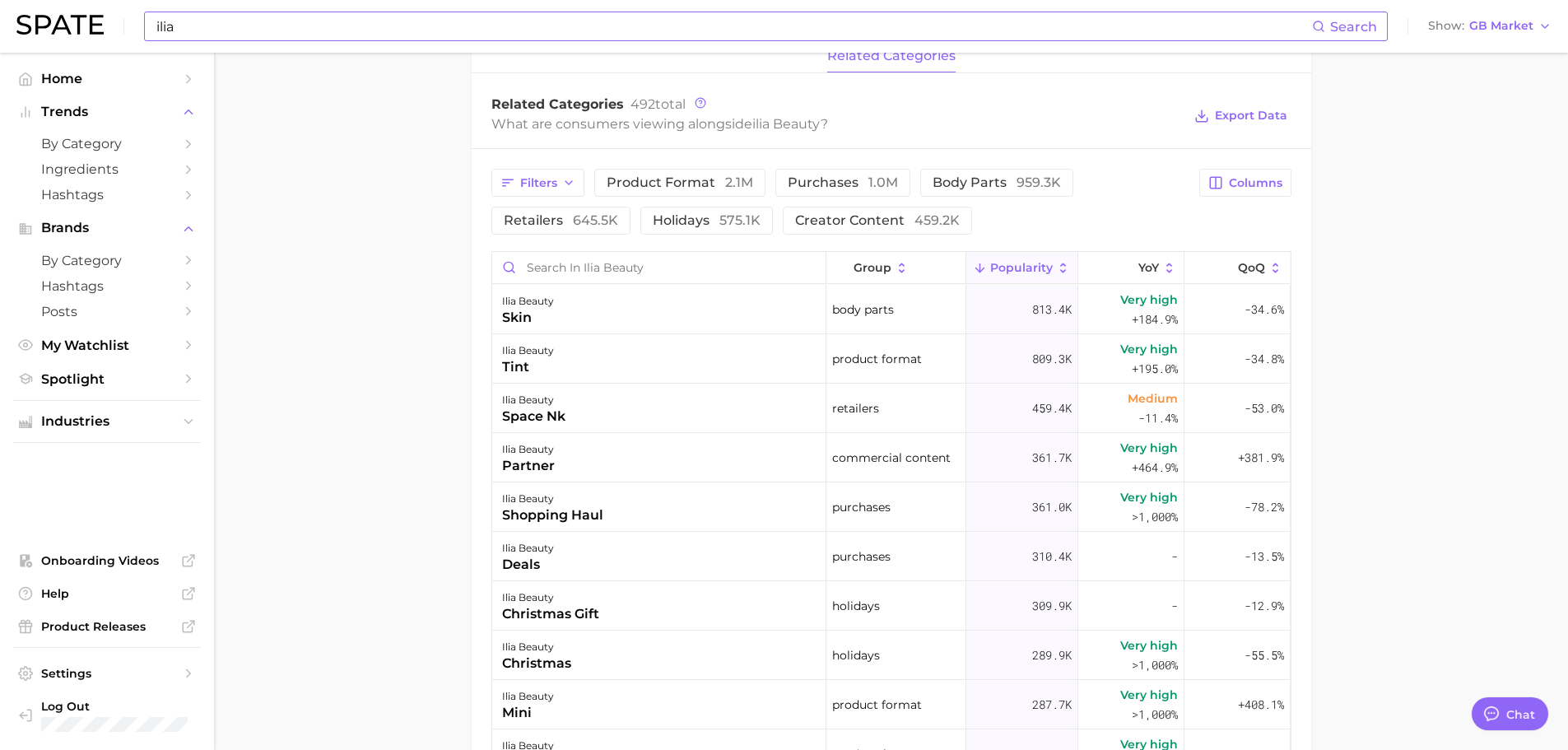
click at [340, 477] on main "Overview Google TikTok Instagram Beta brand ilia beauty Add to Watchlist Export…" at bounding box center [892, 234] width 1355 height 1738
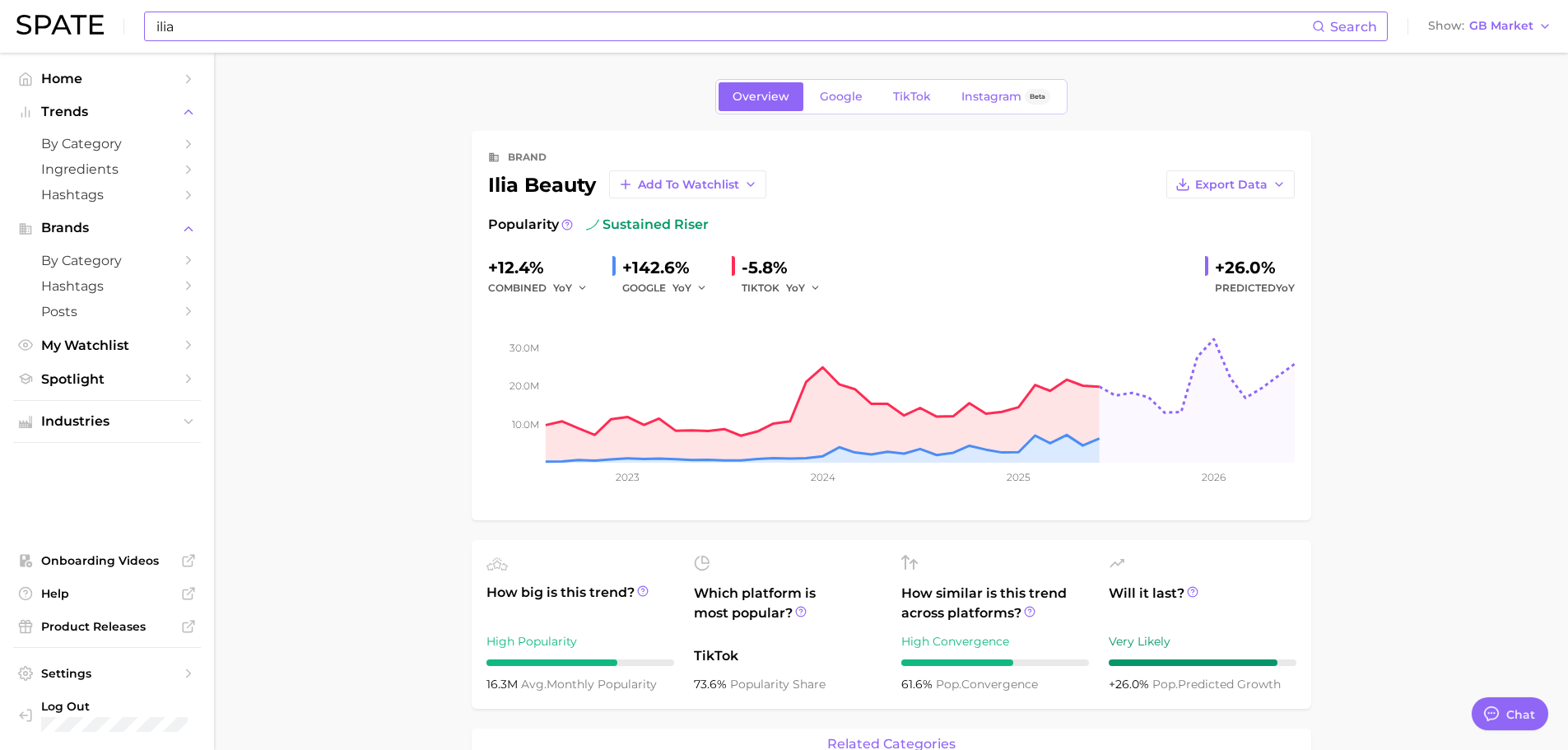
click at [464, 28] on input "ilia" at bounding box center [733, 26] width 1157 height 28
type input "i"
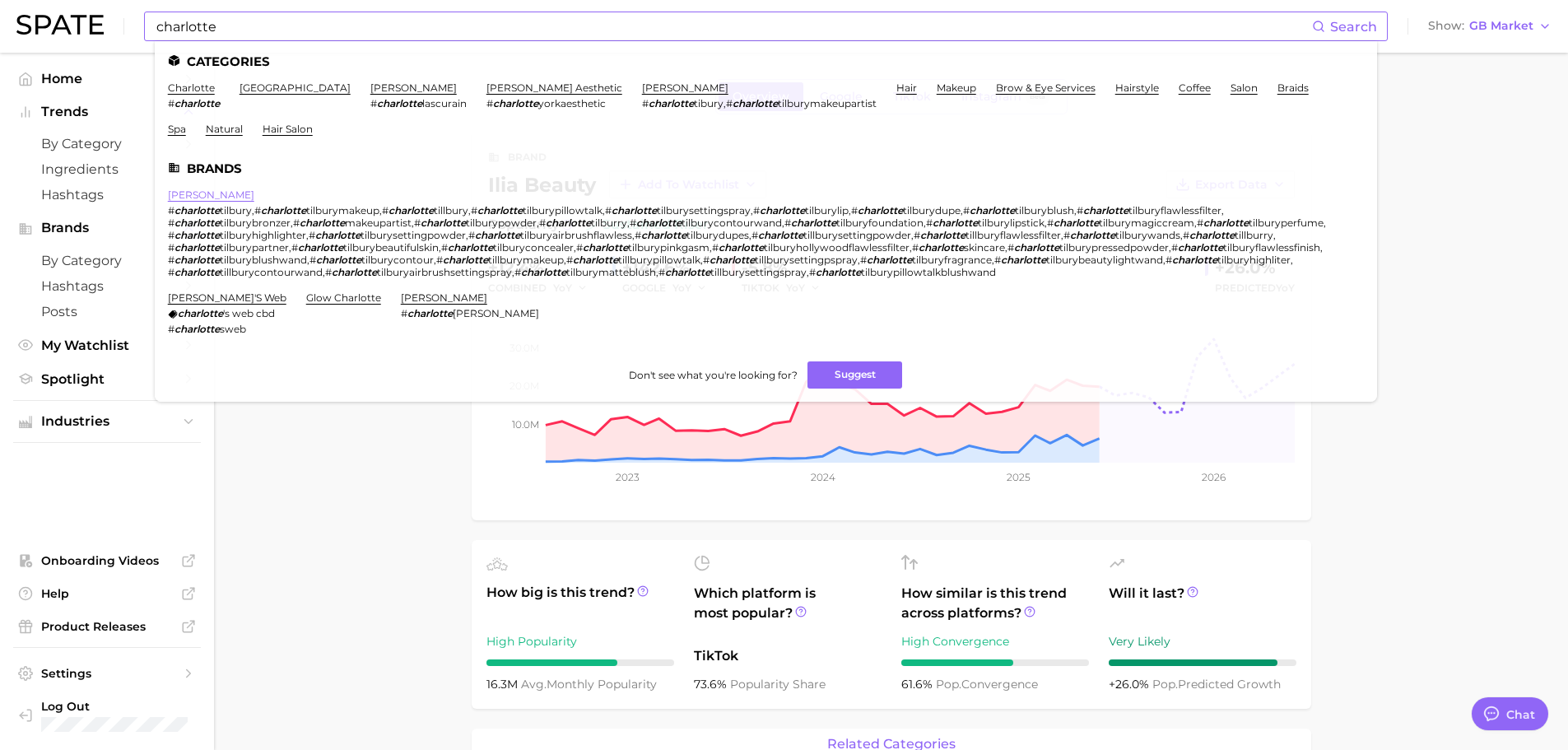
click at [221, 193] on link "[PERSON_NAME]" at bounding box center [211, 195] width 86 height 12
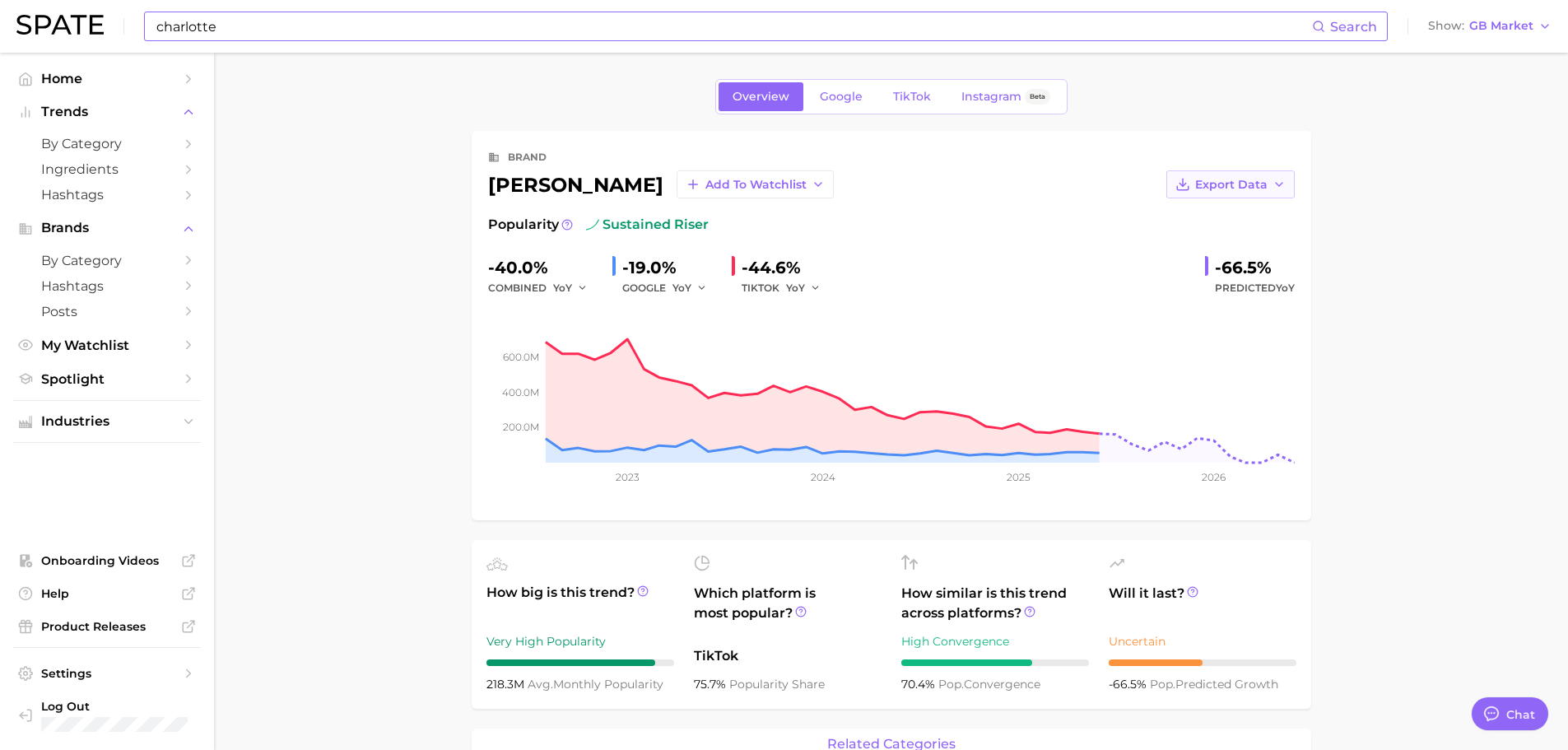
click at [1270, 183] on button "Export Data" at bounding box center [1230, 184] width 128 height 28
click at [1239, 212] on button "Time Series CSV" at bounding box center [1205, 215] width 181 height 30
click at [1277, 187] on icon "button" at bounding box center [1279, 184] width 13 height 13
click at [1259, 188] on span "Export Data" at bounding box center [1231, 184] width 72 height 14
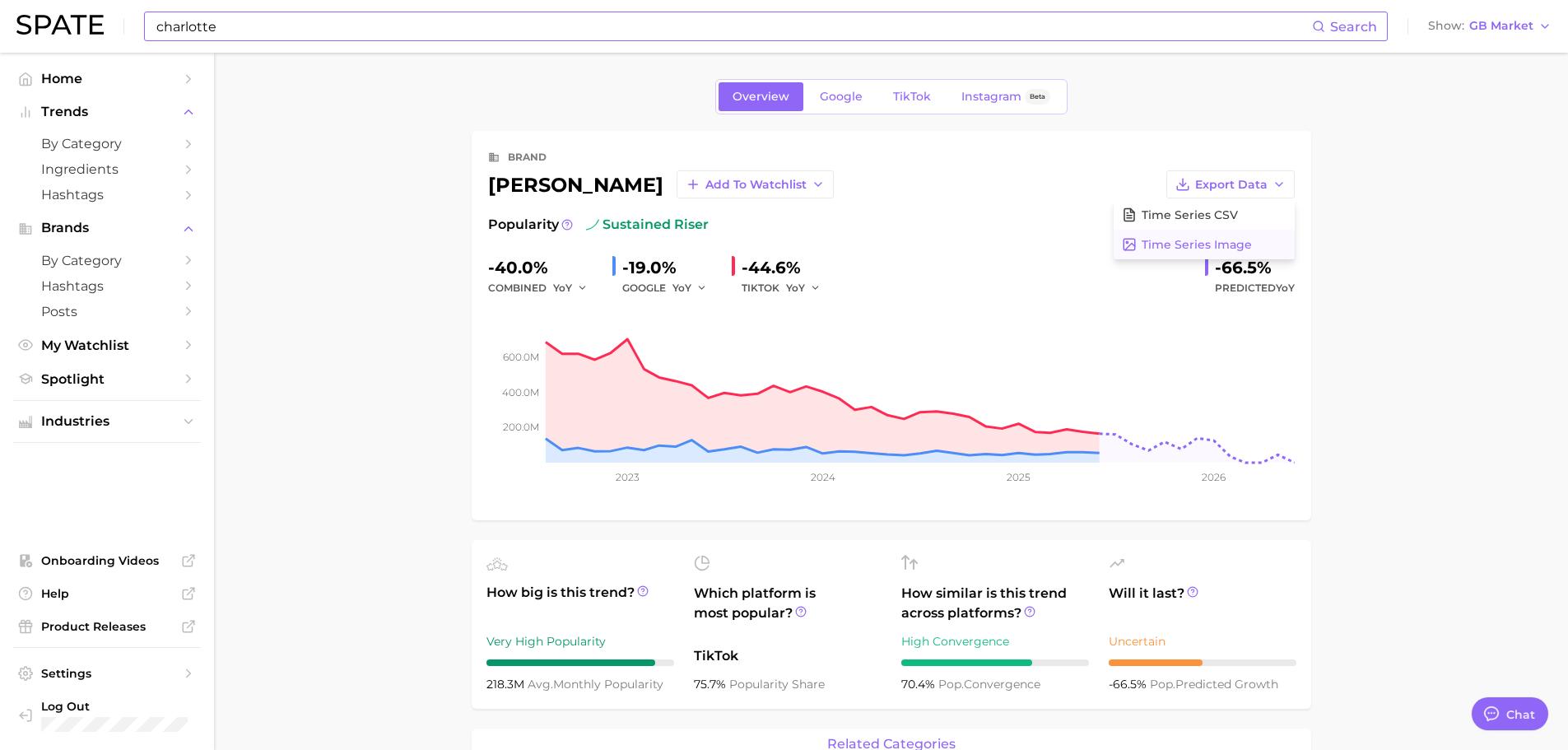
click at [1231, 245] on span "Time Series Image" at bounding box center [1198, 244] width 110 height 14
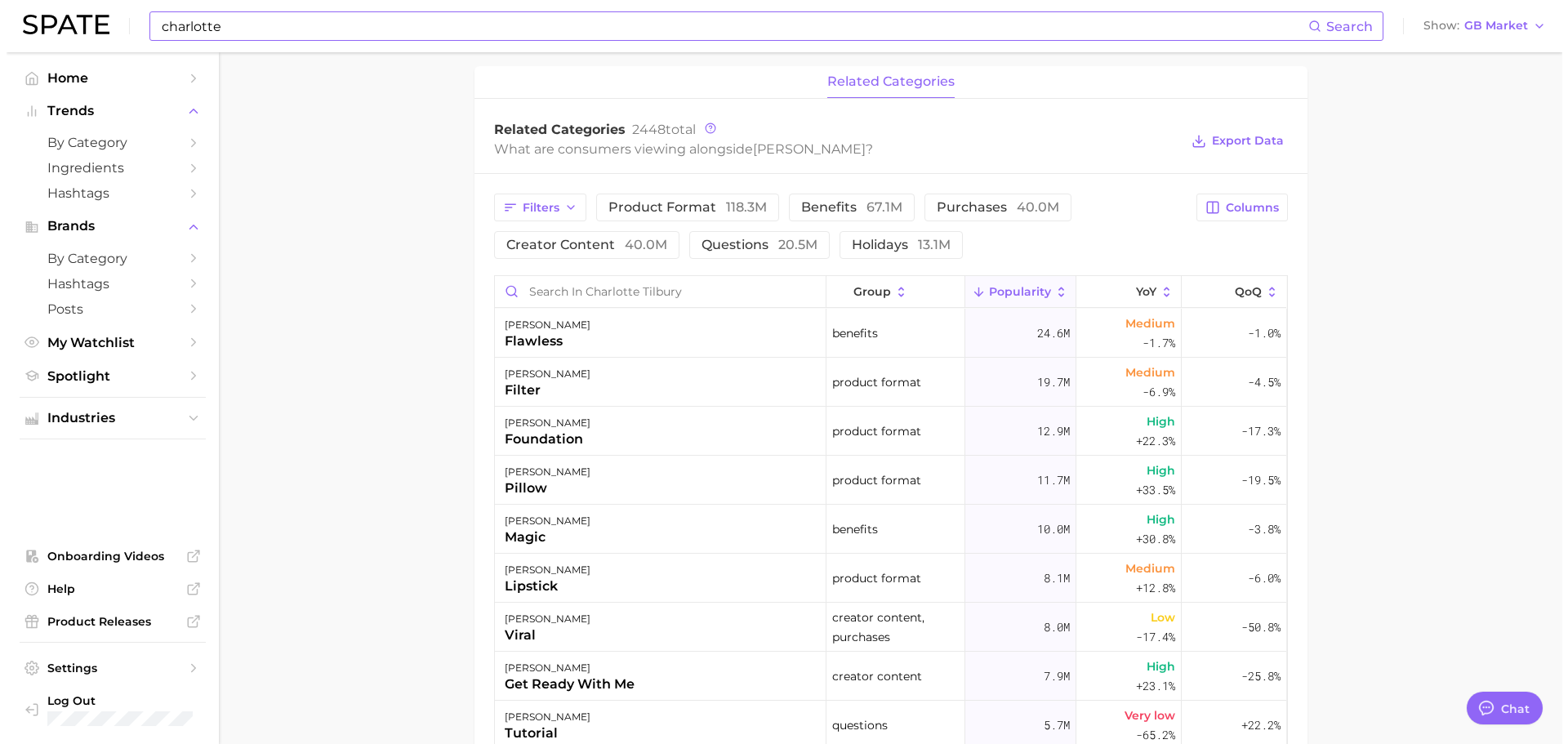
scroll to position [658, 0]
click at [637, 432] on div "[PERSON_NAME] foundation" at bounding box center [653, 429] width 331 height 49
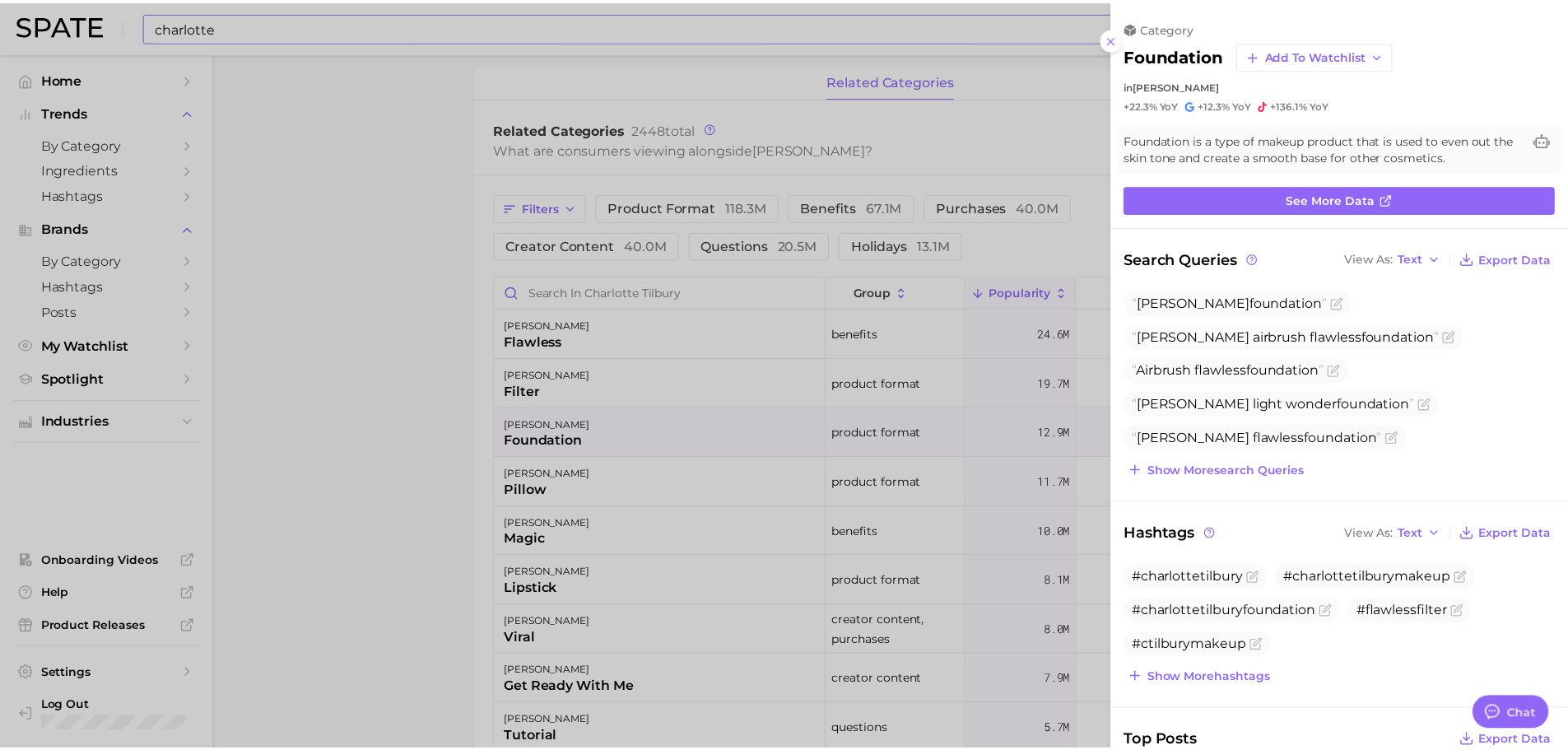
scroll to position [0, 0]
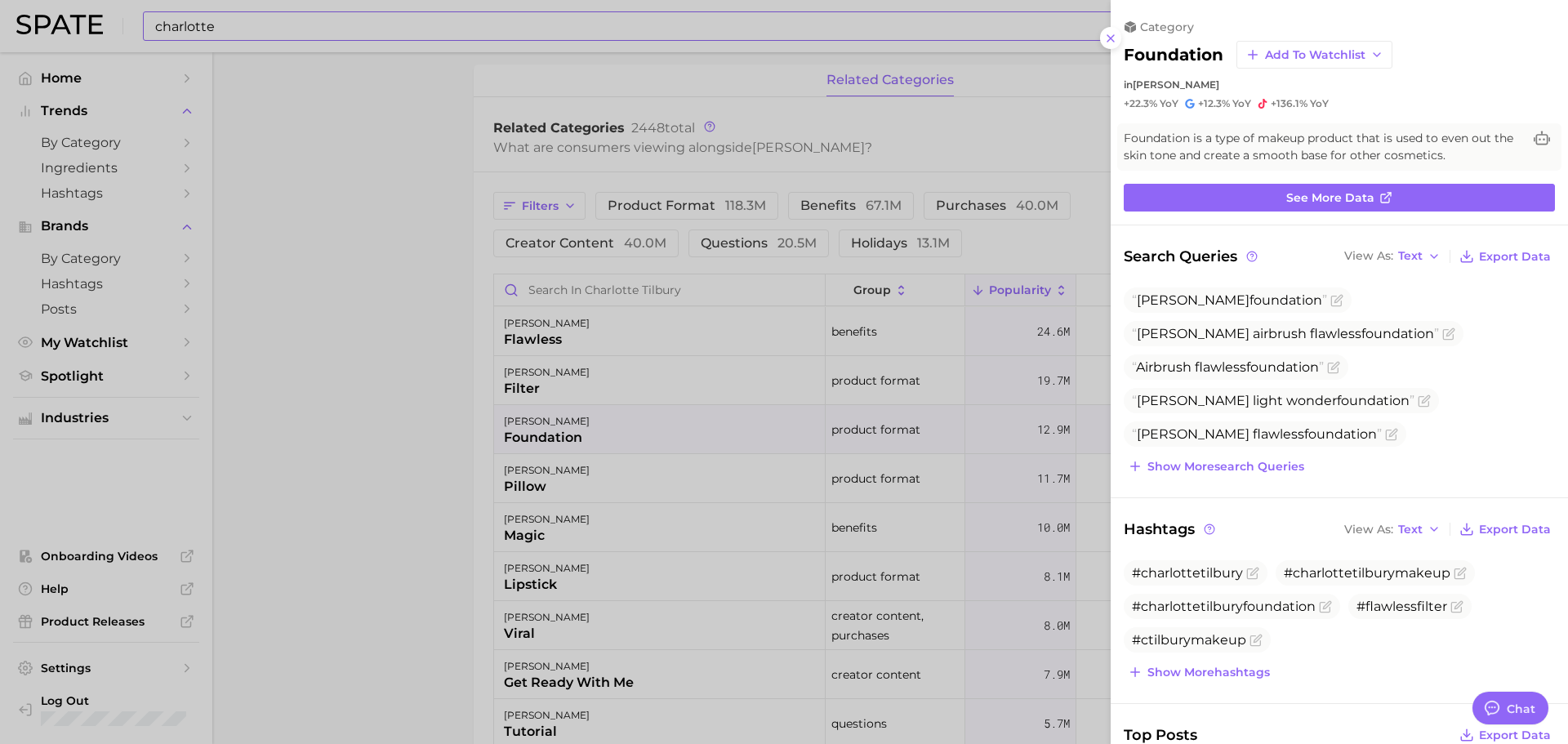
click at [383, 63] on div at bounding box center [784, 372] width 1568 height 744
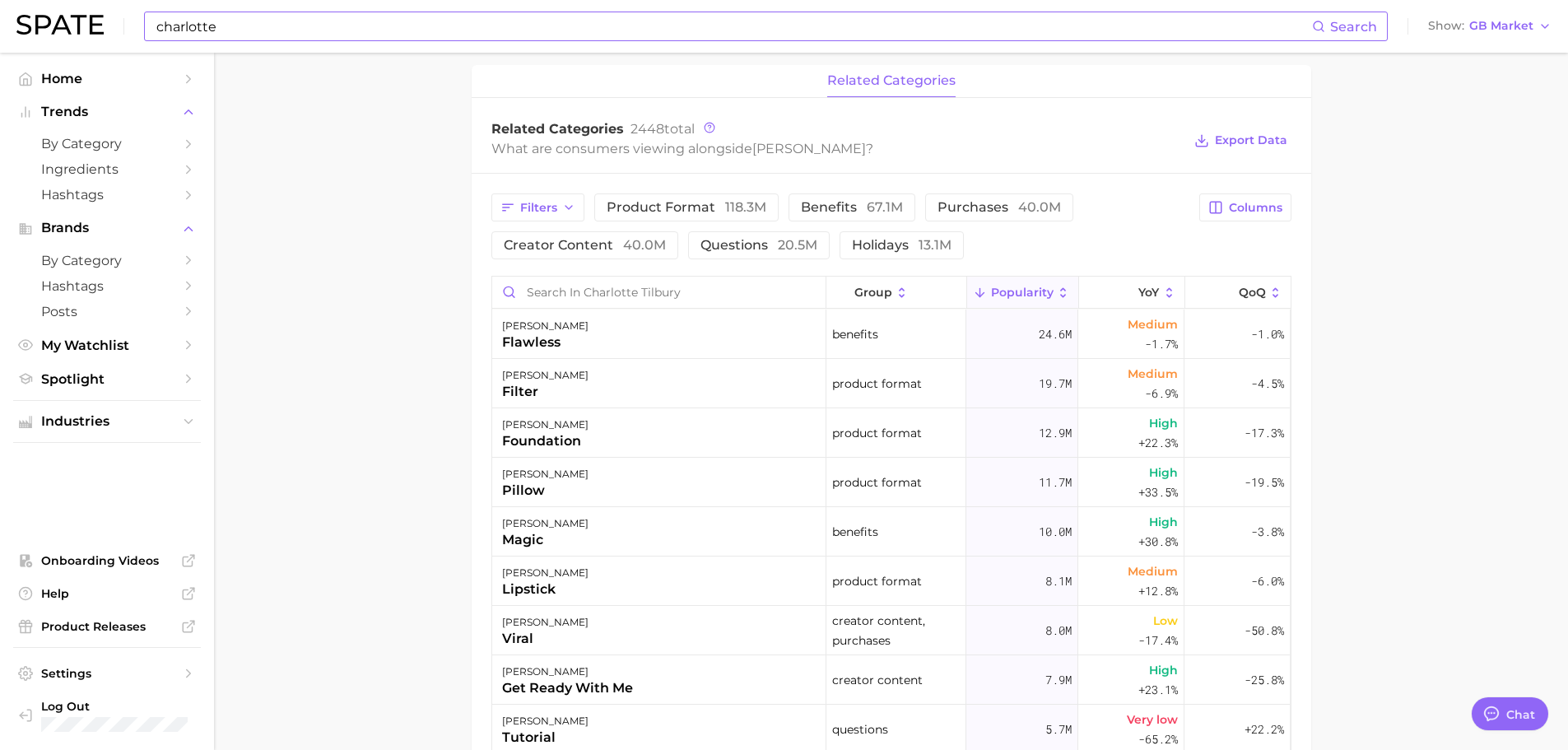
click at [368, 22] on input "charlotte" at bounding box center [733, 26] width 1157 height 28
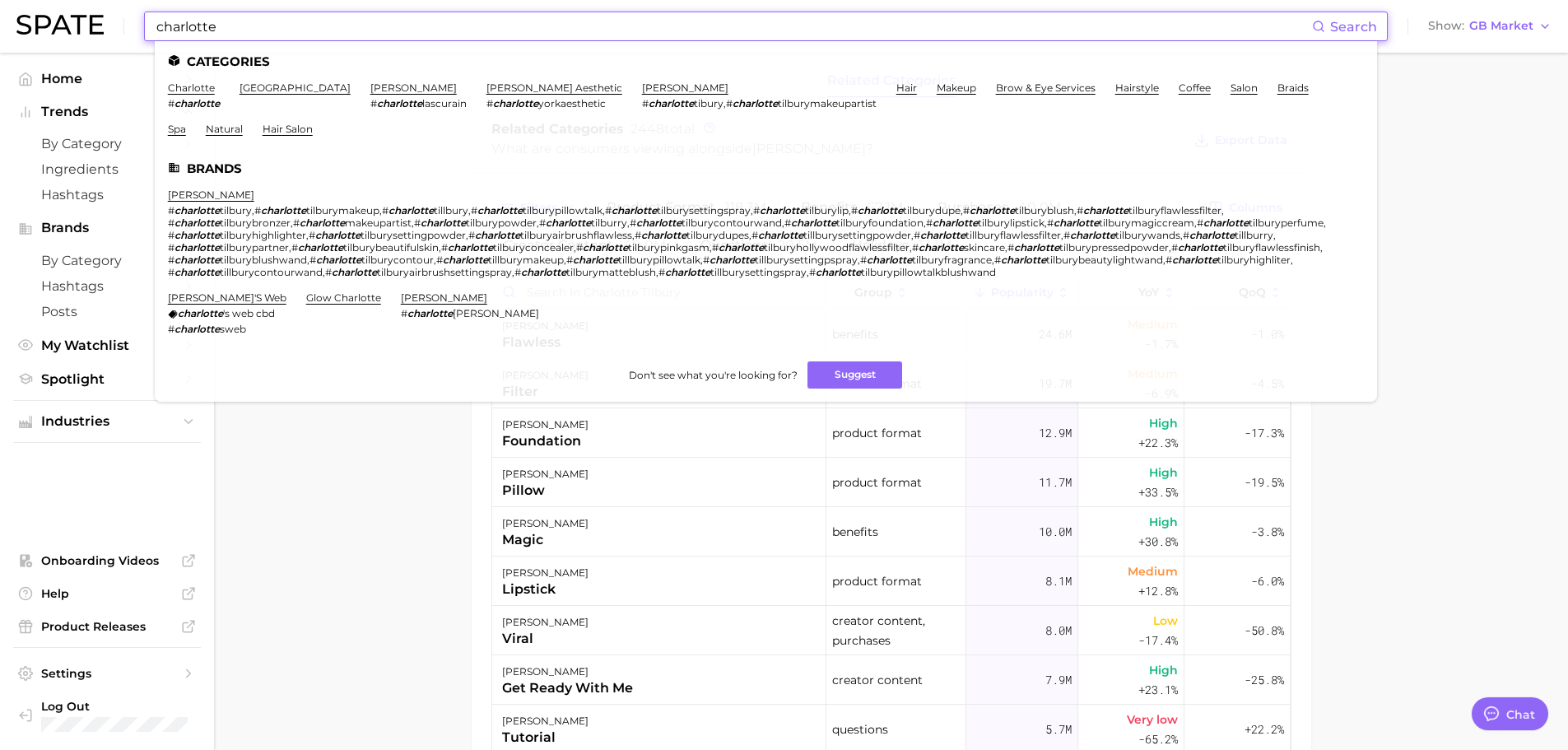
click at [368, 22] on input "charlotte" at bounding box center [733, 26] width 1157 height 28
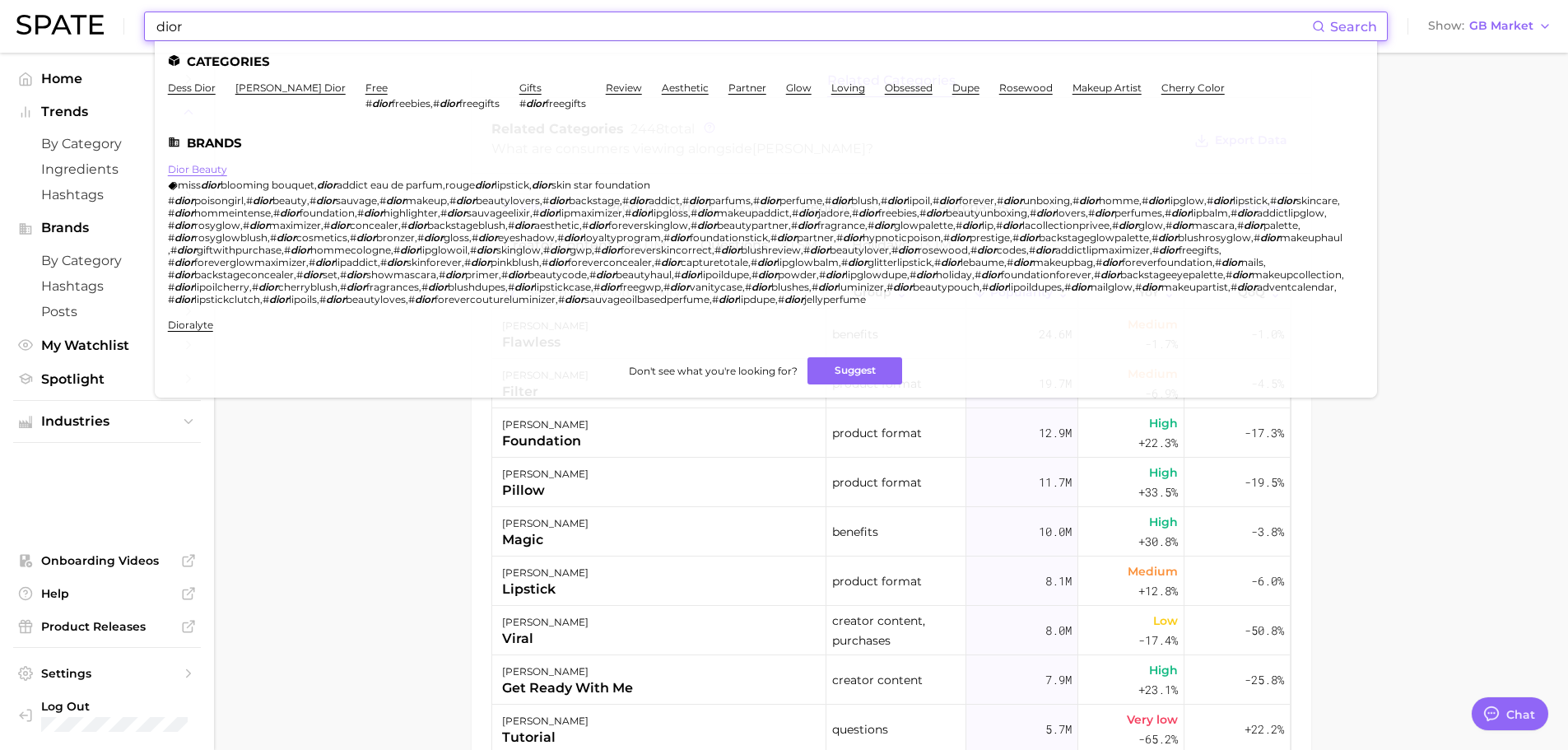
type input "dior"
click at [196, 163] on link "dior beauty" at bounding box center [197, 168] width 59 height 12
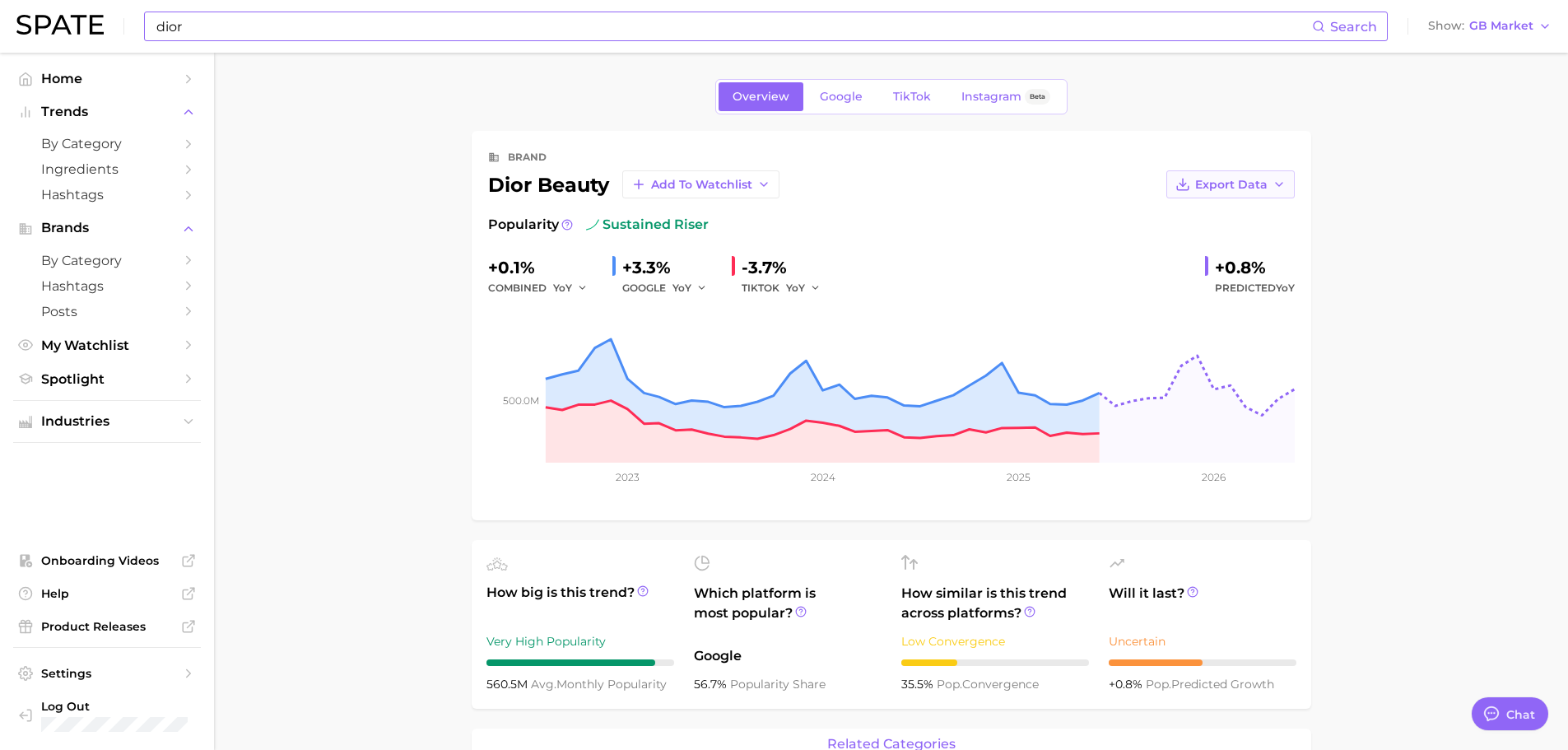
click at [1202, 195] on button "Export Data" at bounding box center [1230, 184] width 128 height 28
click at [1244, 241] on span "Time Series Image" at bounding box center [1198, 244] width 110 height 14
click at [854, 105] on link "Google" at bounding box center [842, 96] width 71 height 29
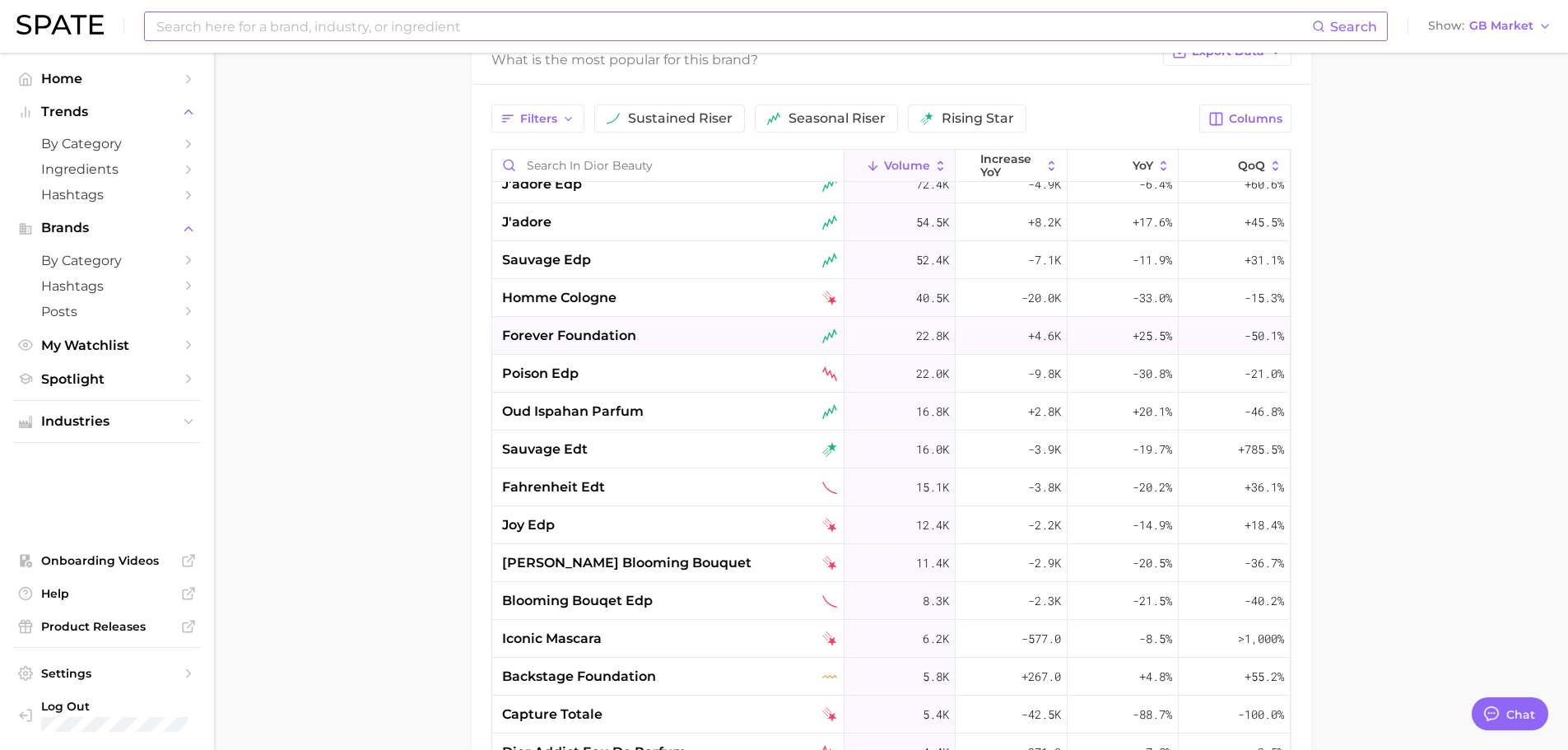
scroll to position [94, 0]
click at [702, 576] on div "[PERSON_NAME] blooming bouquet" at bounding box center [668, 561] width 353 height 37
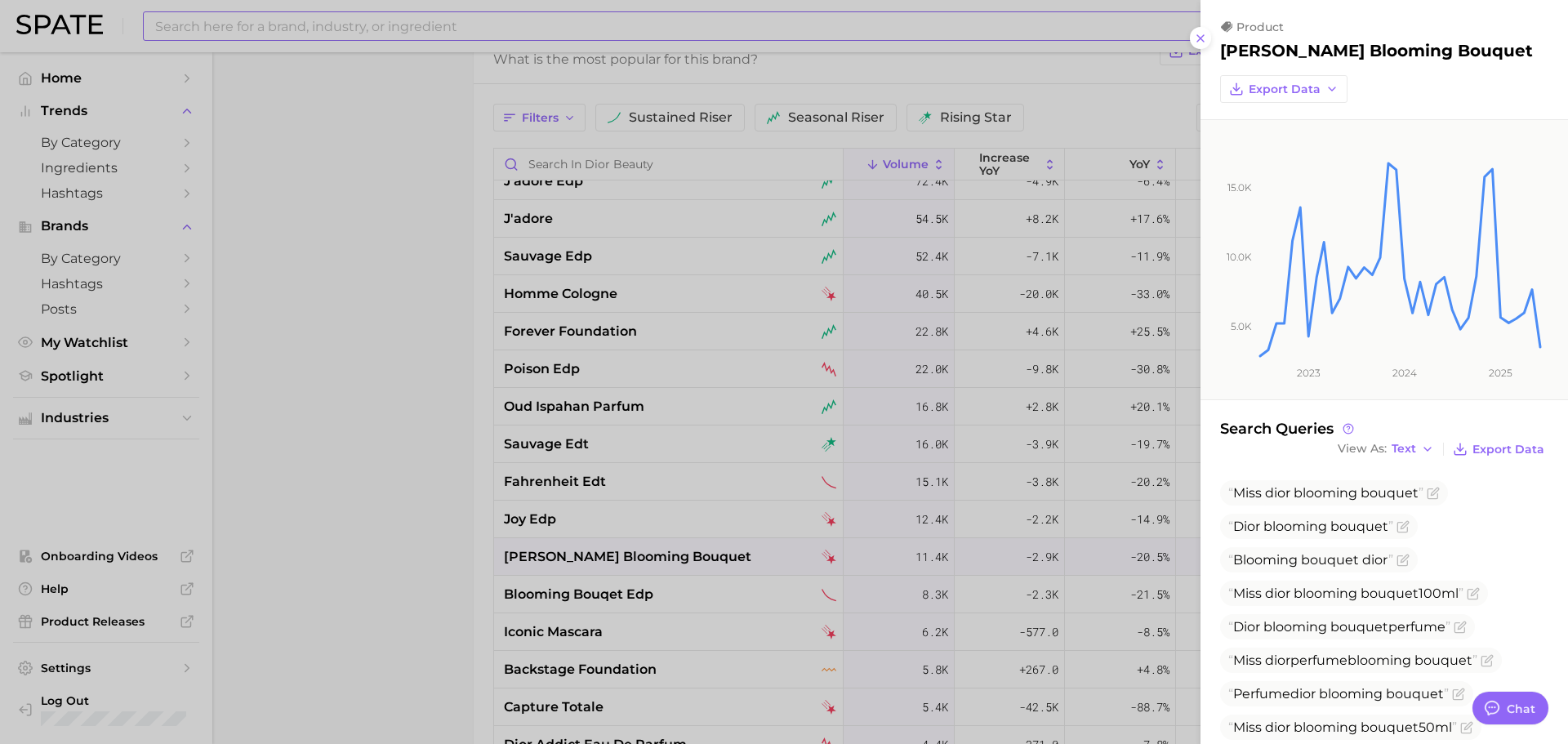
click at [649, 674] on div at bounding box center [784, 372] width 1568 height 744
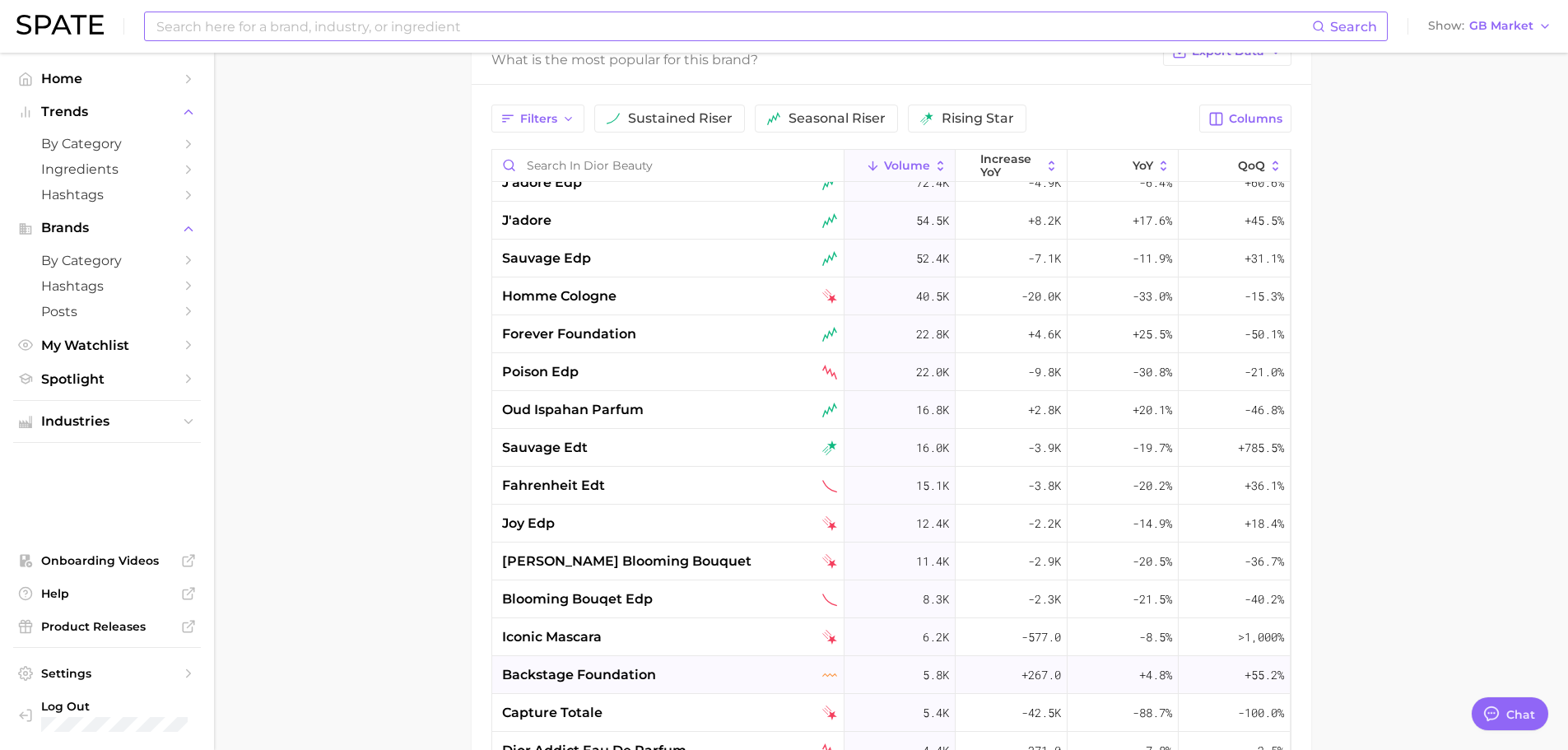
click at [634, 680] on span "backstage foundation" at bounding box center [579, 674] width 154 height 20
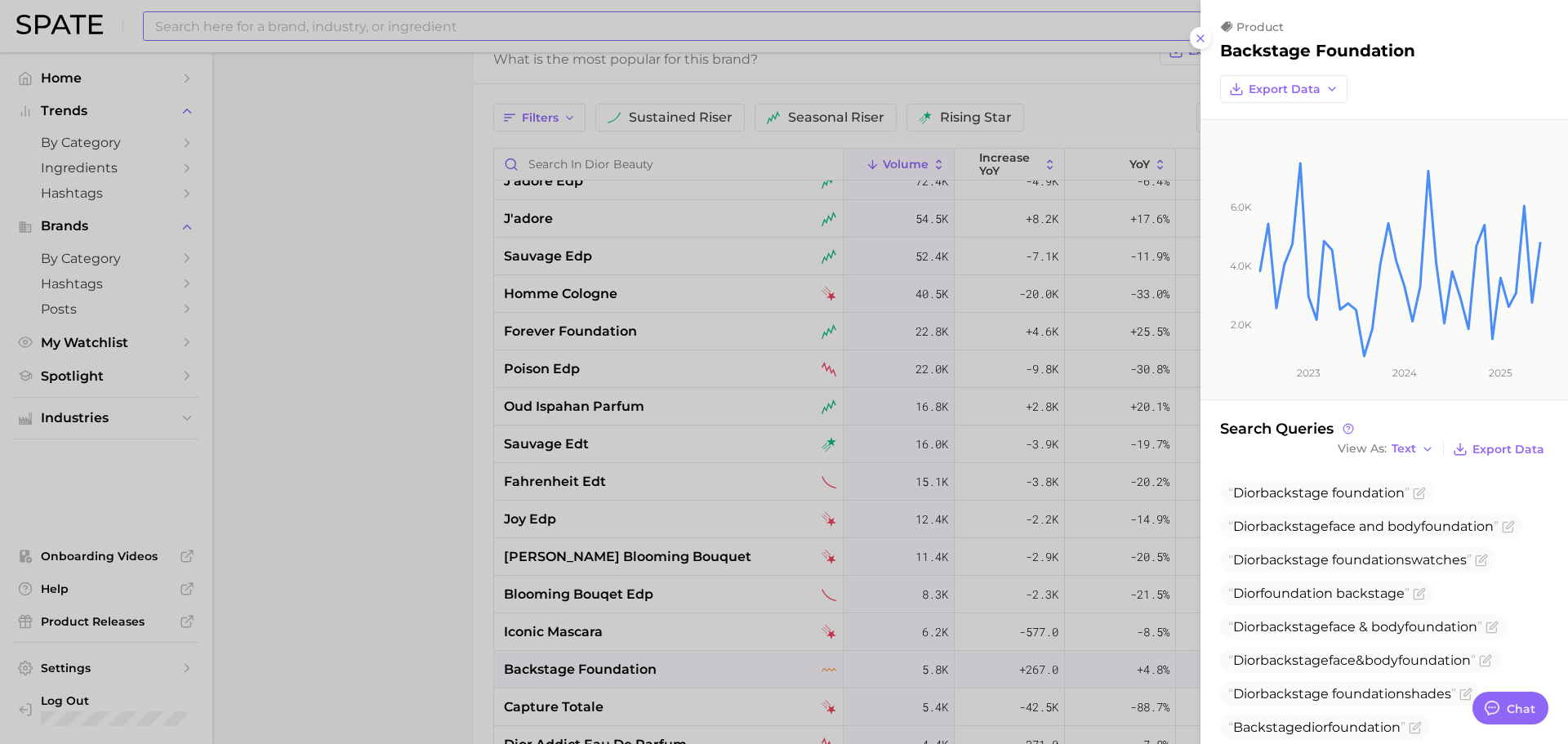
click at [376, 661] on div at bounding box center [784, 372] width 1568 height 744
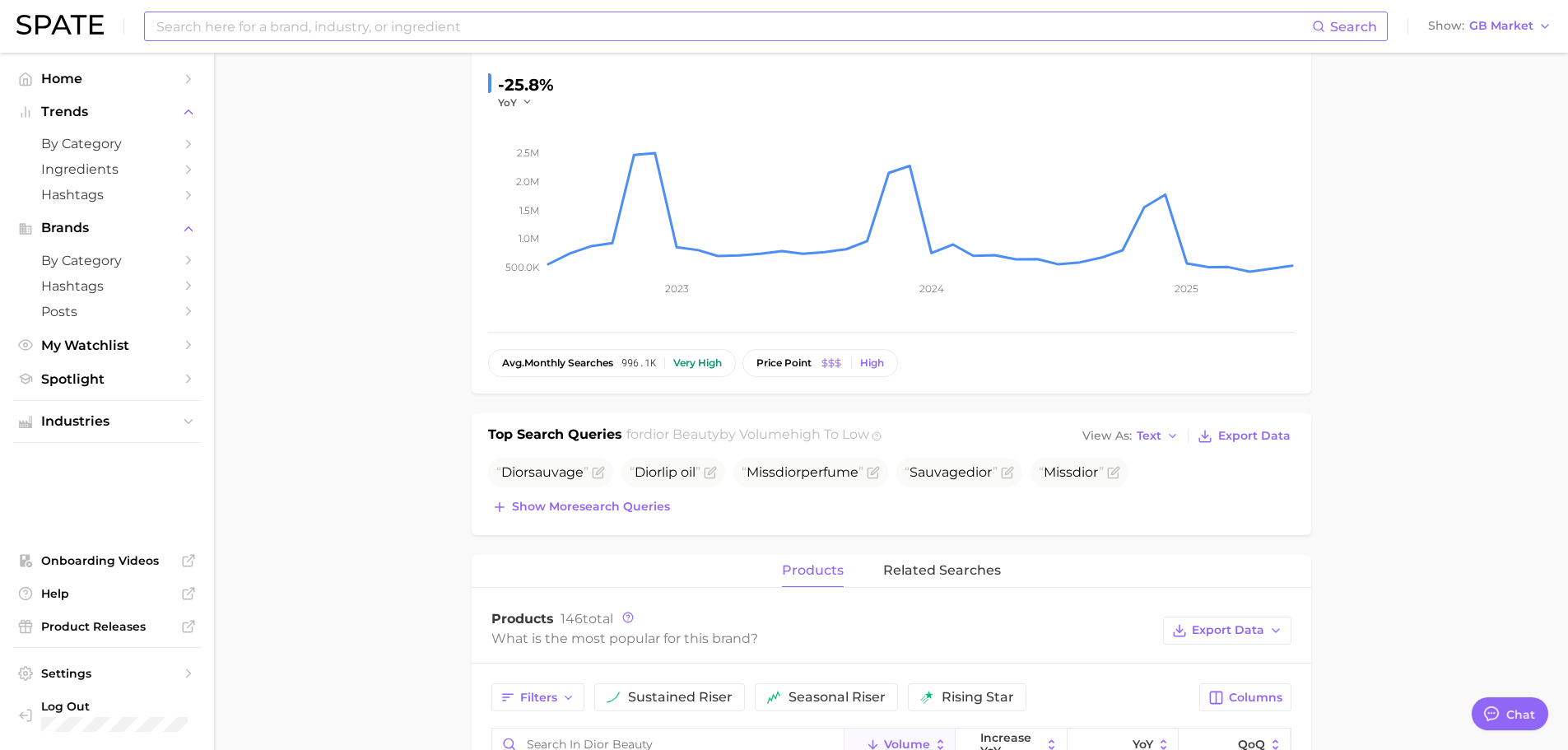
scroll to position [0, 0]
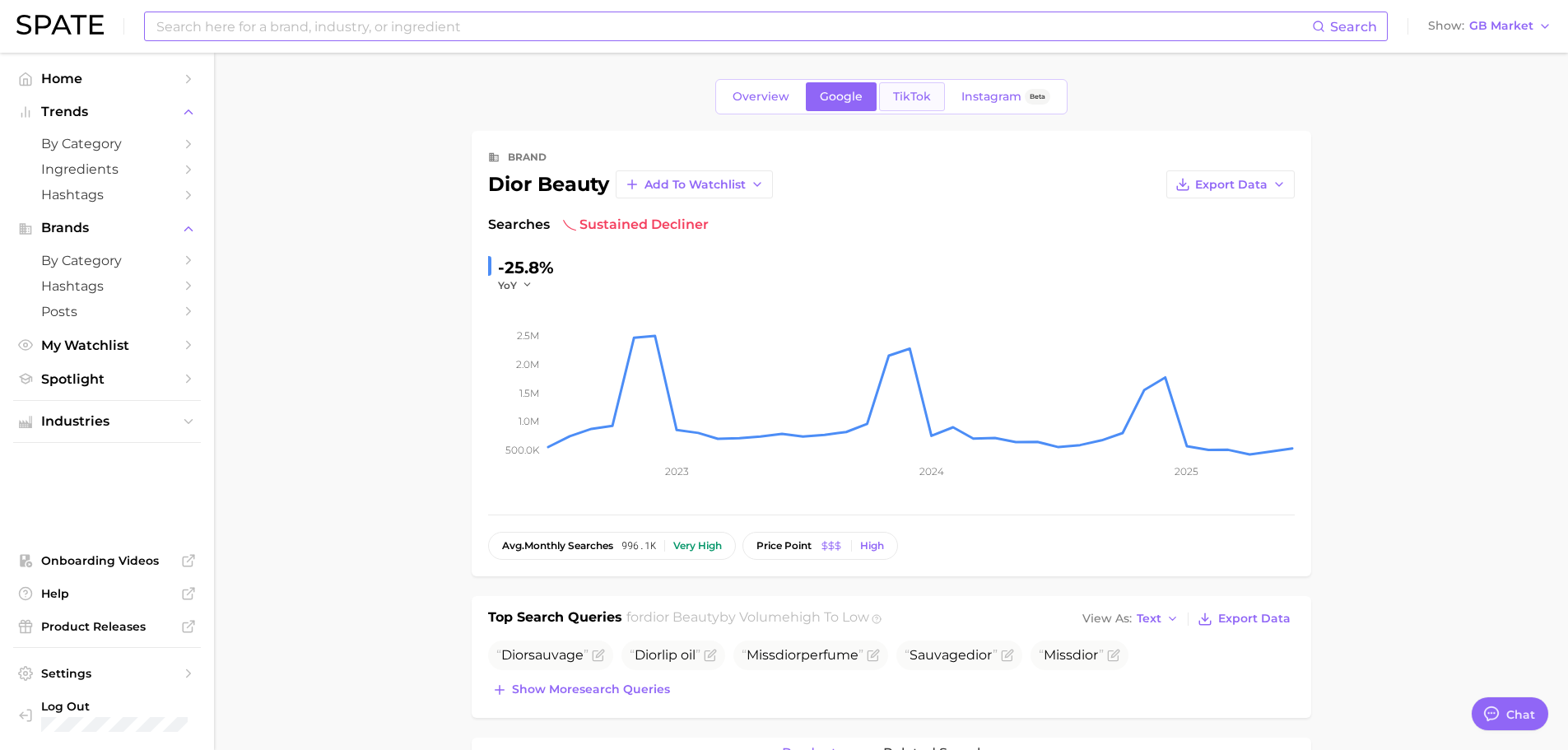
click at [902, 94] on span "TikTok" at bounding box center [912, 96] width 37 height 14
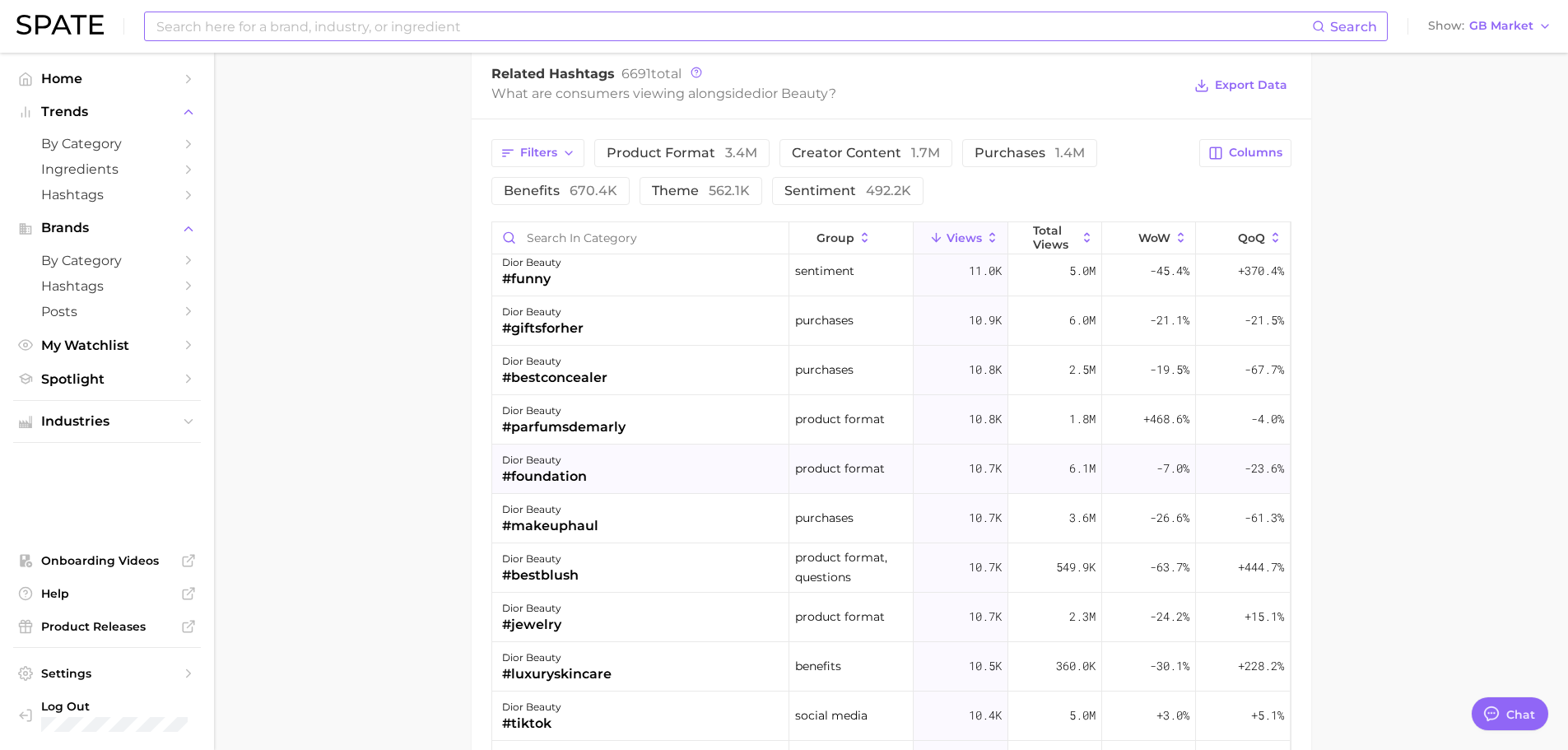
scroll to position [8157, 0]
